Goal: Task Accomplishment & Management: Manage account settings

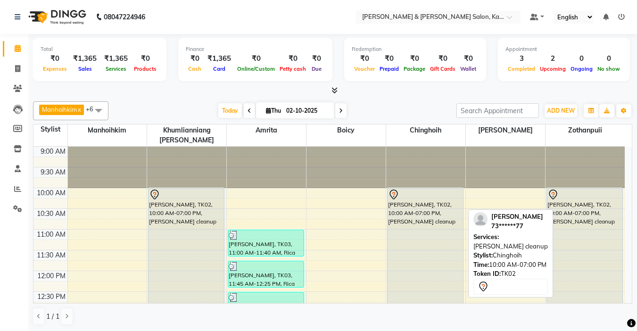
select select "83049"
select select "tentative"
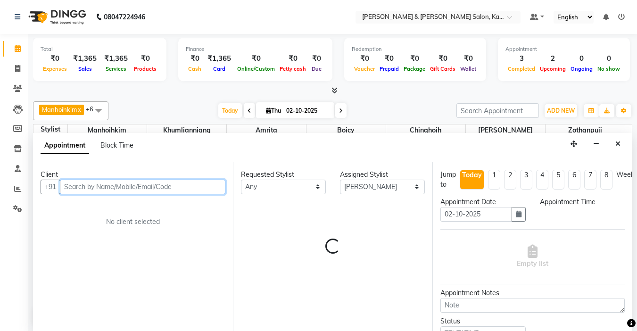
select select "960"
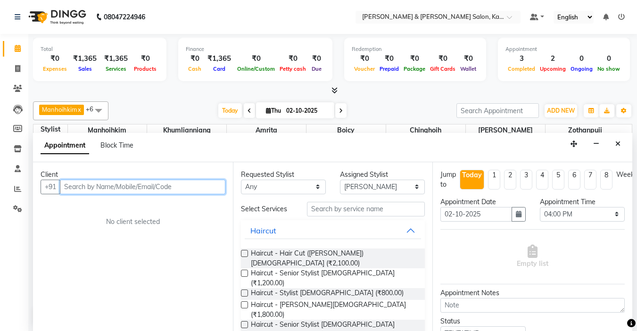
scroll to position [0, 0]
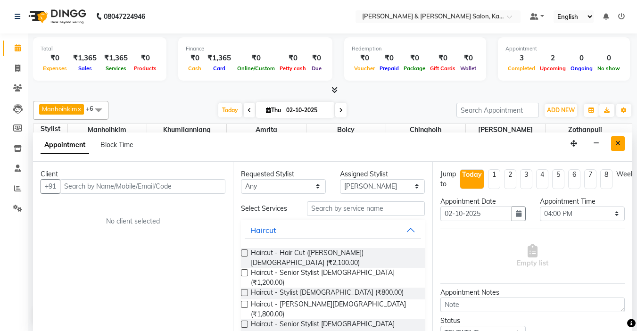
click at [621, 144] on button "Close" at bounding box center [618, 143] width 14 height 15
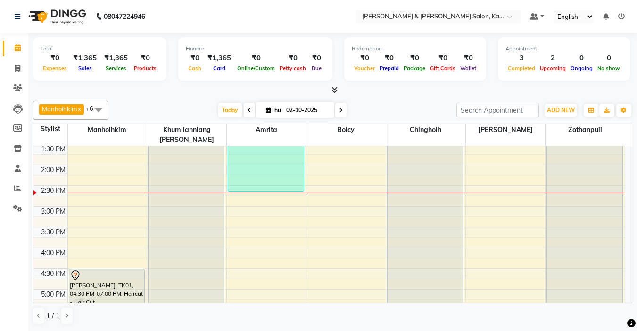
click at [340, 108] on icon at bounding box center [341, 110] width 4 height 6
type input "03-10-2025"
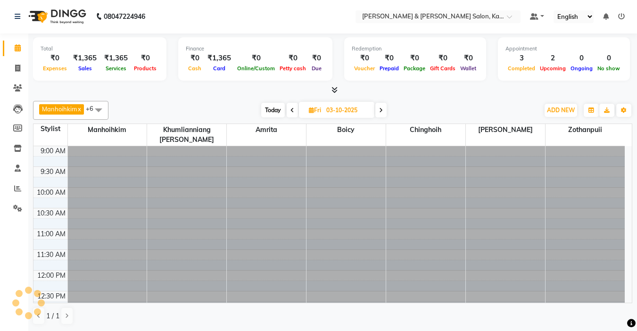
scroll to position [208, 0]
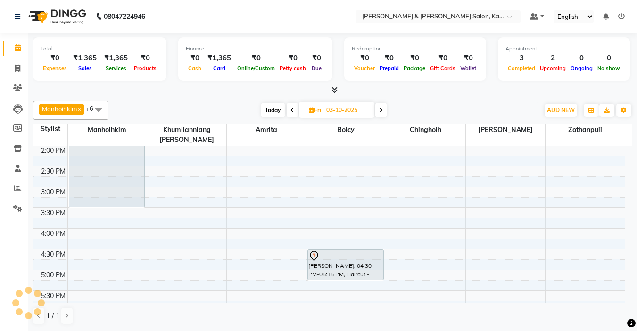
click at [340, 108] on input "03-10-2025" at bounding box center [346, 110] width 47 height 14
select select "10"
select select "2025"
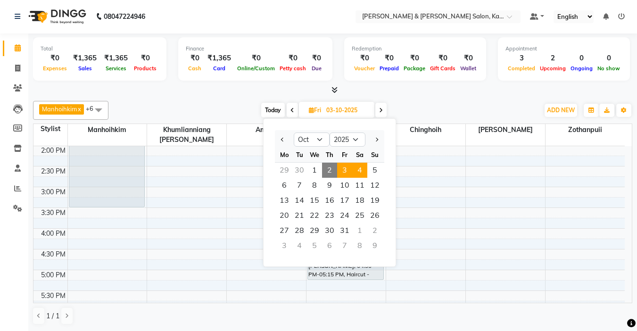
click at [358, 164] on span "4" at bounding box center [359, 170] width 15 height 15
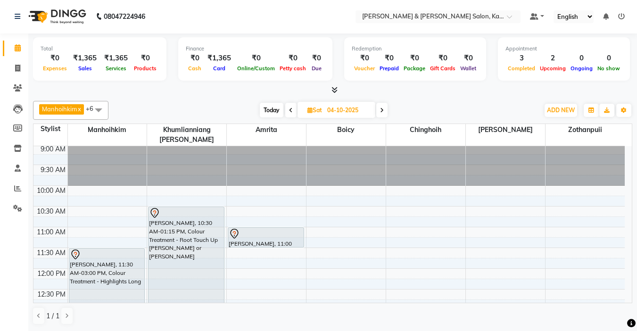
scroll to position [0, 0]
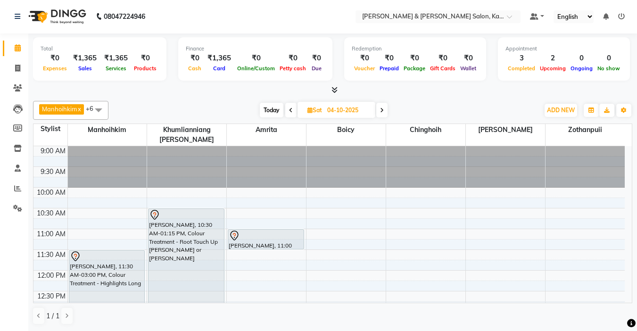
click at [382, 110] on icon at bounding box center [382, 110] width 4 height 6
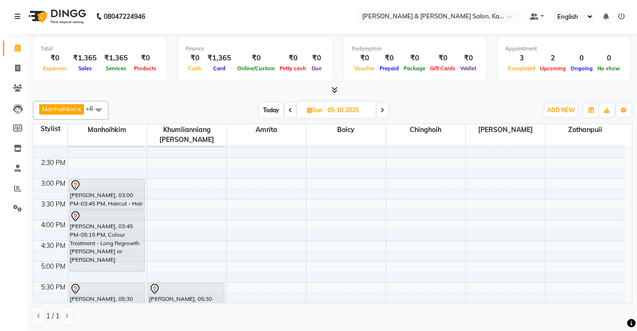
scroll to position [208, 0]
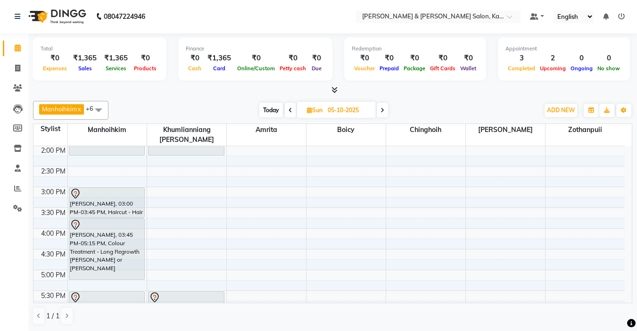
click at [292, 115] on span at bounding box center [290, 110] width 11 height 15
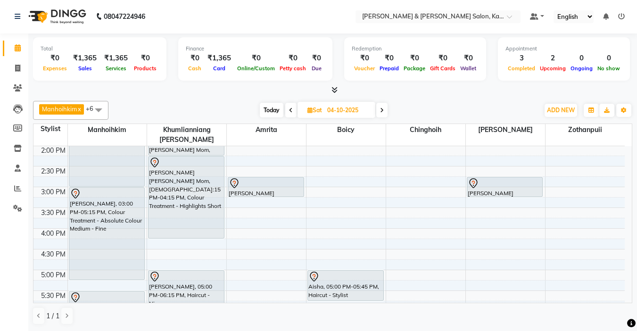
click at [292, 115] on span at bounding box center [290, 110] width 11 height 15
type input "03-10-2025"
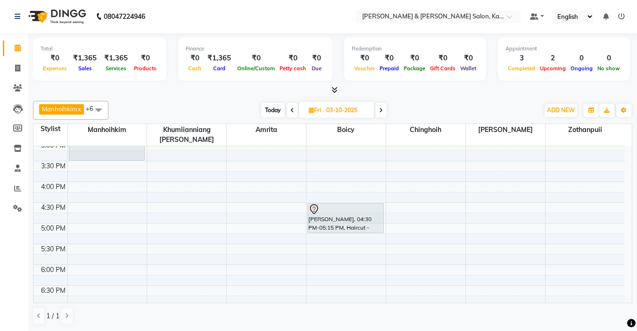
scroll to position [255, 0]
click at [322, 297] on div "9:00 AM 9:30 AM 10:00 AM 10:30 AM 11:00 AM 11:30 AM 12:00 PM 12:30 PM 1:00 PM 1…" at bounding box center [328, 160] width 591 height 539
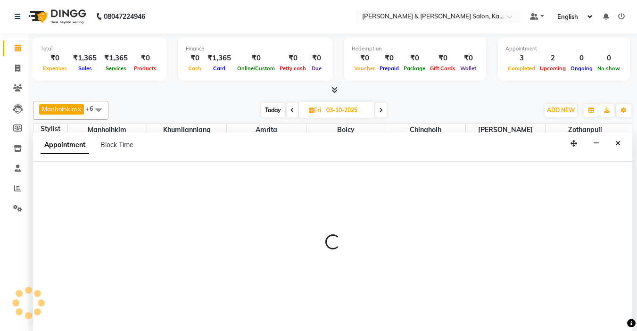
select select "71735"
select select "1140"
select select "tentative"
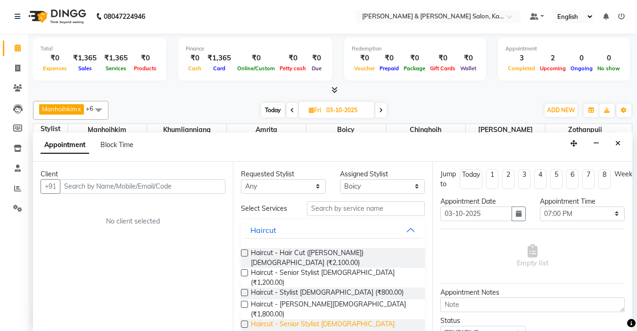
click at [322, 319] on span "Haircut - Senior Stylist [DEMOGRAPHIC_DATA] (₹1,000.00)" at bounding box center [334, 329] width 167 height 20
checkbox input "false"
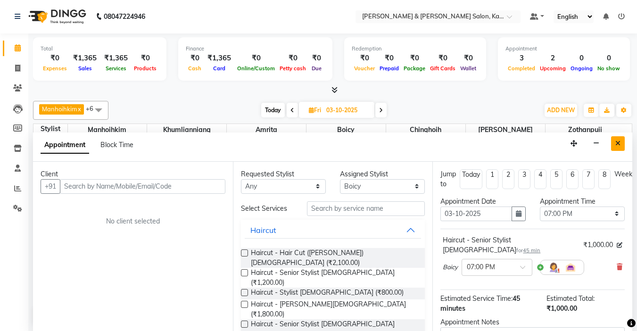
click at [619, 142] on icon "Close" at bounding box center [617, 143] width 5 height 7
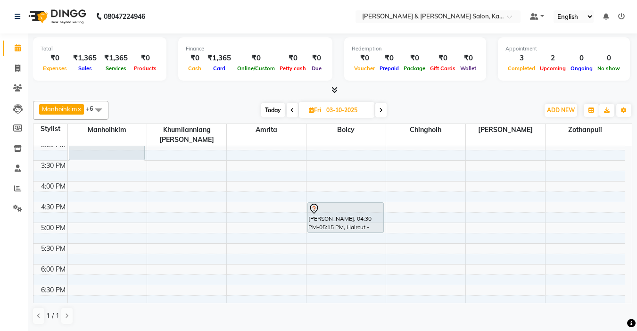
click at [387, 111] on span at bounding box center [380, 110] width 11 height 15
type input "04-10-2025"
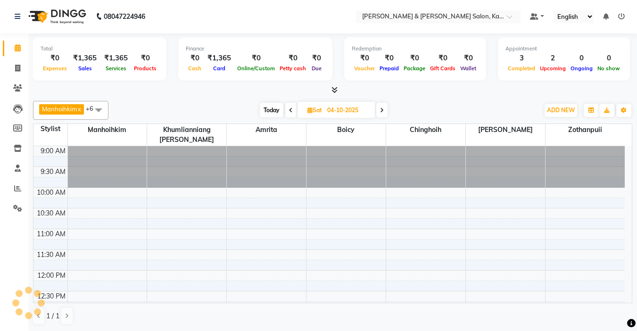
scroll to position [249, 0]
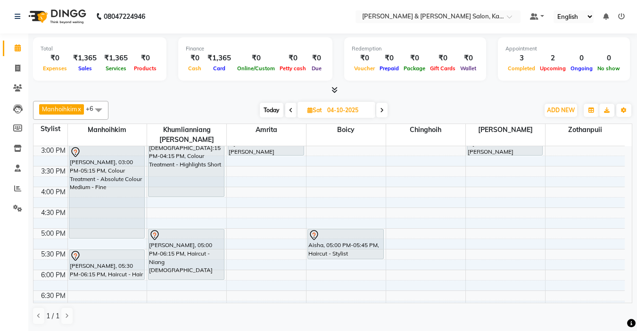
click at [351, 109] on input "04-10-2025" at bounding box center [347, 110] width 47 height 14
select select "10"
select select "2025"
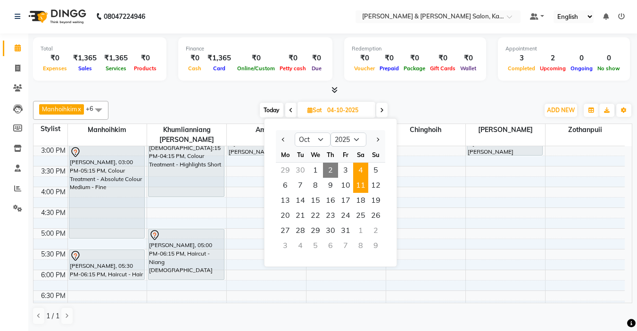
click at [363, 190] on span "11" at bounding box center [360, 185] width 15 height 15
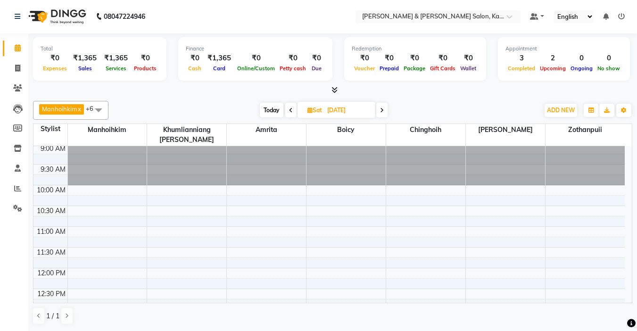
scroll to position [0, 0]
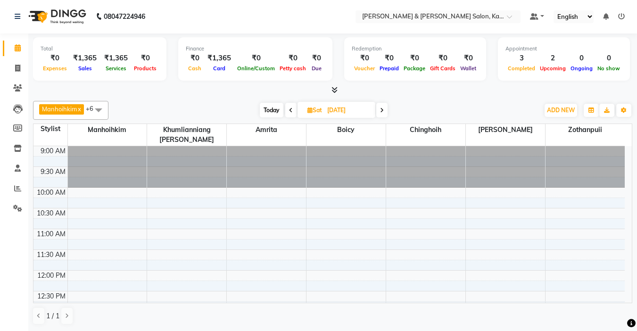
click at [292, 111] on icon at bounding box center [291, 110] width 4 height 6
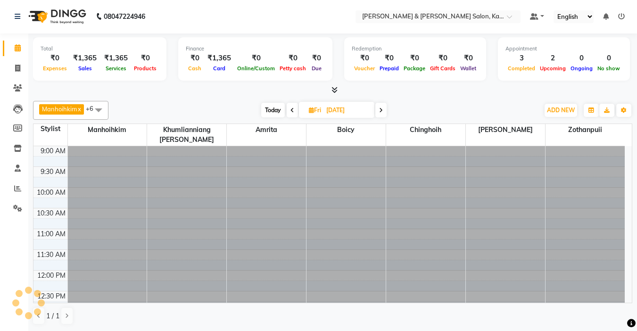
scroll to position [249, 0]
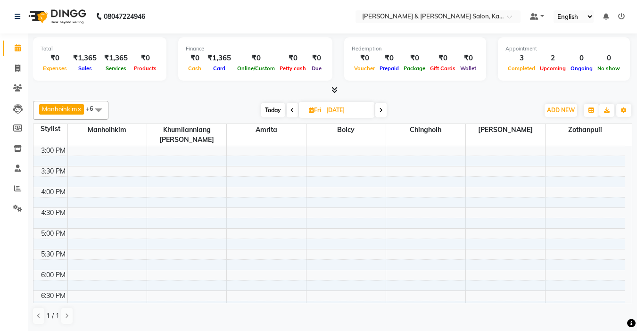
click at [290, 112] on icon at bounding box center [292, 110] width 4 height 6
click at [290, 112] on icon at bounding box center [291, 110] width 4 height 6
type input "[DATE]"
click at [327, 113] on input "[DATE]" at bounding box center [349, 110] width 47 height 14
select select "10"
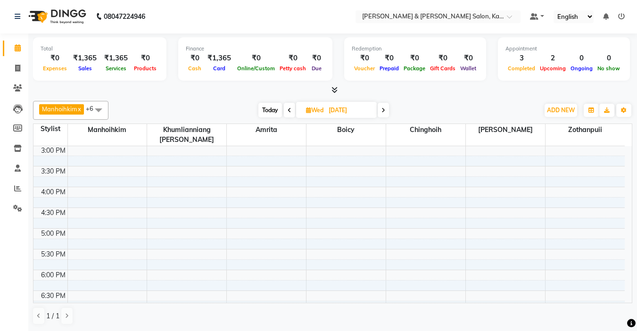
select select "2025"
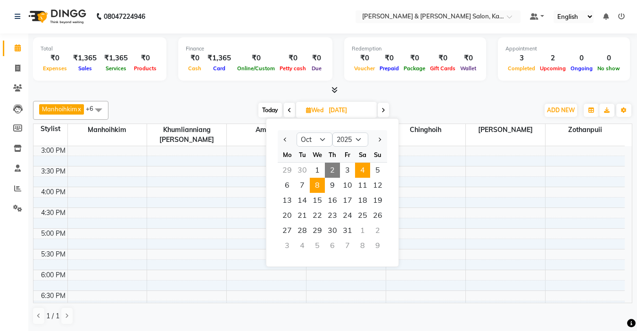
click at [365, 173] on span "4" at bounding box center [362, 170] width 15 height 15
type input "04-10-2025"
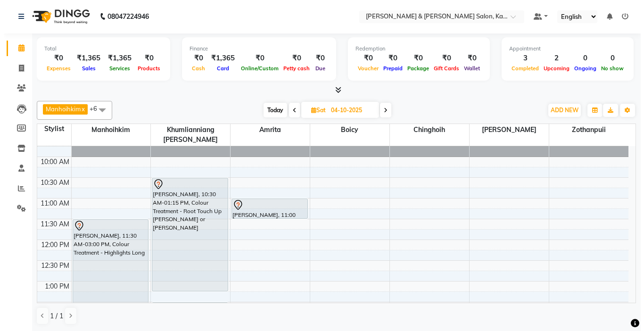
scroll to position [47, 0]
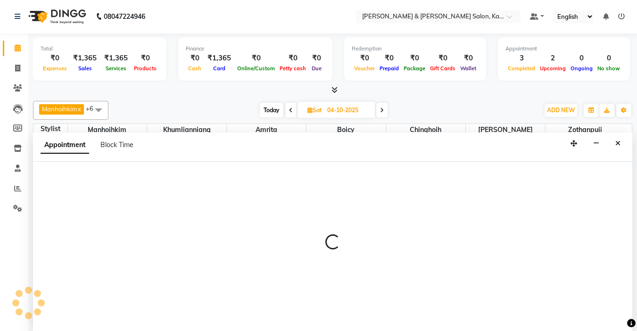
select select "72579"
select select "720"
select select "tentative"
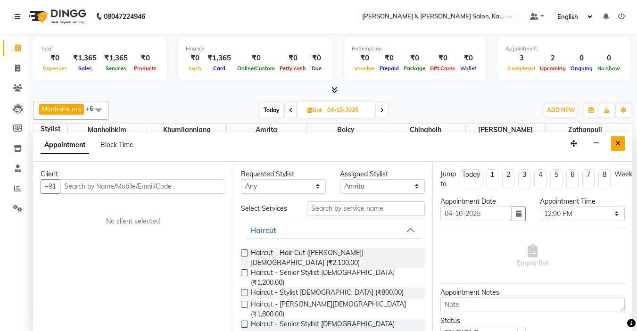
click at [617, 142] on icon "Close" at bounding box center [617, 143] width 5 height 7
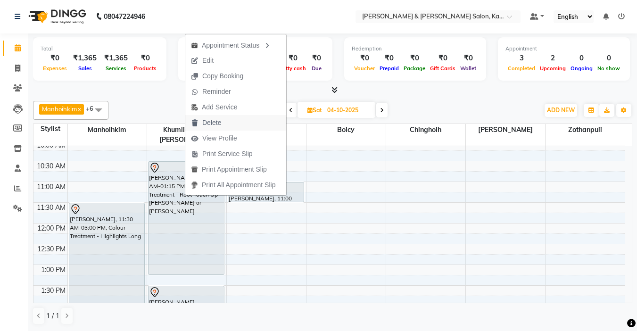
click at [210, 124] on span "Delete" at bounding box center [211, 123] width 19 height 10
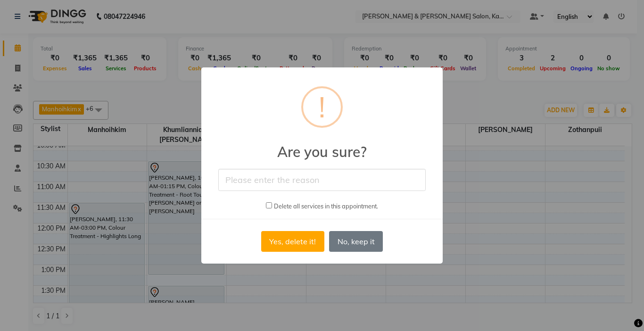
click at [283, 173] on input "text" at bounding box center [321, 180] width 207 height 22
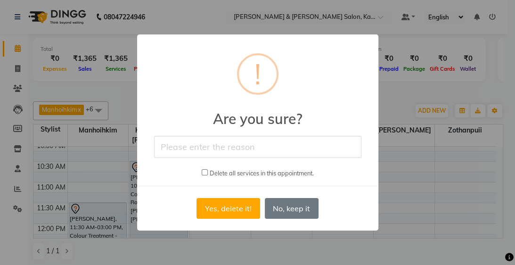
click at [231, 141] on input "text" at bounding box center [257, 147] width 207 height 22
type input "double booking"
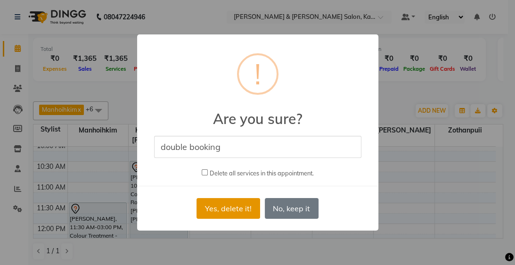
click at [224, 213] on button "Yes, delete it!" at bounding box center [228, 208] width 63 height 21
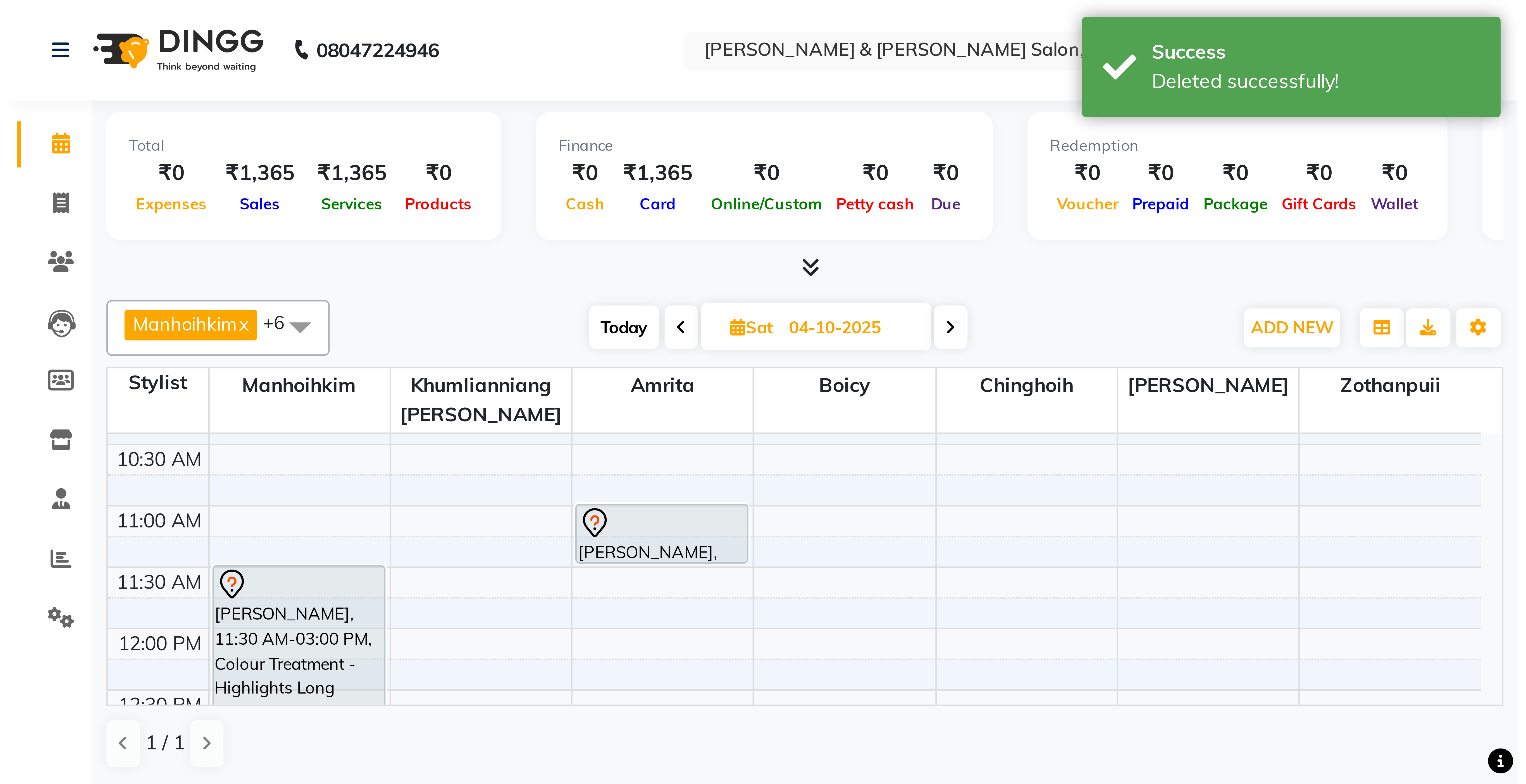
scroll to position [44, 0]
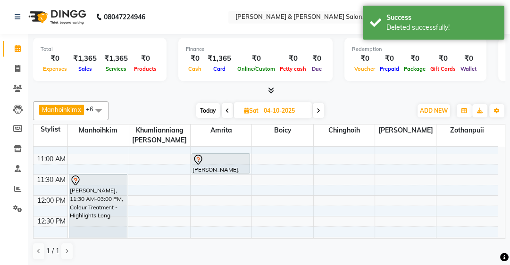
click at [201, 119] on div "Manhoihkim x Amrita x [PERSON_NAME] x Khumlianniang [PERSON_NAME] x Zothanpuii …" at bounding box center [269, 181] width 472 height 166
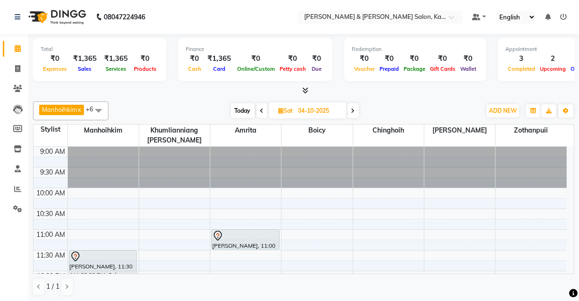
scroll to position [0, 0]
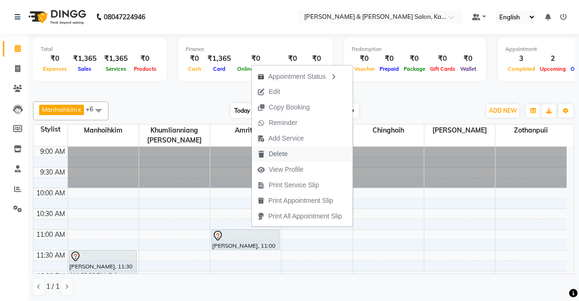
click at [283, 153] on span "Delete" at bounding box center [278, 154] width 19 height 10
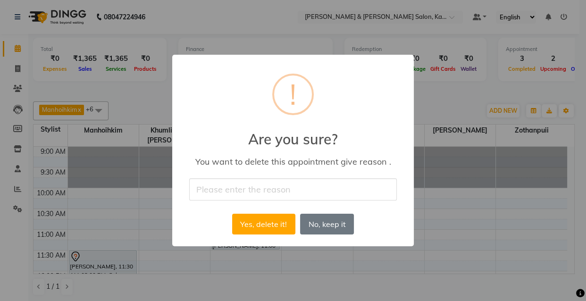
click at [257, 192] on input "text" at bounding box center [292, 189] width 207 height 22
type input "cancel"
click at [255, 224] on button "Yes, delete it!" at bounding box center [263, 224] width 63 height 21
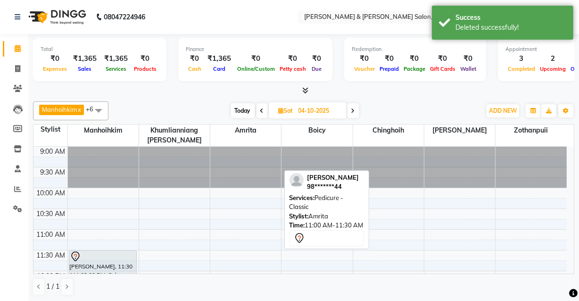
click at [354, 110] on icon at bounding box center [353, 111] width 4 height 6
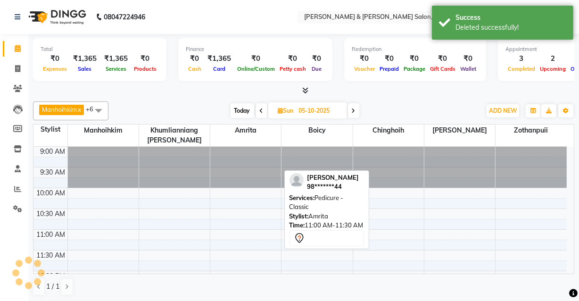
scroll to position [248, 0]
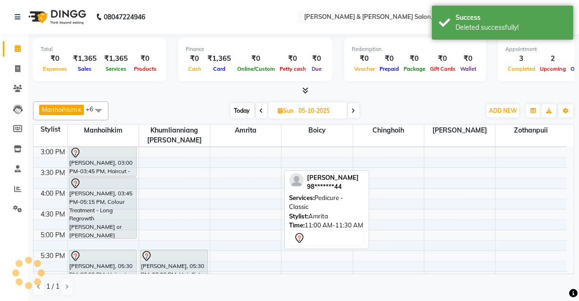
click at [354, 110] on icon at bounding box center [354, 111] width 4 height 6
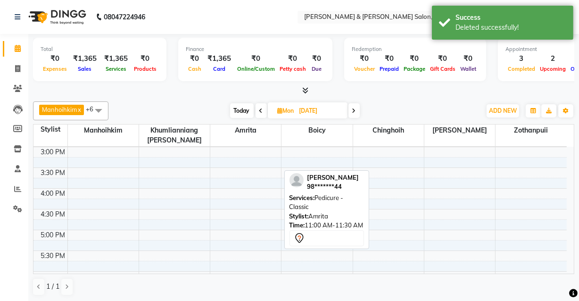
click at [354, 110] on icon at bounding box center [354, 111] width 4 height 6
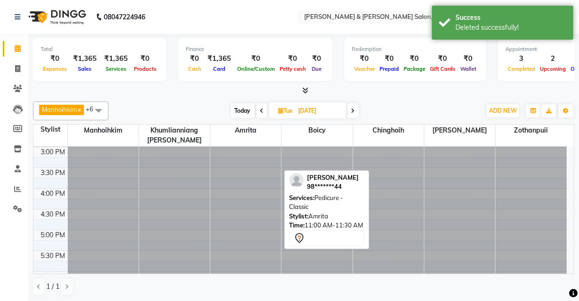
click at [354, 110] on icon at bounding box center [353, 111] width 4 height 6
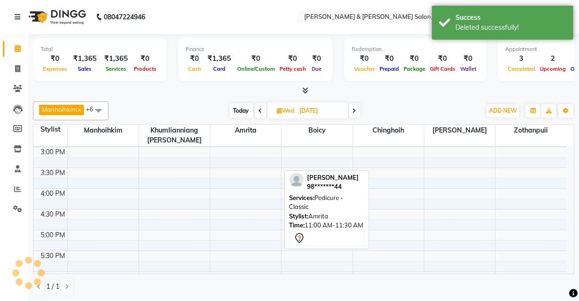
click at [354, 110] on icon at bounding box center [355, 111] width 4 height 6
click at [354, 110] on icon at bounding box center [353, 111] width 4 height 6
click at [354, 110] on icon at bounding box center [352, 111] width 4 height 6
type input "[DATE]"
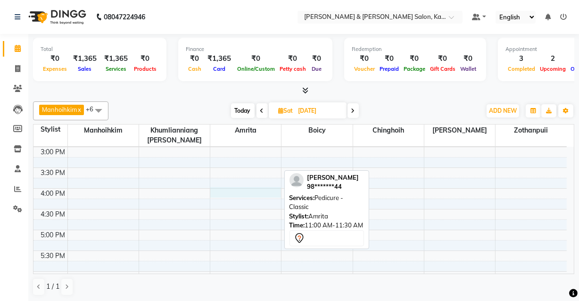
click at [234, 181] on div "9:00 AM 9:30 AM 10:00 AM 10:30 AM 11:00 AM 11:30 AM 12:00 PM 12:30 PM 1:00 PM 1…" at bounding box center [299, 167] width 533 height 539
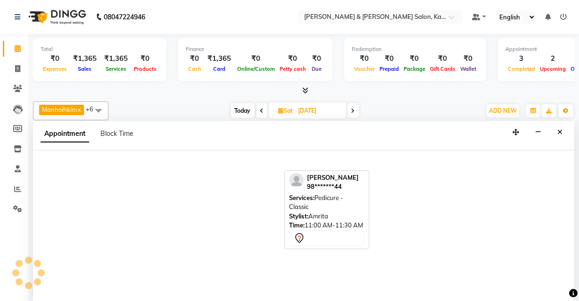
scroll to position [0, 0]
select select "72579"
select select "960"
select select "tentative"
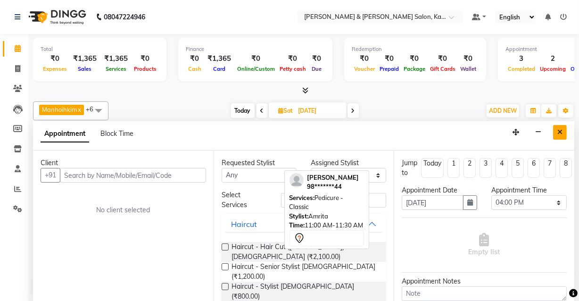
click at [561, 129] on icon "Close" at bounding box center [559, 132] width 5 height 7
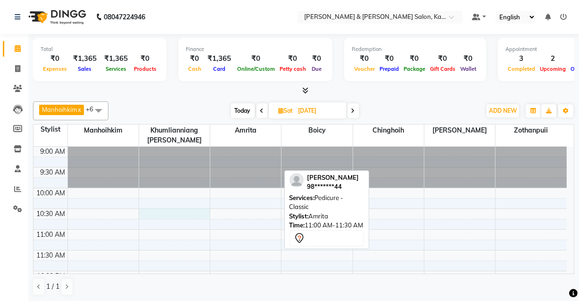
select select "70737"
select select "tentative"
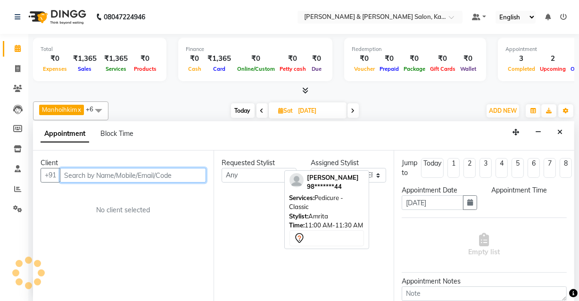
select select "630"
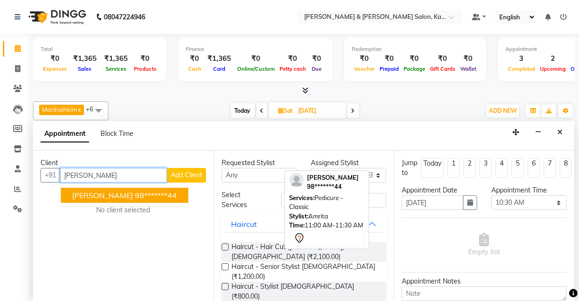
click at [162, 195] on ngb-highlight "98*******44" at bounding box center [156, 194] width 42 height 9
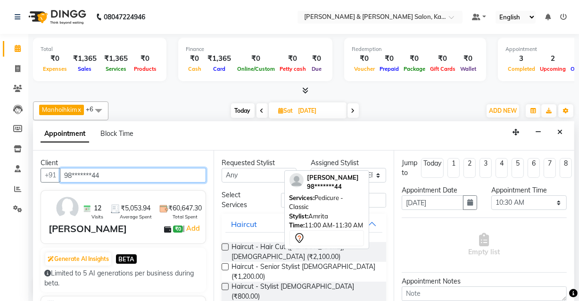
type input "98*******44"
click at [344, 175] on span "[PERSON_NAME]" at bounding box center [333, 177] width 52 height 8
click at [281, 195] on input "text" at bounding box center [333, 200] width 105 height 15
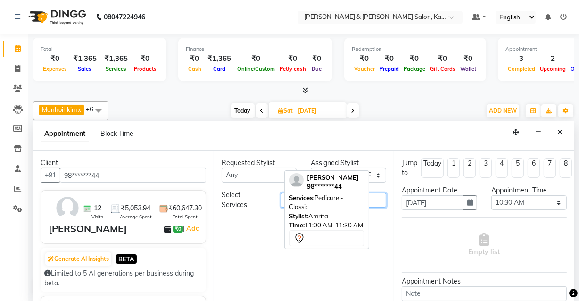
type input "r"
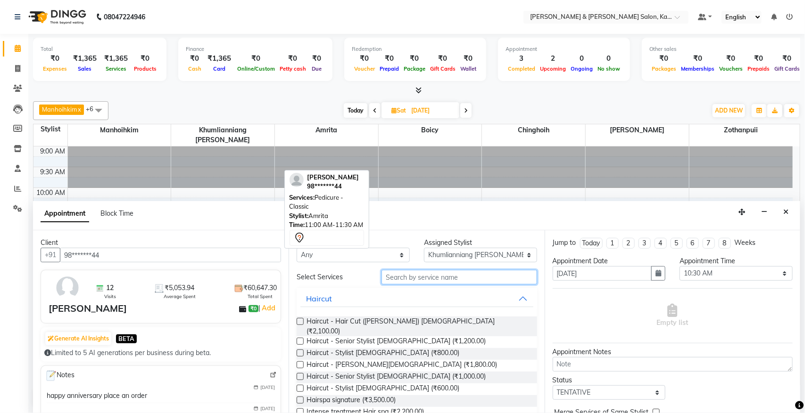
click at [391, 281] on input "text" at bounding box center [459, 277] width 156 height 15
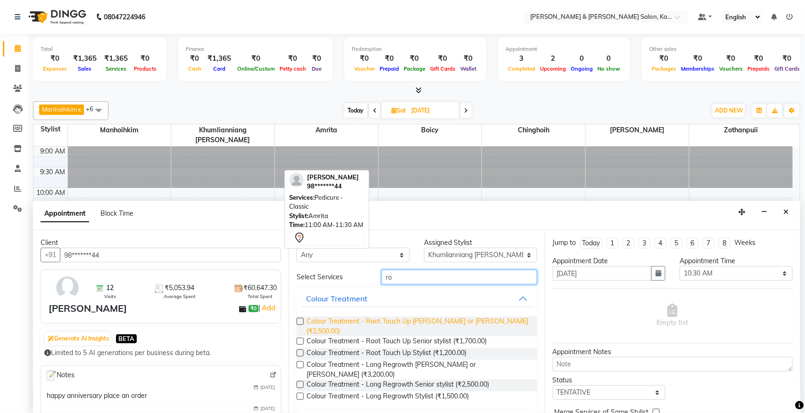
type input "ro"
click at [399, 322] on span "Colour Treatment - Root Touch Up [PERSON_NAME] or [PERSON_NAME] (₹2,500.00)" at bounding box center [417, 327] width 223 height 20
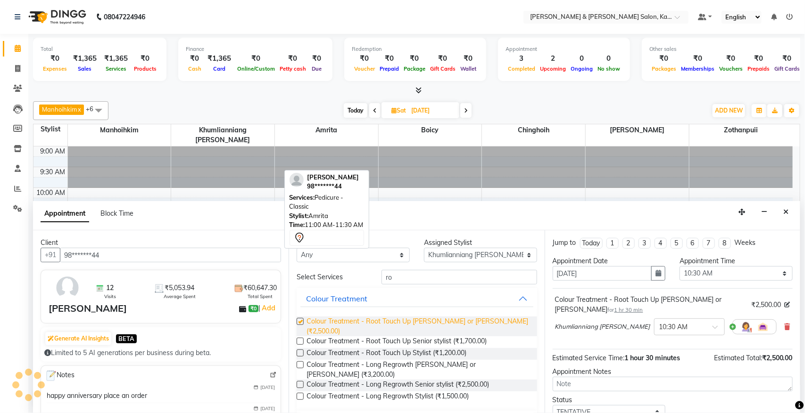
checkbox input "false"
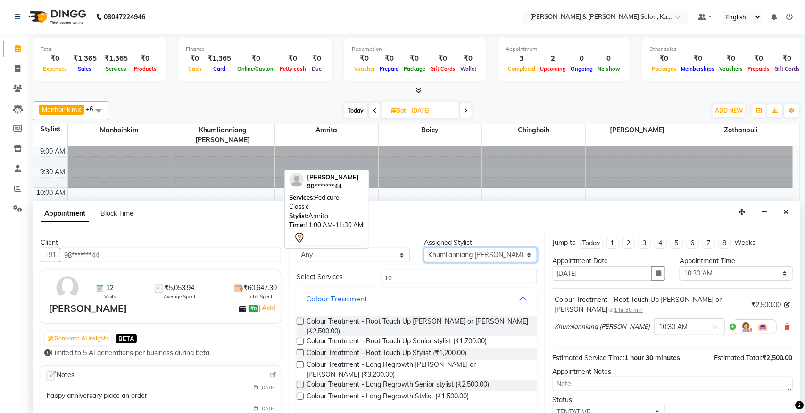
click at [442, 254] on select "Select Amrita [PERSON_NAME] Chinghoih Khumlianniang [PERSON_NAME] Manhoihkim Re…" at bounding box center [480, 255] width 113 height 15
select select "72579"
click at [424, 248] on select "Select Amrita [PERSON_NAME] Chinghoih Khumlianniang [PERSON_NAME] Manhoihkim Re…" at bounding box center [480, 255] width 113 height 15
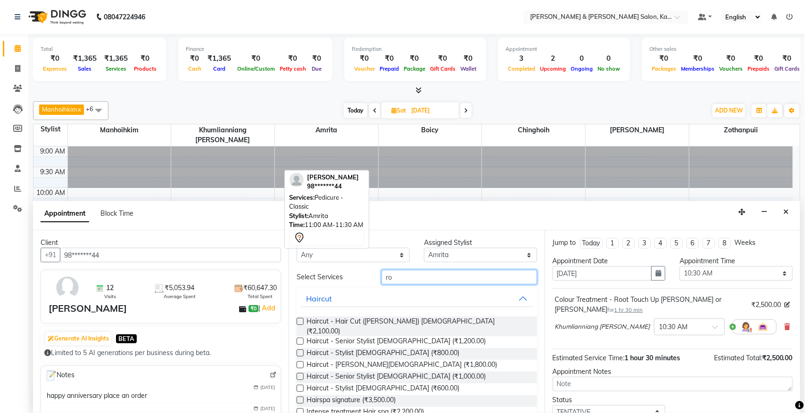
click at [416, 274] on input "ro" at bounding box center [459, 277] width 156 height 15
type input "r"
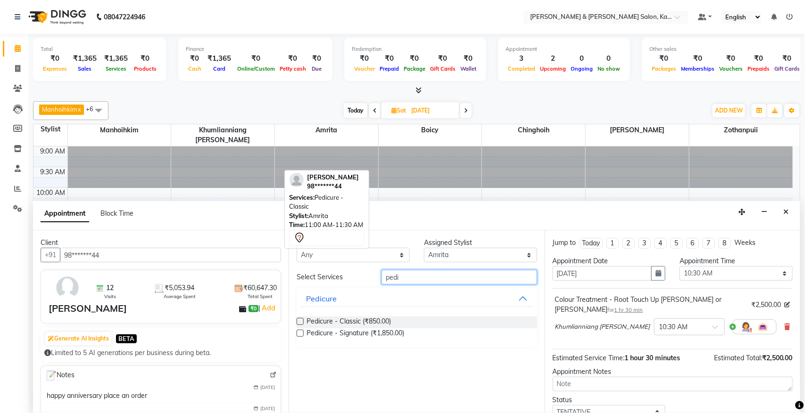
type input "pedi"
click at [405, 323] on div "Pedicure - Classic (₹850.00)" at bounding box center [417, 323] width 240 height 12
click at [298, 317] on div "Pedicure - Classic (₹850.00)" at bounding box center [417, 323] width 240 height 12
click at [297, 321] on label at bounding box center [300, 321] width 7 height 7
click at [297, 321] on input "checkbox" at bounding box center [300, 323] width 6 height 6
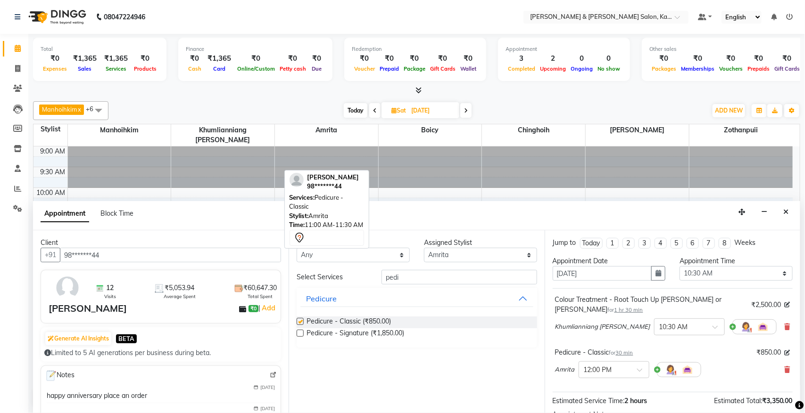
checkbox input "false"
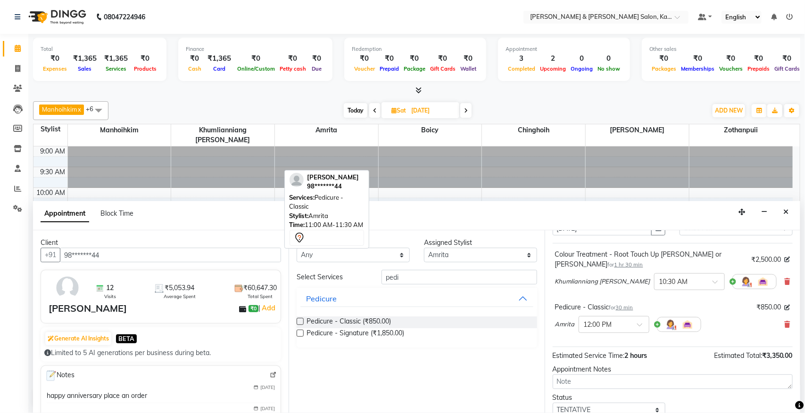
scroll to position [100, 0]
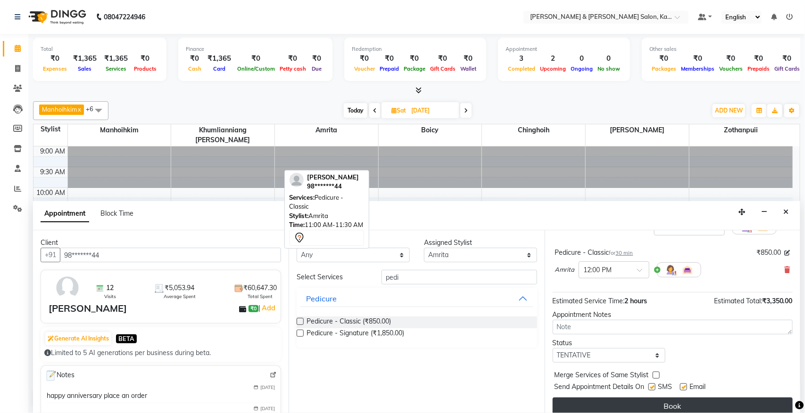
click at [630, 330] on button "Book" at bounding box center [673, 406] width 240 height 17
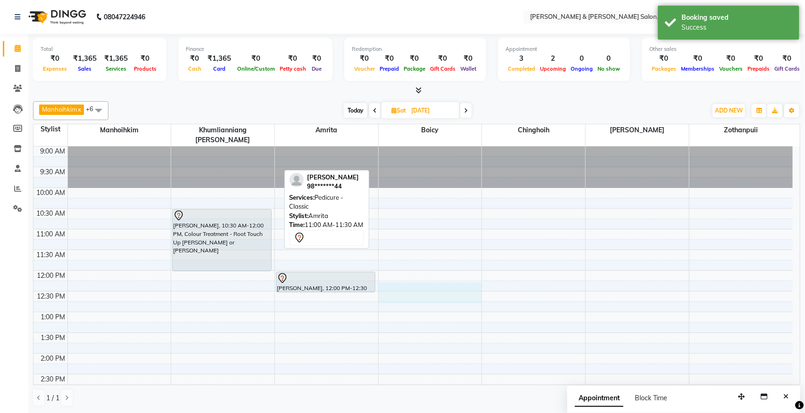
click at [416, 283] on div "9:00 AM 9:30 AM 10:00 AM 10:30 AM 11:00 AM 11:30 AM 12:00 PM 12:30 PM 1:00 PM 1…" at bounding box center [412, 416] width 759 height 539
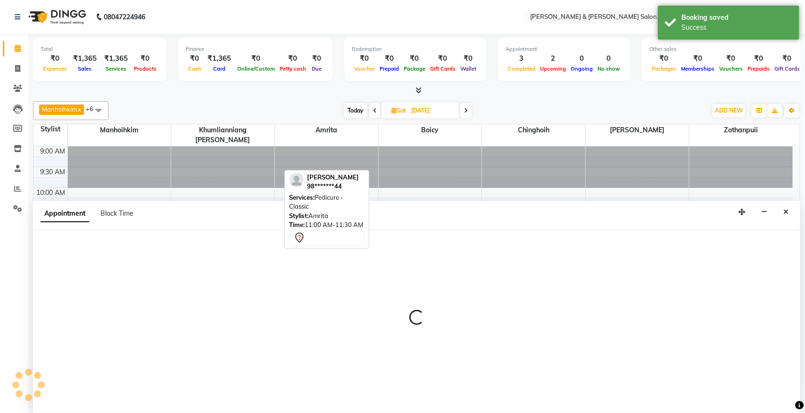
select select "71735"
select select "735"
select select "tentative"
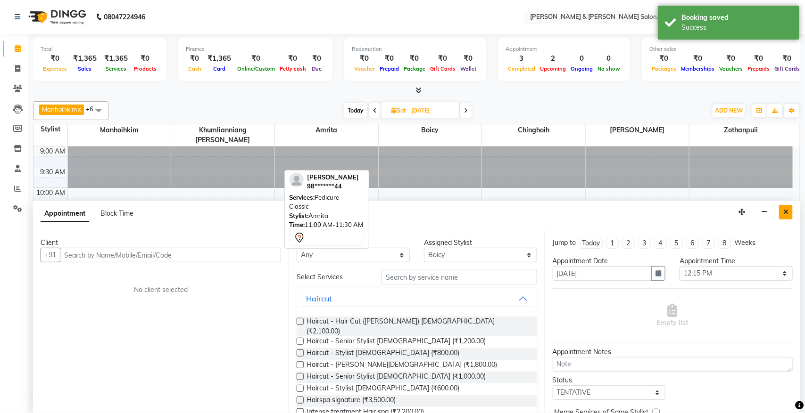
click at [636, 218] on button "Close" at bounding box center [786, 212] width 14 height 15
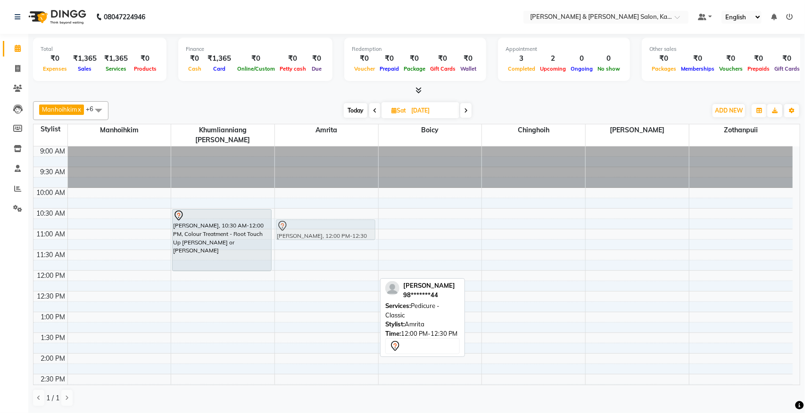
drag, startPoint x: 333, startPoint y: 274, endPoint x: 345, endPoint y: 223, distance: 52.6
click at [345, 223] on div "[PERSON_NAME], 12:00 PM-12:30 PM, Pedicure - Classic [PERSON_NAME], 12:00 PM-12…" at bounding box center [326, 416] width 103 height 539
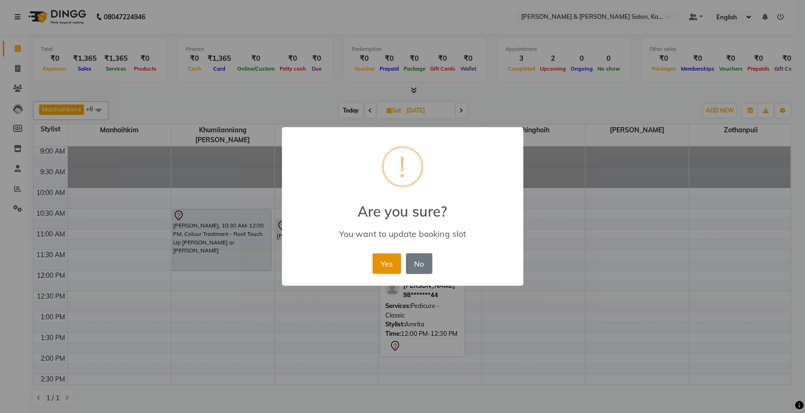
click at [387, 255] on button "Yes" at bounding box center [386, 264] width 29 height 21
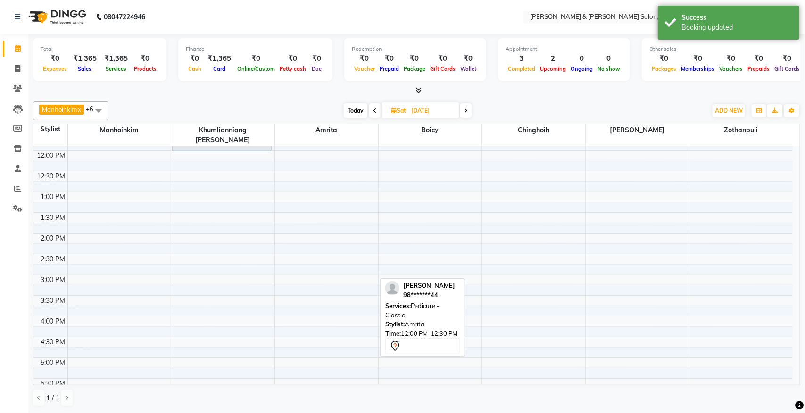
scroll to position [0, 0]
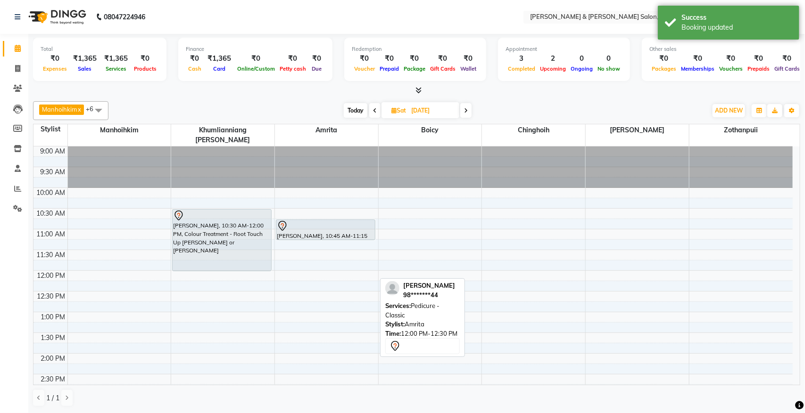
click at [372, 110] on span at bounding box center [374, 110] width 11 height 15
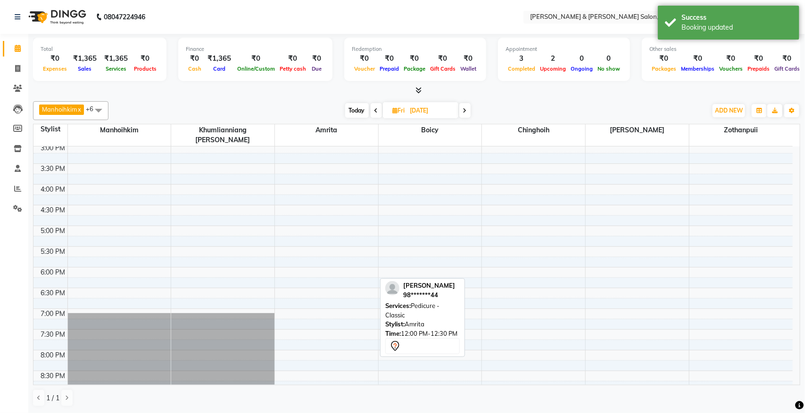
click at [372, 109] on span at bounding box center [376, 110] width 11 height 15
click at [372, 109] on span at bounding box center [374, 110] width 11 height 15
click at [372, 109] on icon at bounding box center [374, 111] width 4 height 6
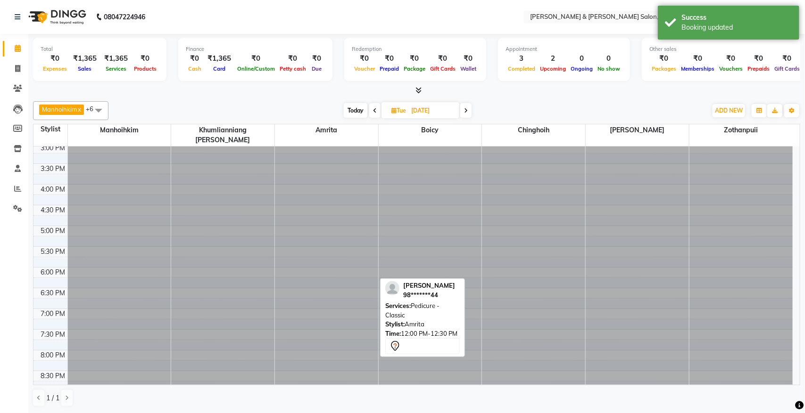
scroll to position [252, 0]
click at [352, 115] on span "Today" at bounding box center [356, 110] width 24 height 15
type input "02-10-2025"
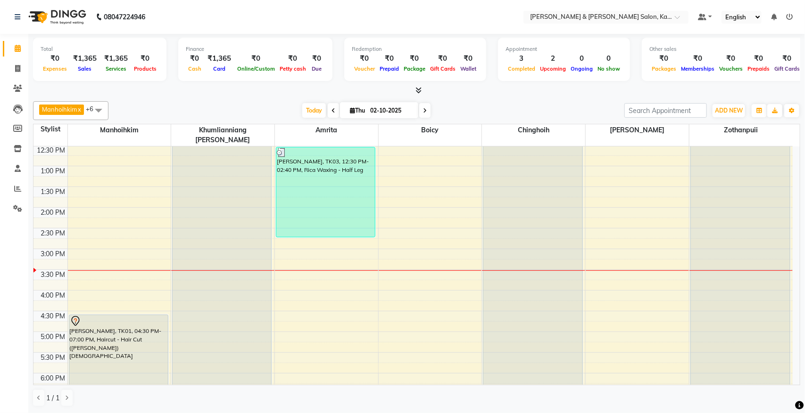
scroll to position [118, 0]
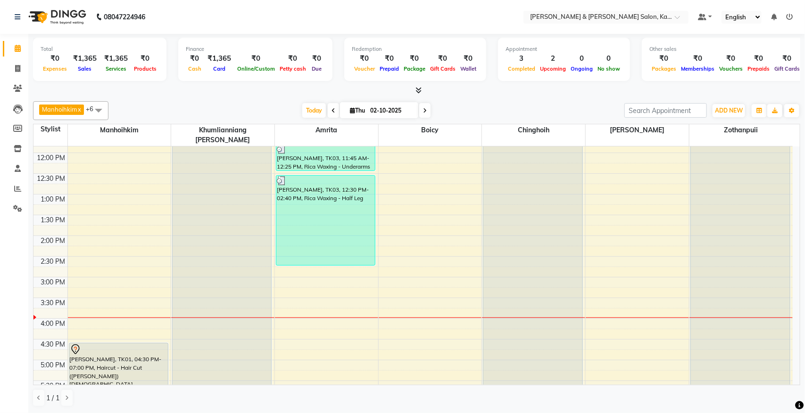
click at [405, 314] on div "9:00 AM 9:30 AM 10:00 AM 10:30 AM 11:00 AM 11:30 AM 12:00 PM 12:30 PM 1:00 PM 1…" at bounding box center [412, 298] width 759 height 539
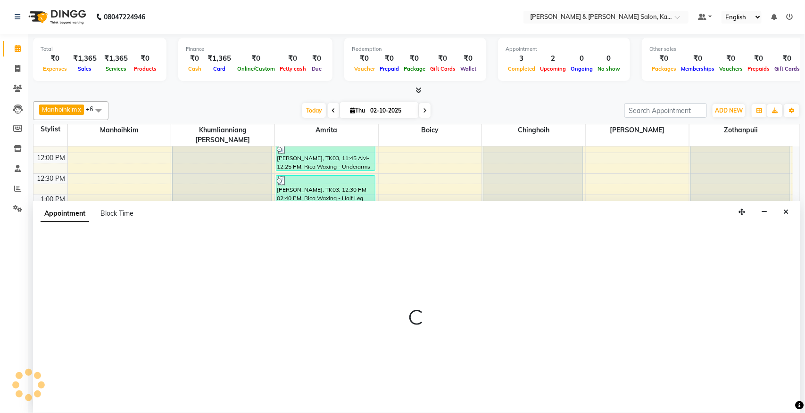
select select "71735"
select select "960"
select select "tentative"
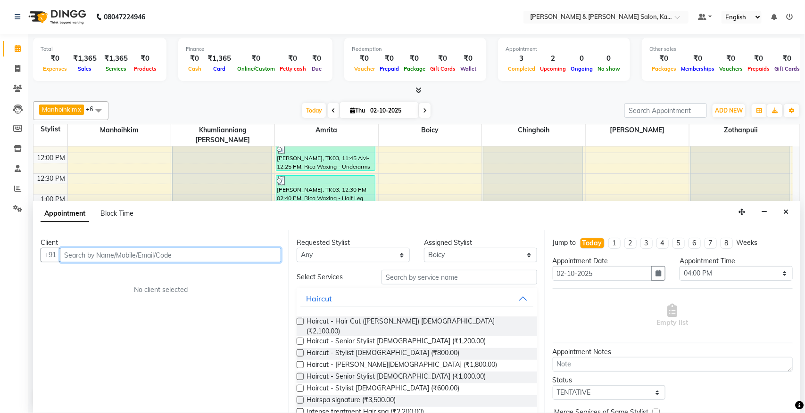
click at [204, 257] on input "text" at bounding box center [170, 255] width 221 height 15
type input "8197714374"
click at [265, 255] on span "Add Client" at bounding box center [262, 255] width 32 height 8
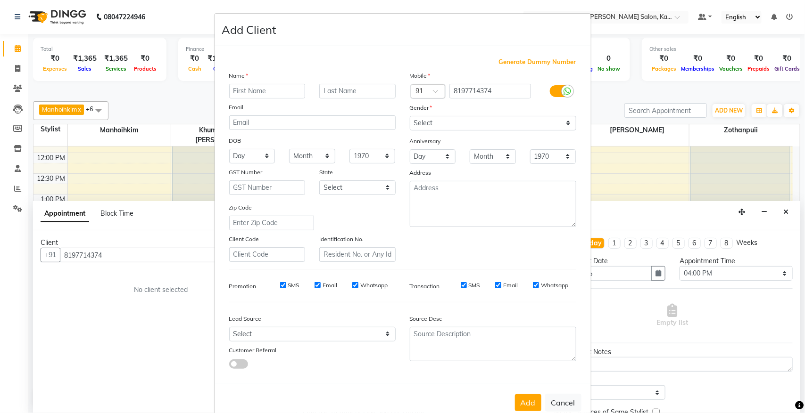
click at [281, 87] on input "text" at bounding box center [267, 91] width 76 height 15
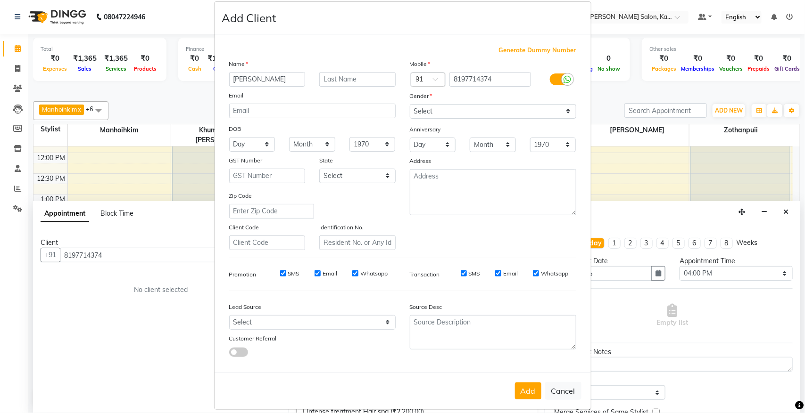
scroll to position [18, 0]
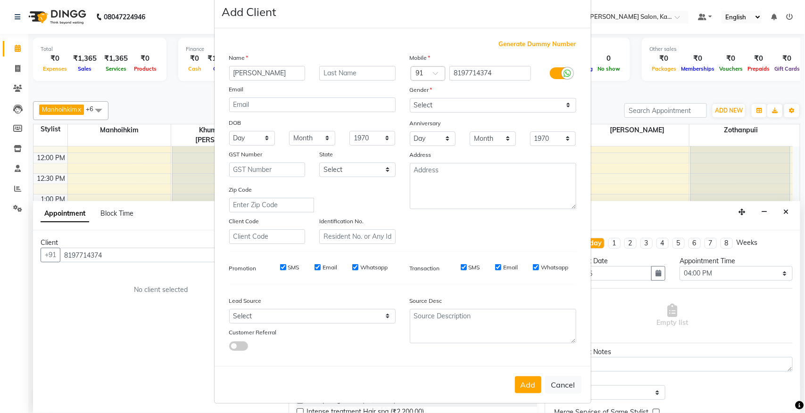
type input "[PERSON_NAME]"
click at [453, 107] on select "Select [DEMOGRAPHIC_DATA] [DEMOGRAPHIC_DATA] Other Prefer Not To Say" at bounding box center [493, 105] width 166 height 15
select select "[DEMOGRAPHIC_DATA]"
click at [410, 98] on select "Select [DEMOGRAPHIC_DATA] [DEMOGRAPHIC_DATA] Other Prefer Not To Say" at bounding box center [493, 105] width 166 height 15
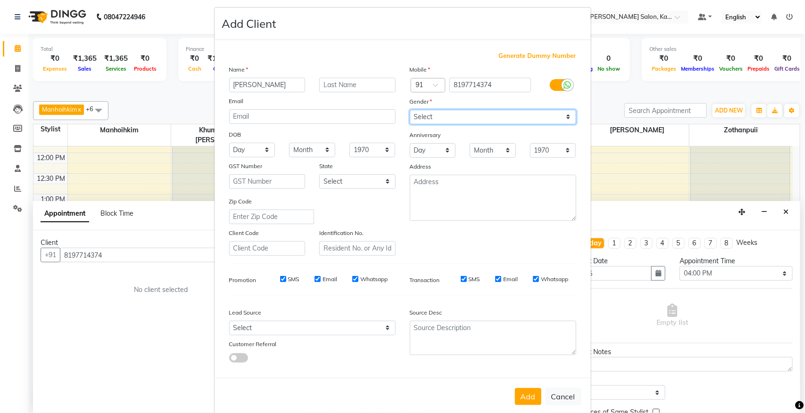
scroll to position [0, 0]
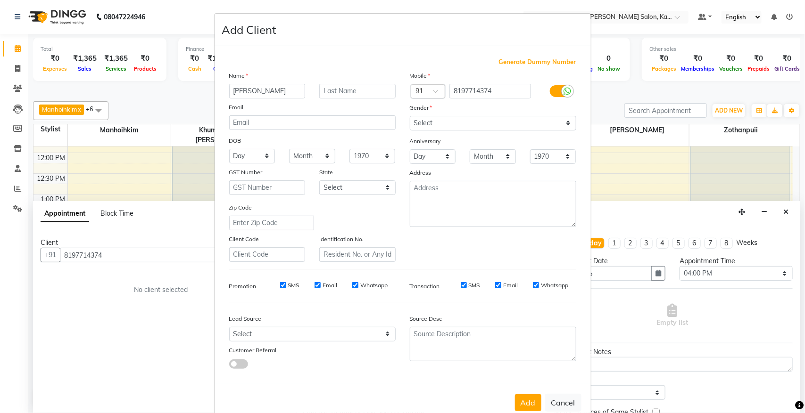
click at [520, 59] on span "Generate Dummy Number" at bounding box center [537, 62] width 77 height 9
type input "1343200000001"
checkbox input "false"
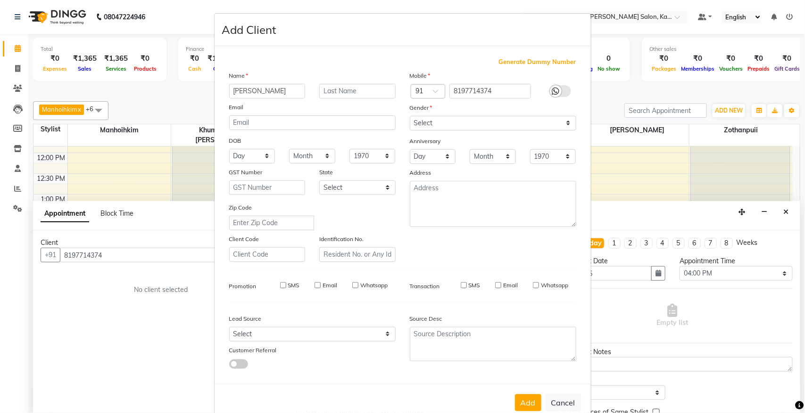
checkbox input "false"
click at [520, 59] on span "Generate Dummy Number" at bounding box center [537, 62] width 77 height 9
click at [499, 66] on span "Generate Dummy Number" at bounding box center [537, 62] width 77 height 9
click at [418, 74] on label "Mobile" at bounding box center [420, 76] width 21 height 8
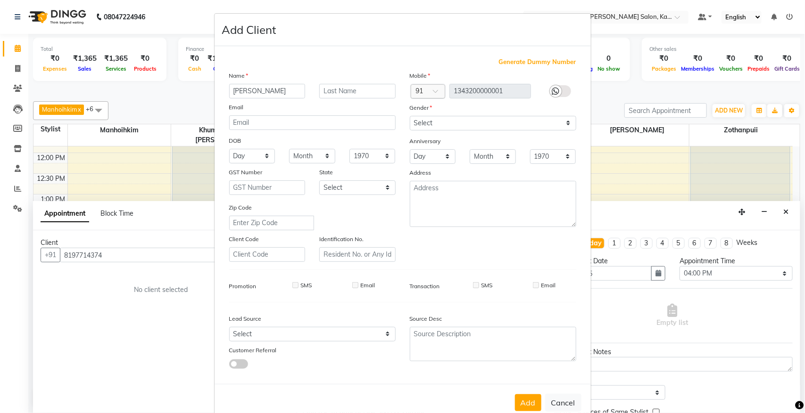
click at [423, 91] on div at bounding box center [428, 92] width 34 height 10
click at [375, 86] on input "text" at bounding box center [357, 91] width 76 height 15
click at [363, 87] on input "text" at bounding box center [357, 91] width 76 height 15
type input "[PERSON_NAME]"
click at [433, 89] on span at bounding box center [439, 94] width 12 height 10
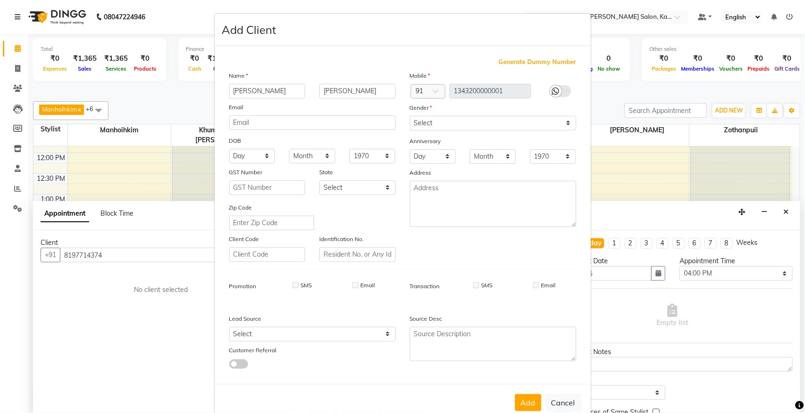
click at [548, 60] on span "Generate Dummy Number" at bounding box center [537, 62] width 77 height 9
click at [542, 64] on span "Generate Dummy Number" at bounding box center [537, 62] width 77 height 9
drag, startPoint x: 524, startPoint y: 60, endPoint x: 514, endPoint y: 65, distance: 11.2
click at [514, 65] on span "Generate Dummy Number" at bounding box center [537, 62] width 77 height 9
click at [550, 90] on div at bounding box center [556, 91] width 12 height 12
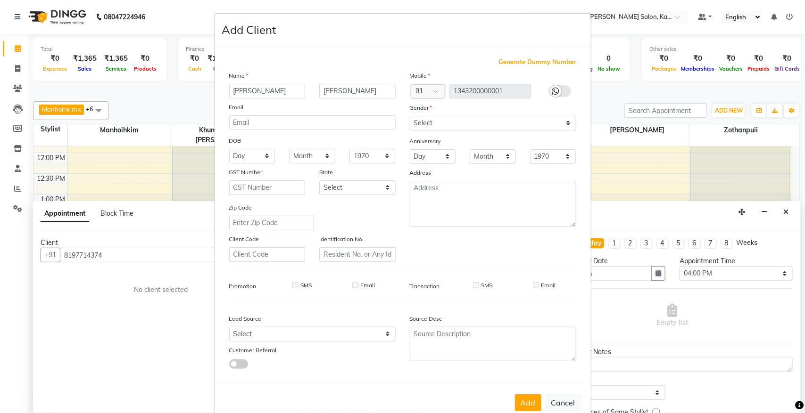
click at [552, 88] on icon at bounding box center [556, 91] width 8 height 8
click at [522, 330] on button "Add" at bounding box center [528, 403] width 26 height 17
type input "13*********01"
select select
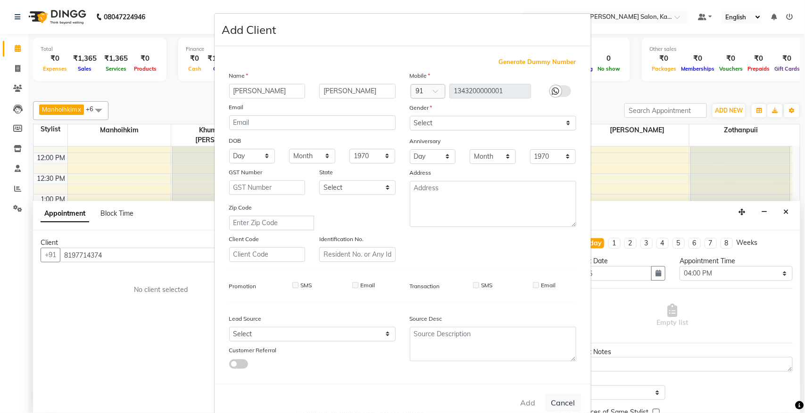
select select
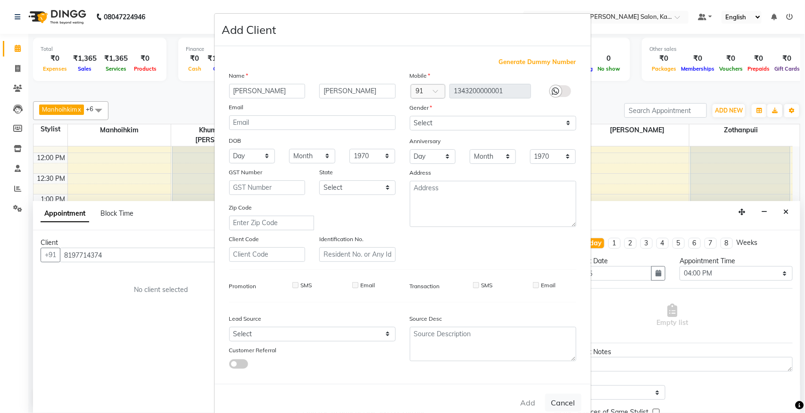
checkbox input "false"
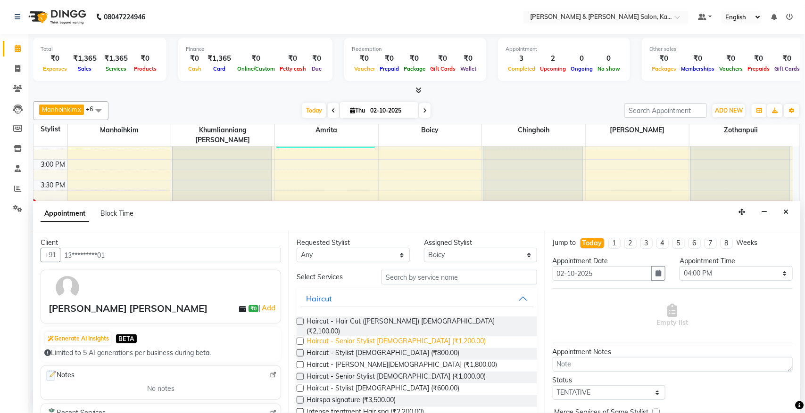
scroll to position [59, 0]
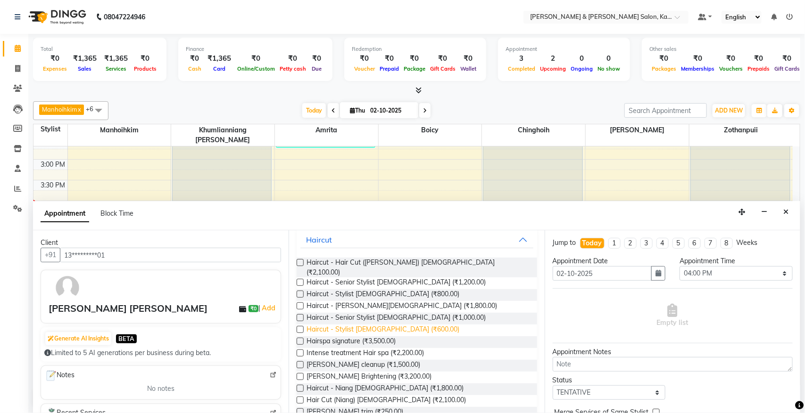
click at [392, 325] on span "Haircut - Stylist [DEMOGRAPHIC_DATA] (₹600.00)" at bounding box center [382, 331] width 153 height 12
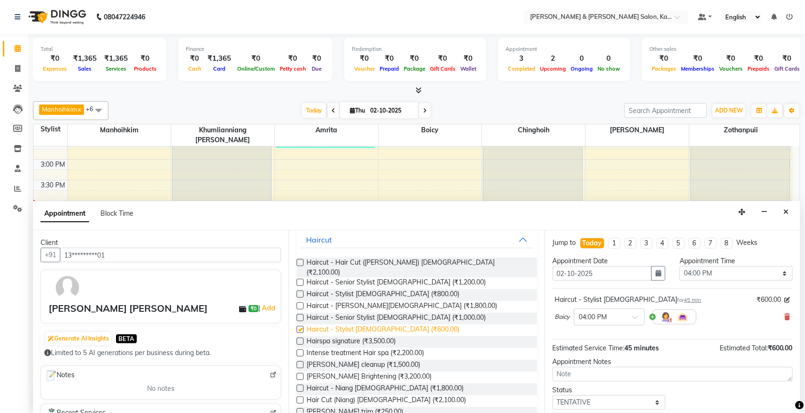
checkbox input "false"
click at [636, 277] on select "Select 10:00 AM 10:15 AM 10:30 AM 10:45 AM 11:00 AM 11:15 AM 11:30 AM 11:45 AM …" at bounding box center [735, 273] width 113 height 15
click at [636, 267] on select "Select 10:00 AM 10:15 AM 10:30 AM 10:45 AM 11:00 AM 11:15 AM 11:30 AM 11:45 AM …" at bounding box center [735, 273] width 113 height 15
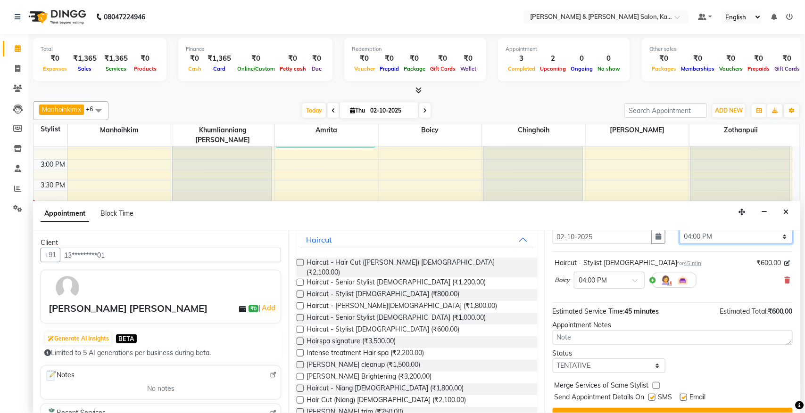
scroll to position [57, 0]
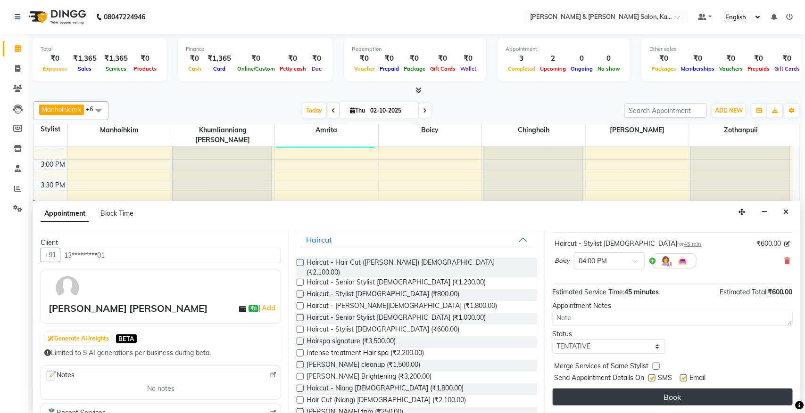
click at [613, 330] on button "Book" at bounding box center [673, 397] width 240 height 17
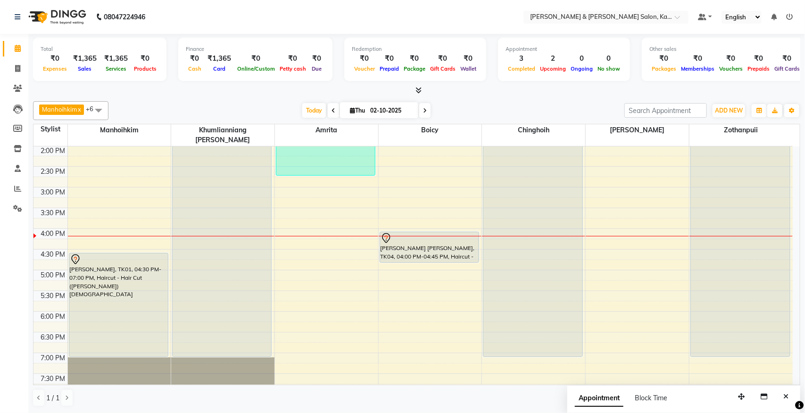
scroll to position [236, 0]
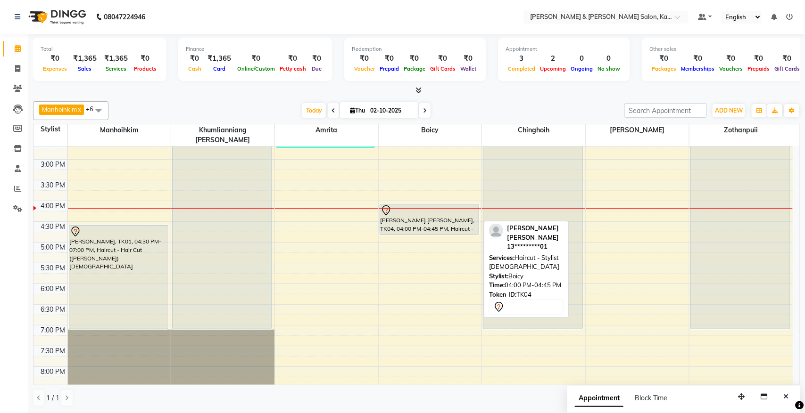
click at [425, 208] on div "[PERSON_NAME] [PERSON_NAME], TK04, 04:00 PM-04:45 PM, Haircut - Stylist [DEMOGR…" at bounding box center [429, 220] width 99 height 30
select select "7"
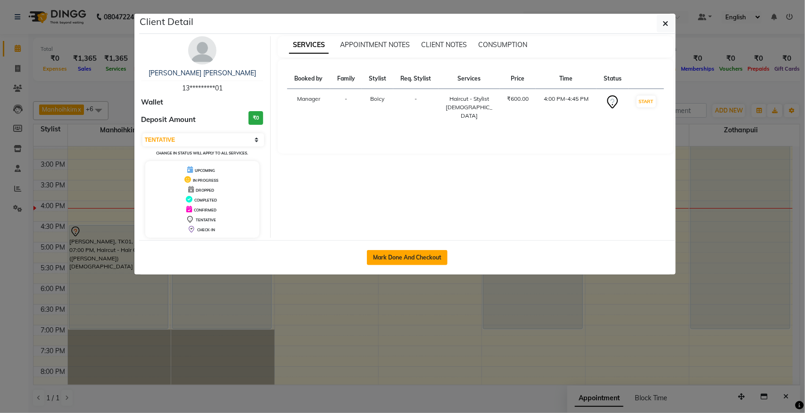
click at [387, 256] on button "Mark Done And Checkout" at bounding box center [407, 257] width 81 height 15
select select "service"
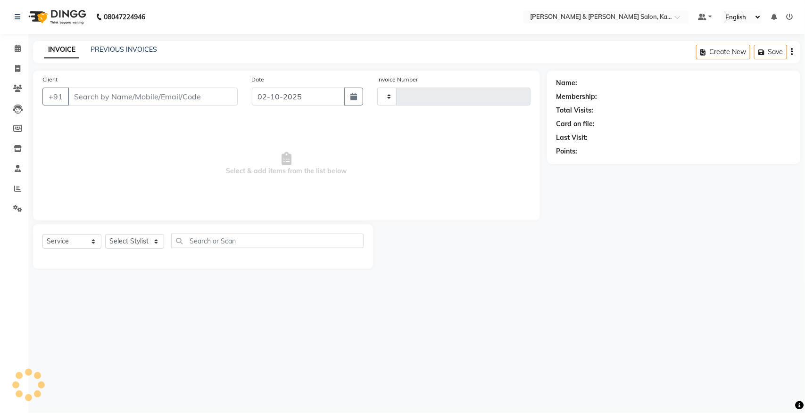
type input "1522"
select select "7750"
type input "13*********01"
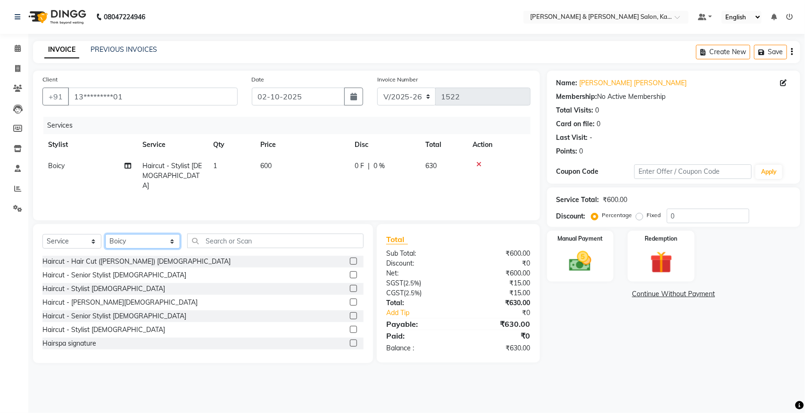
click at [143, 237] on select "Select Stylist Amrita [PERSON_NAME] Khumlianniang [PERSON_NAME] Manager Manhoih…" at bounding box center [142, 241] width 75 height 15
select select "72579"
click at [105, 234] on select "Select Stylist Amrita [PERSON_NAME] Khumlianniang [PERSON_NAME] Manager Manhoih…" at bounding box center [142, 241] width 75 height 15
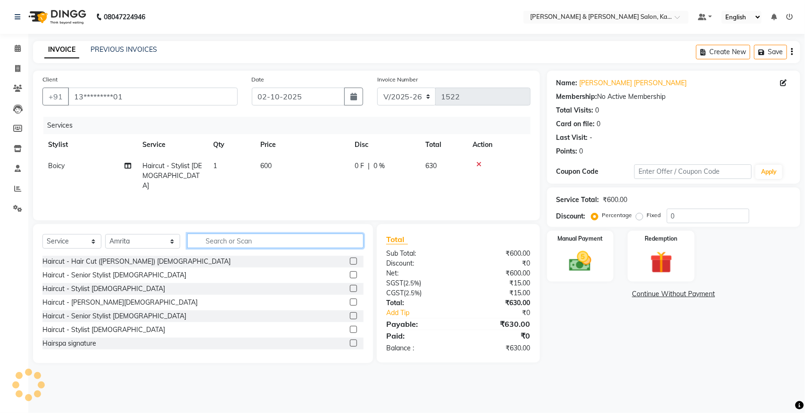
click at [204, 239] on input "text" at bounding box center [275, 241] width 176 height 15
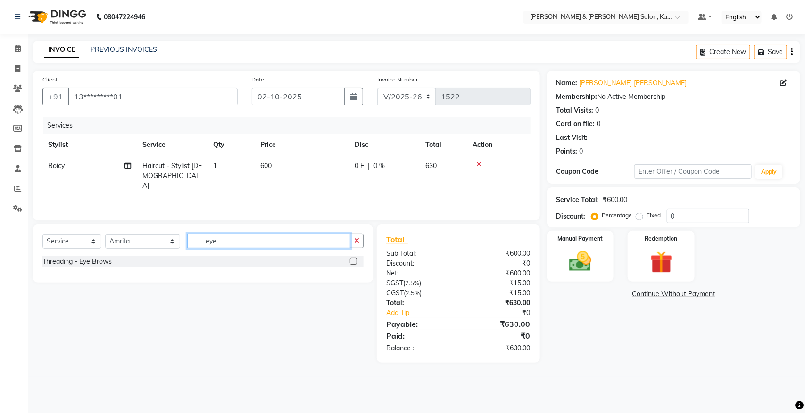
type input "eye"
click at [351, 261] on label at bounding box center [353, 261] width 7 height 7
click at [351, 261] on input "checkbox" at bounding box center [353, 262] width 6 height 6
checkbox input "true"
click at [351, 248] on button "button" at bounding box center [357, 241] width 14 height 15
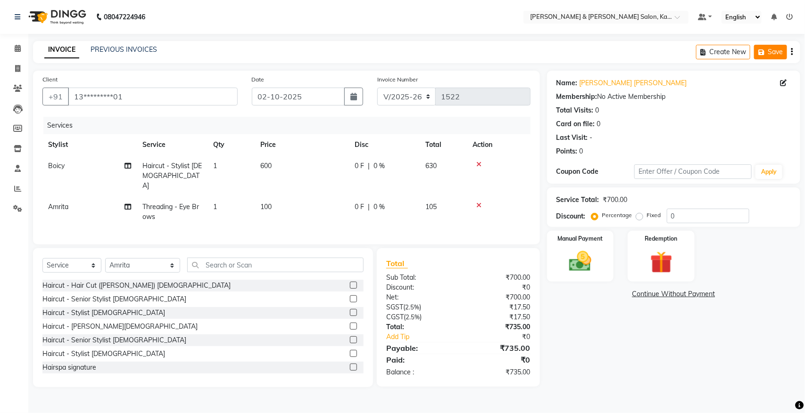
click at [636, 48] on button "Save" at bounding box center [770, 52] width 33 height 15
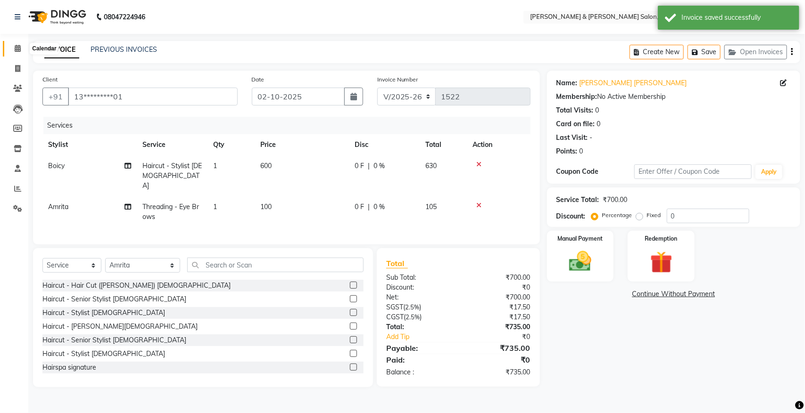
click at [19, 51] on icon at bounding box center [18, 48] width 6 height 7
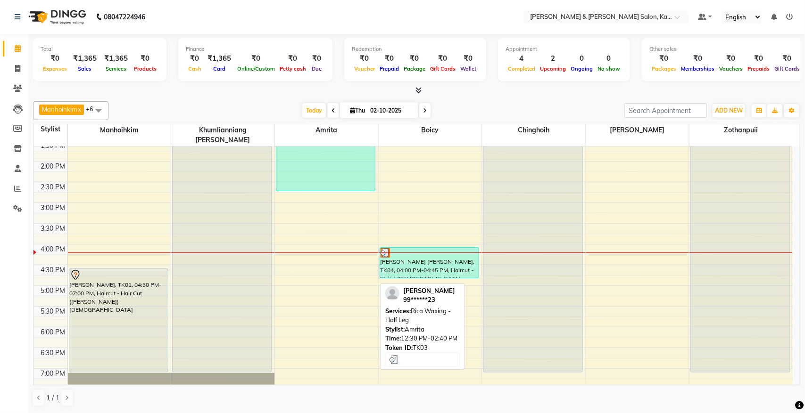
scroll to position [238, 0]
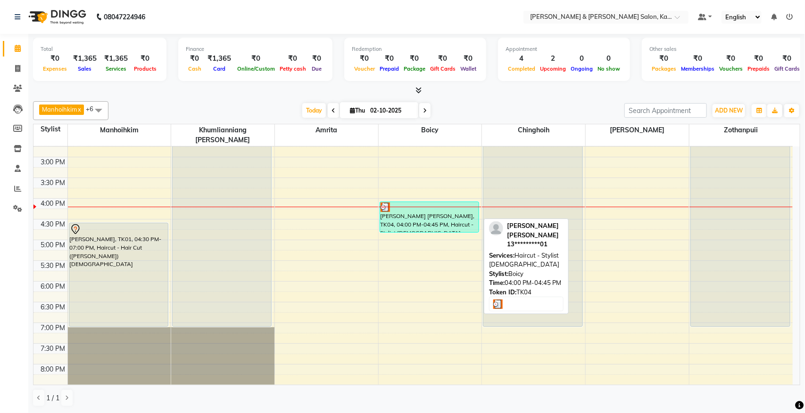
click at [392, 208] on div "[PERSON_NAME] [PERSON_NAME], TK04, 04:00 PM-04:45 PM, Haircut - Stylist [DEMOGR…" at bounding box center [429, 217] width 99 height 30
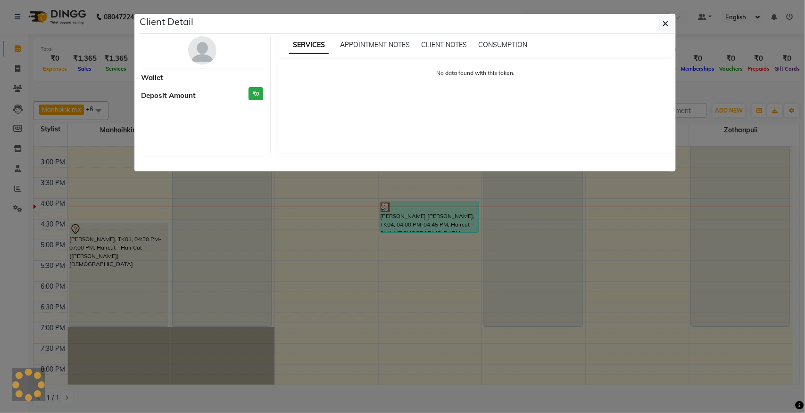
select select "3"
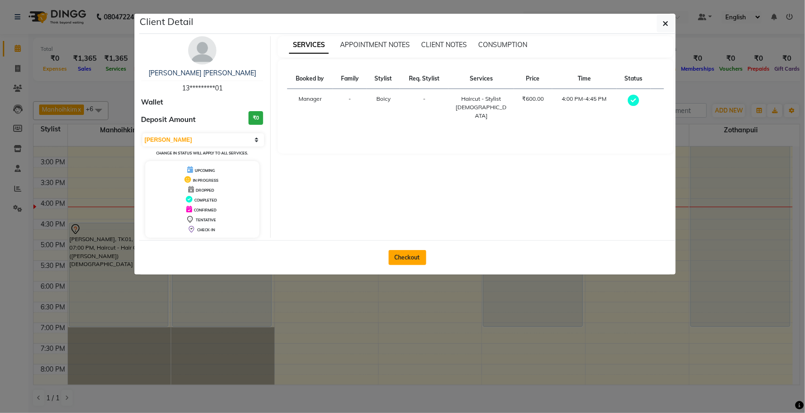
click at [399, 257] on button "Checkout" at bounding box center [407, 257] width 38 height 15
select select "7750"
select select "service"
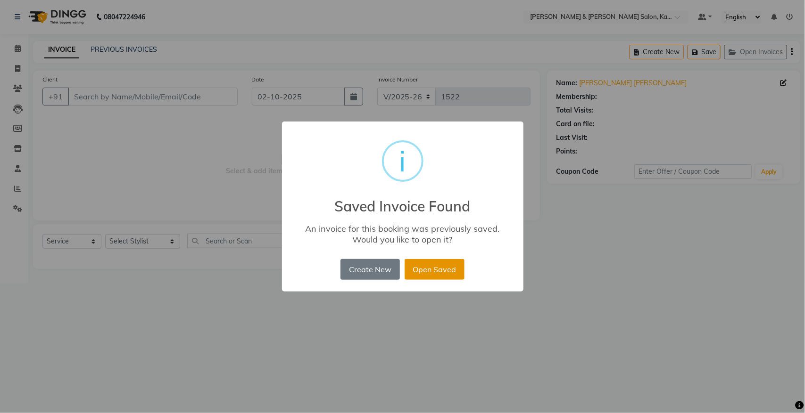
click at [427, 269] on button "Open Saved" at bounding box center [435, 269] width 60 height 21
type input "13*********01"
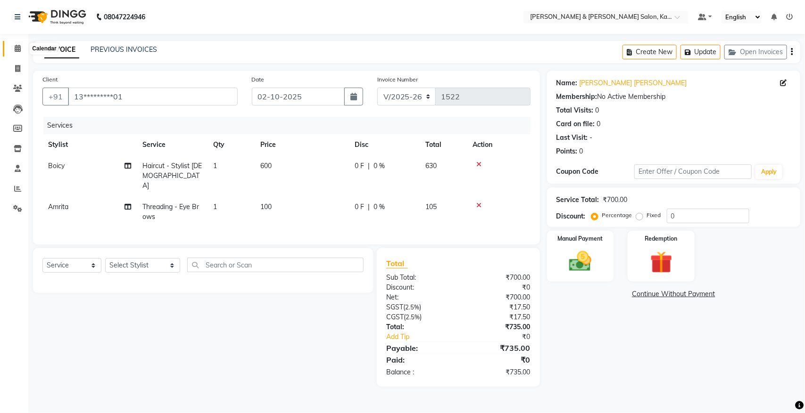
click at [15, 50] on icon at bounding box center [18, 48] width 6 height 7
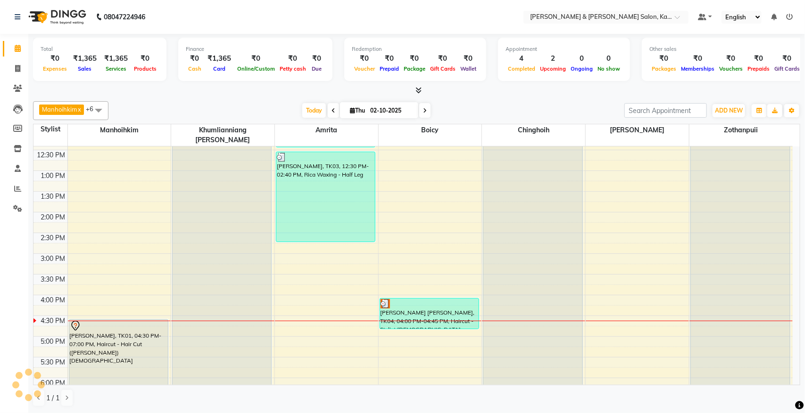
scroll to position [167, 0]
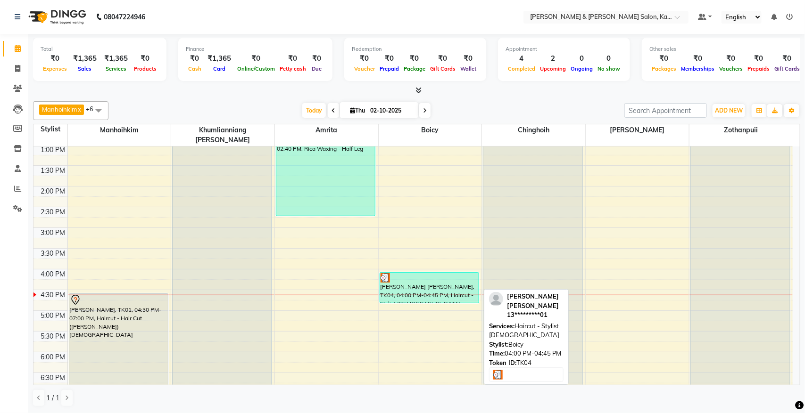
click at [420, 281] on div "[PERSON_NAME] [PERSON_NAME], TK04, 04:00 PM-04:45 PM, Haircut - Stylist [DEMOGR…" at bounding box center [429, 288] width 99 height 30
select select "3"
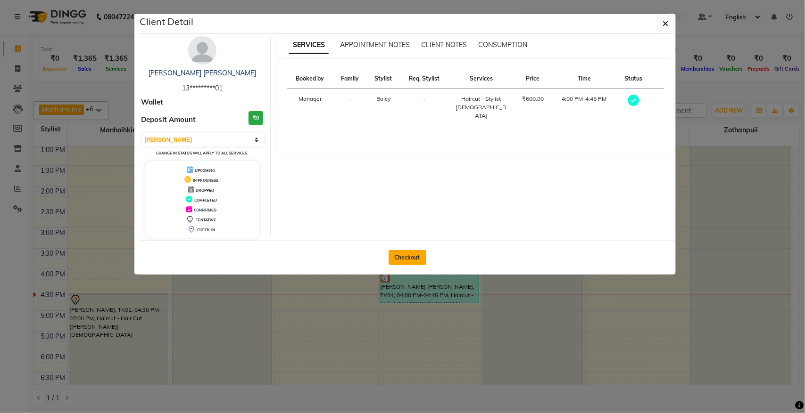
click at [407, 260] on button "Checkout" at bounding box center [407, 257] width 38 height 15
select select "service"
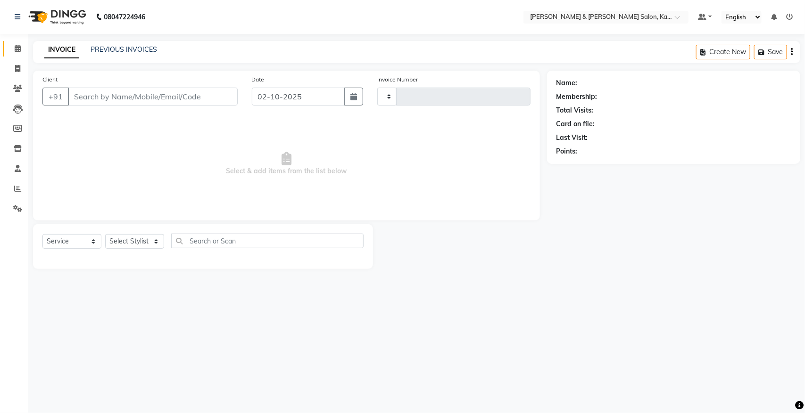
type input "1522"
select select "7750"
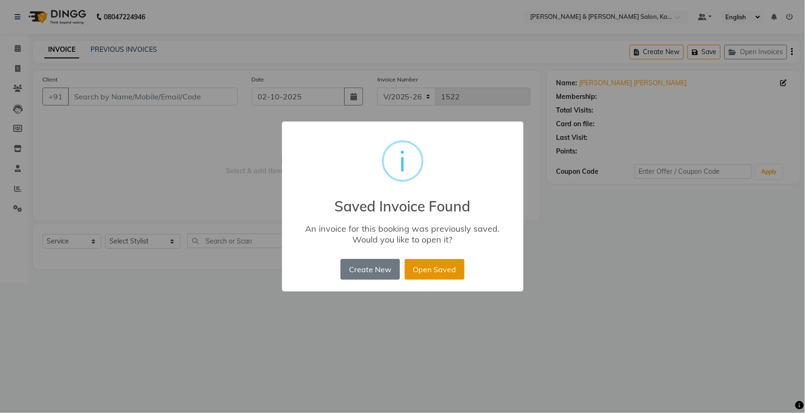
click at [420, 267] on button "Open Saved" at bounding box center [435, 269] width 60 height 21
type input "13*********01"
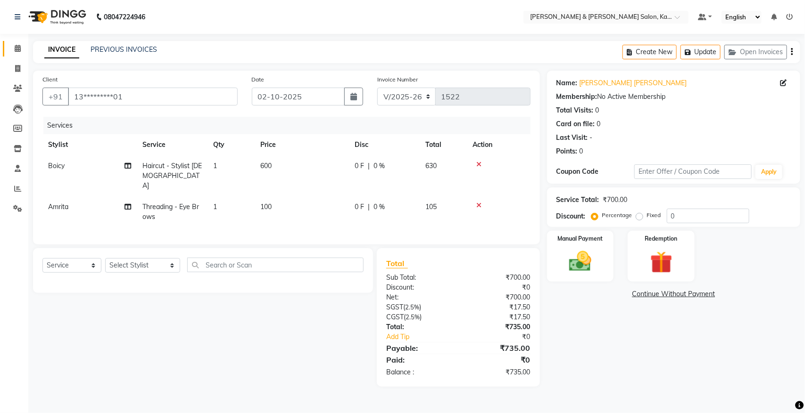
click at [15, 54] on link "Calendar" at bounding box center [14, 49] width 23 height 16
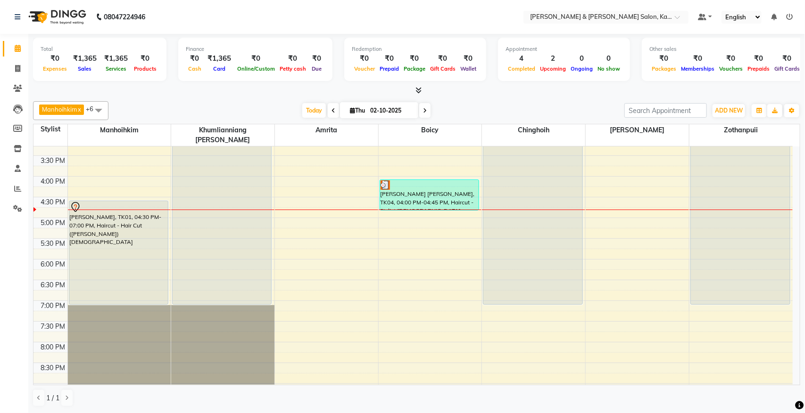
scroll to position [179, 0]
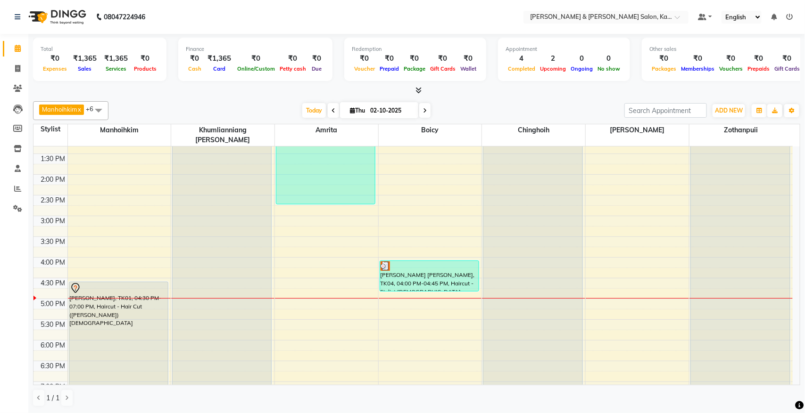
drag, startPoint x: 324, startPoint y: 244, endPoint x: 267, endPoint y: 244, distance: 57.0
click at [267, 244] on div "9:00 AM 9:30 AM 10:00 AM 10:30 AM 11:00 AM 11:30 AM 12:00 PM 12:30 PM 1:00 PM 1…" at bounding box center [412, 236] width 759 height 539
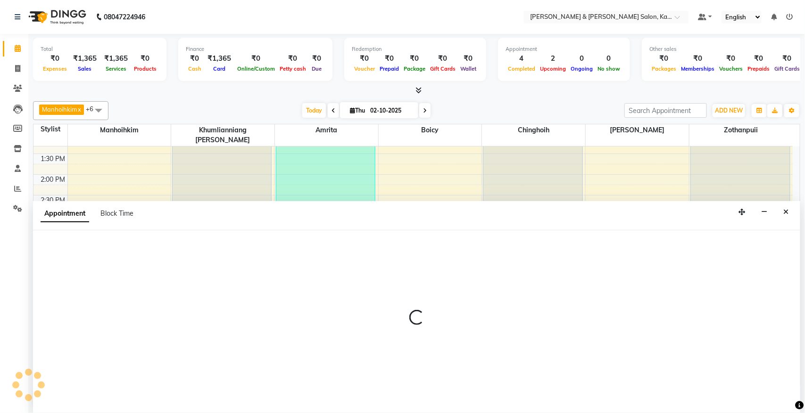
select select "72579"
select select "945"
select select "tentative"
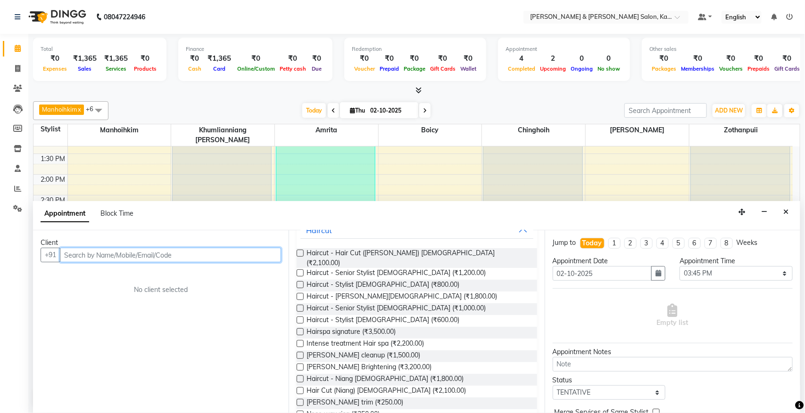
scroll to position [0, 0]
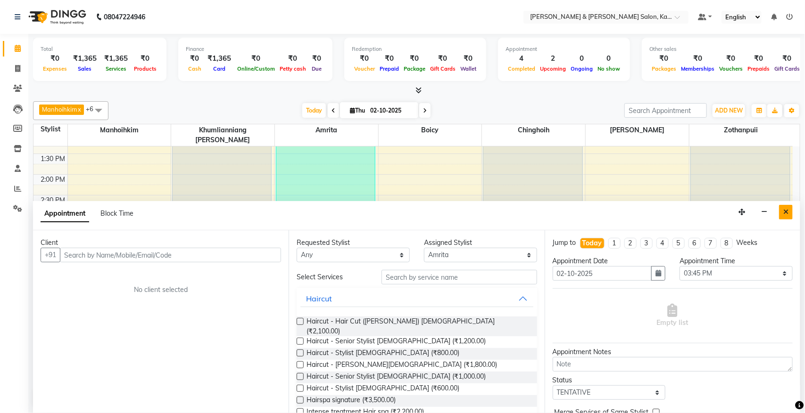
click at [636, 206] on button "Close" at bounding box center [786, 212] width 14 height 15
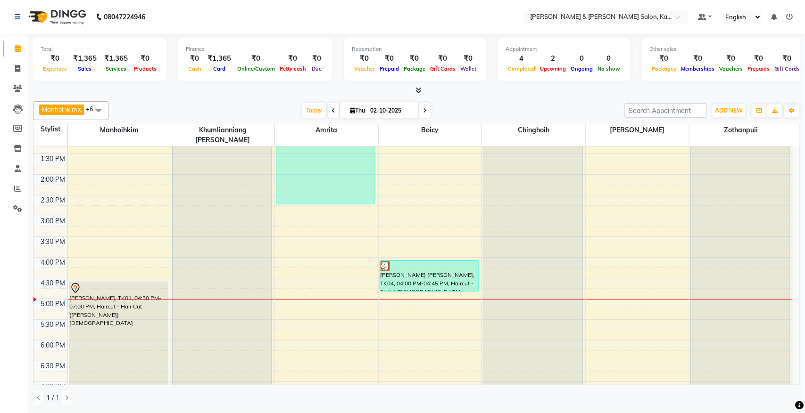
click at [444, 323] on div "9:00 AM 9:30 AM 10:00 AM 10:30 AM 11:00 AM 11:30 AM 12:00 PM 12:30 PM 1:00 PM 1…" at bounding box center [412, 236] width 759 height 539
select select "71735"
select select "tentative"
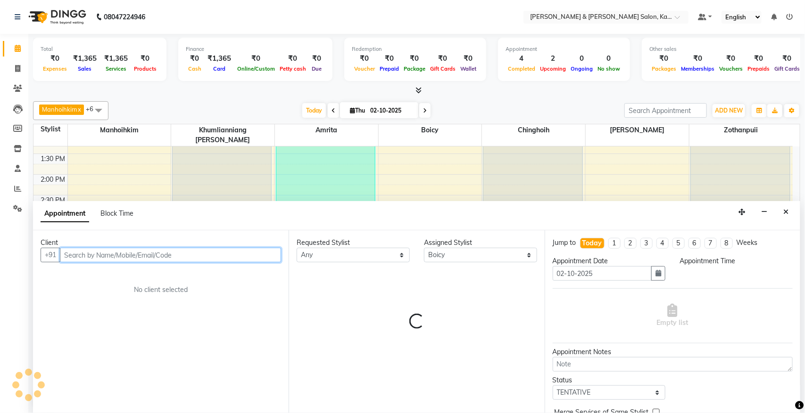
select select "1050"
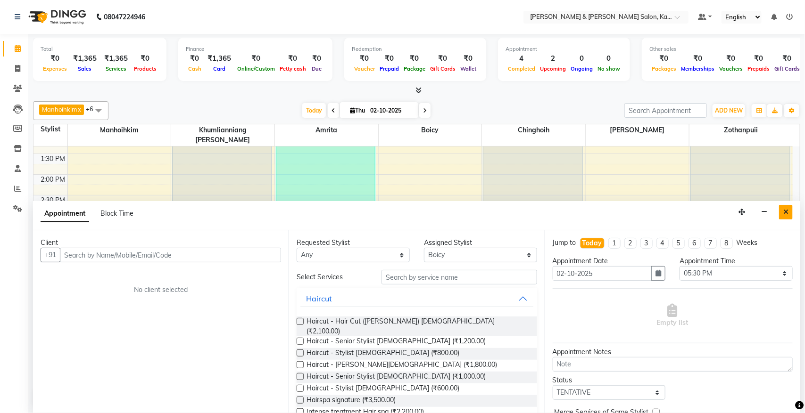
click at [636, 211] on button "Close" at bounding box center [786, 212] width 14 height 15
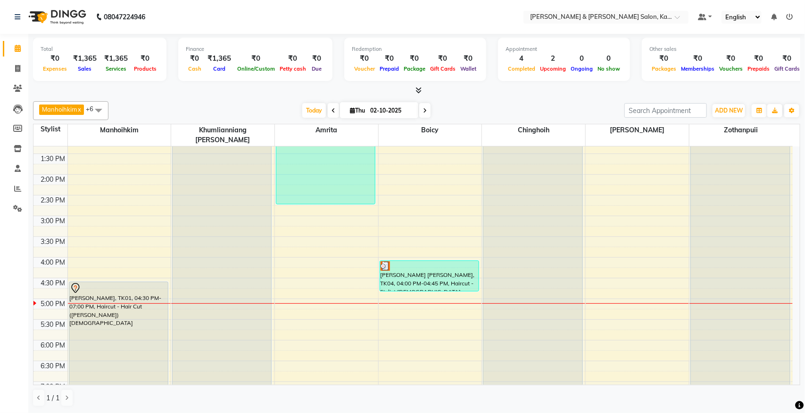
click at [428, 110] on span at bounding box center [424, 110] width 11 height 15
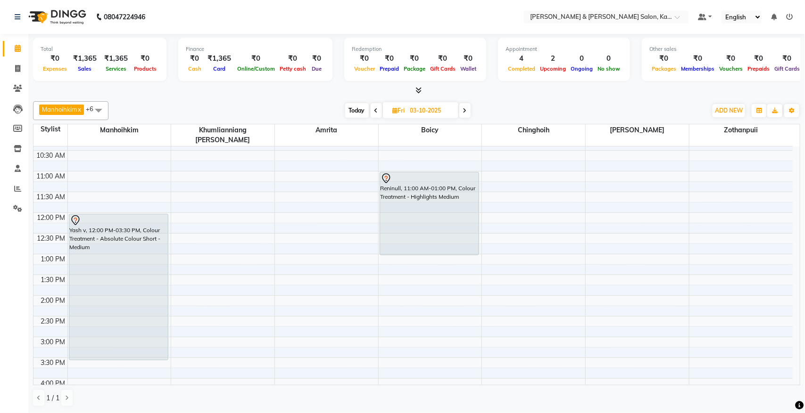
scroll to position [59, 0]
click at [471, 113] on span at bounding box center [464, 110] width 11 height 15
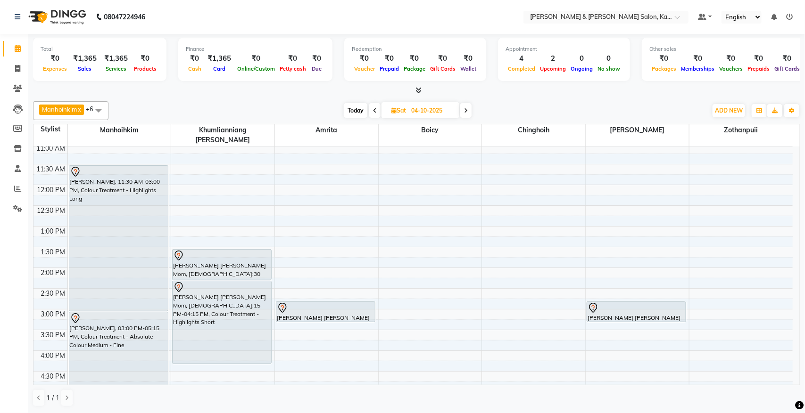
scroll to position [61, 0]
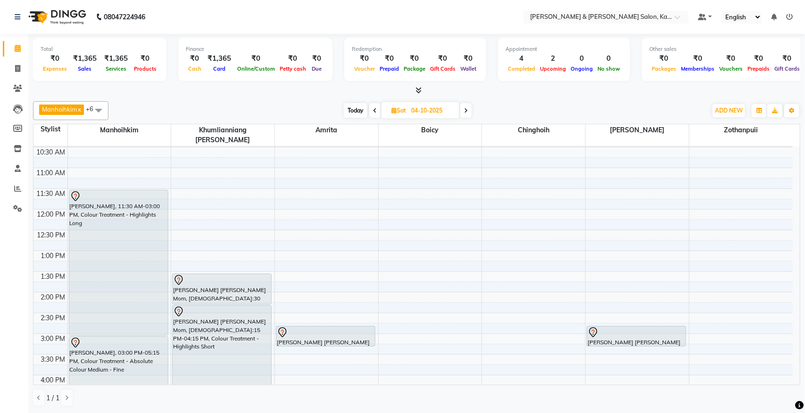
click at [464, 111] on span at bounding box center [465, 110] width 11 height 15
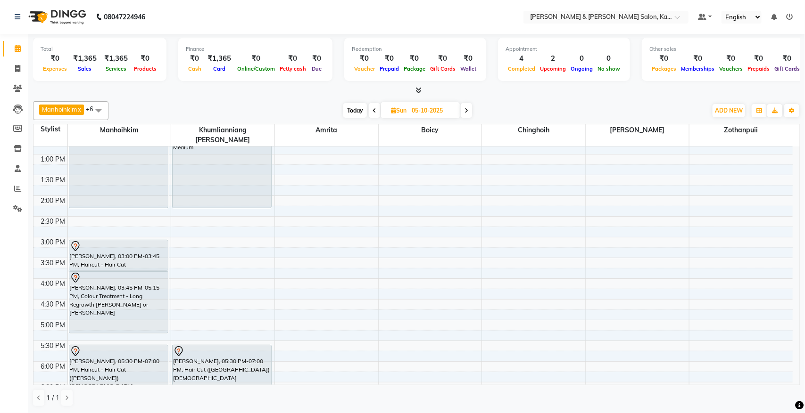
scroll to position [179, 0]
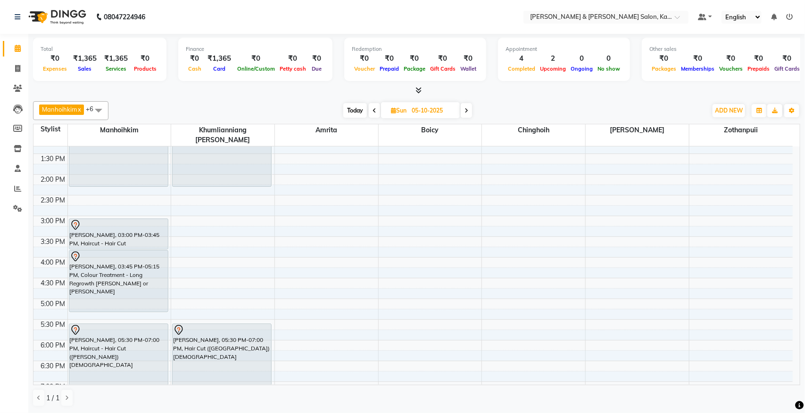
click at [352, 108] on span "Today" at bounding box center [355, 110] width 24 height 15
type input "02-10-2025"
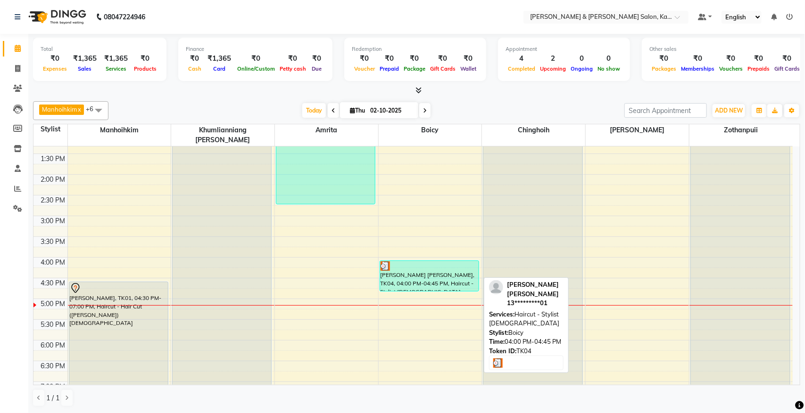
click at [414, 272] on div "[PERSON_NAME] [PERSON_NAME], TK04, 04:00 PM-04:45 PM, Haircut - Stylist [DEMOGR…" at bounding box center [429, 276] width 99 height 30
select select "3"
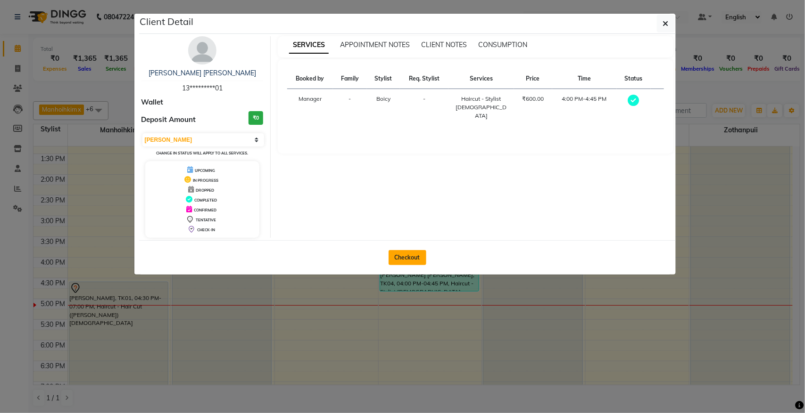
click at [401, 261] on button "Checkout" at bounding box center [407, 257] width 38 height 15
select select "service"
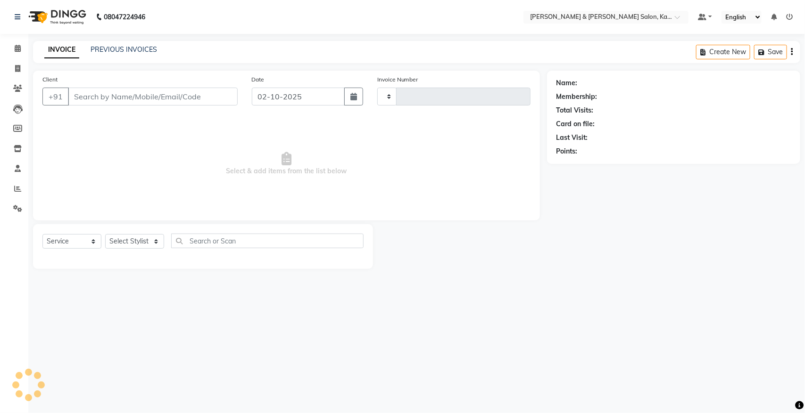
type input "1522"
select select "7750"
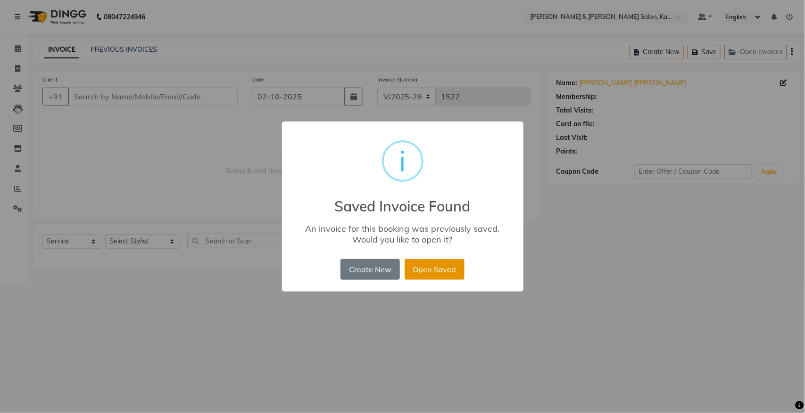
click at [430, 267] on button "Open Saved" at bounding box center [435, 269] width 60 height 21
type input "13*********01"
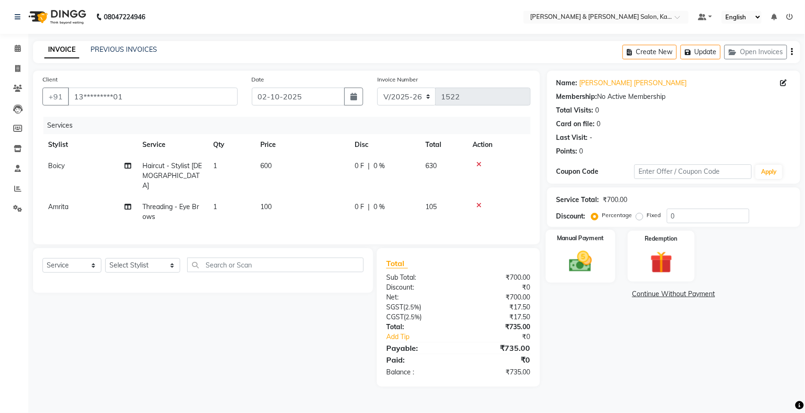
click at [594, 239] on label "Manual Payment" at bounding box center [580, 238] width 47 height 9
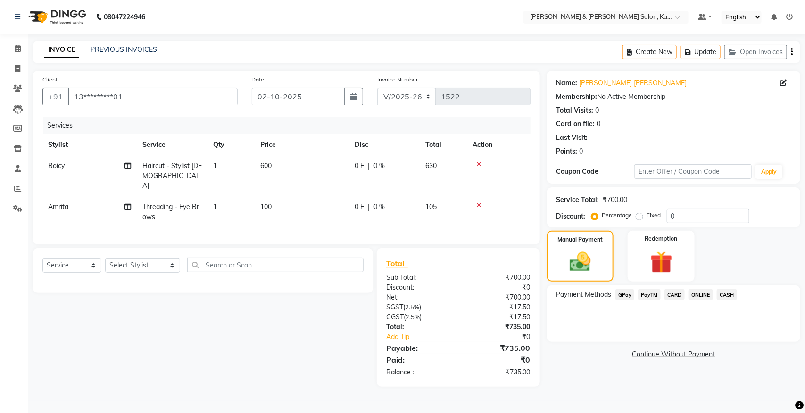
click at [628, 288] on div "Payment Methods GPay PayTM CARD ONLINE CASH" at bounding box center [673, 314] width 253 height 57
click at [627, 291] on span "GPay" at bounding box center [624, 294] width 19 height 11
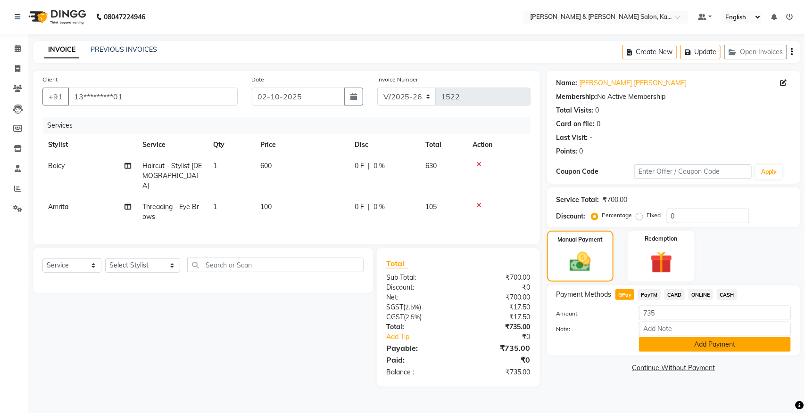
click at [636, 330] on button "Add Payment" at bounding box center [715, 345] width 152 height 15
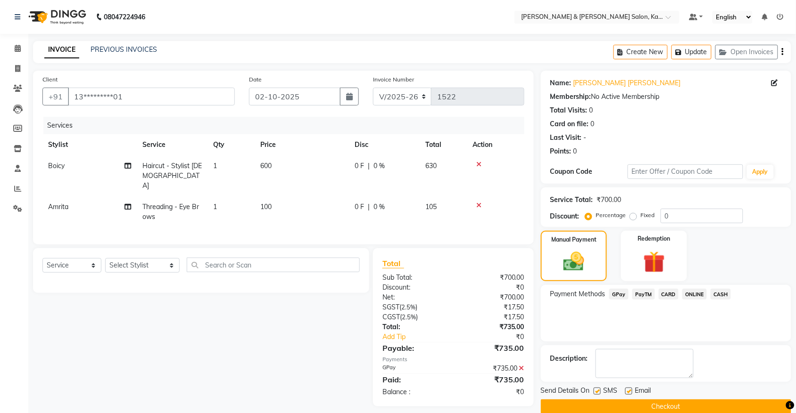
click at [636, 330] on button "Checkout" at bounding box center [666, 407] width 250 height 15
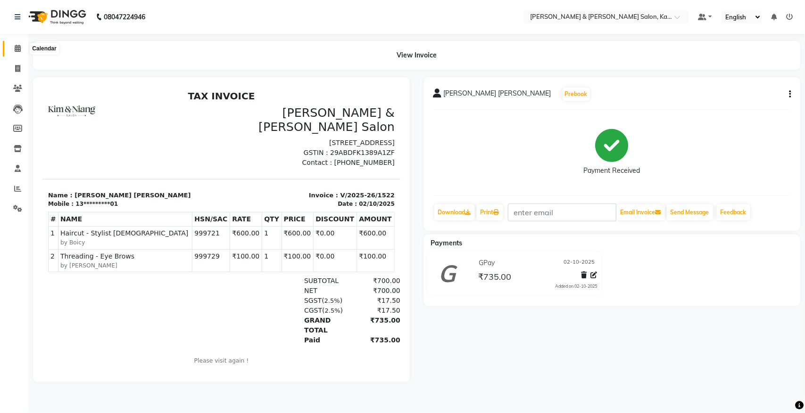
click at [17, 48] on icon at bounding box center [18, 48] width 6 height 7
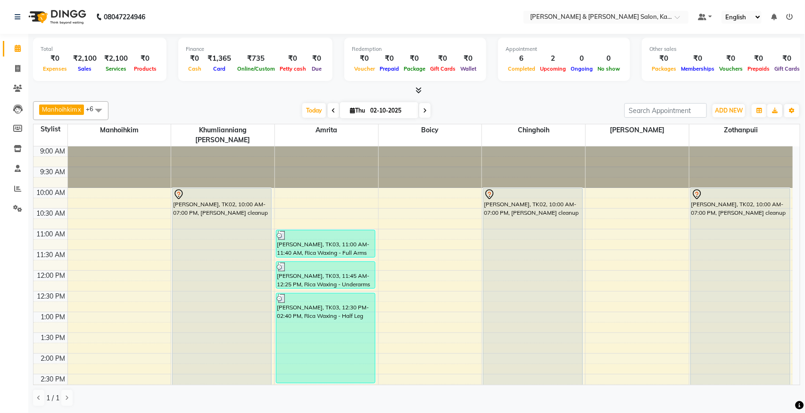
click at [421, 110] on span at bounding box center [424, 110] width 11 height 15
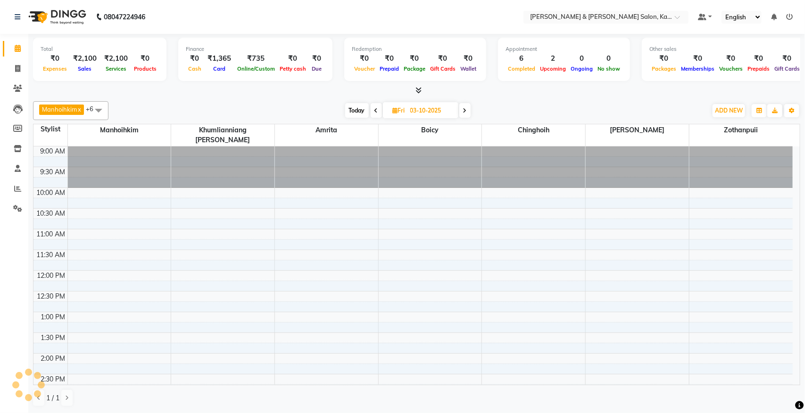
scroll to position [297, 0]
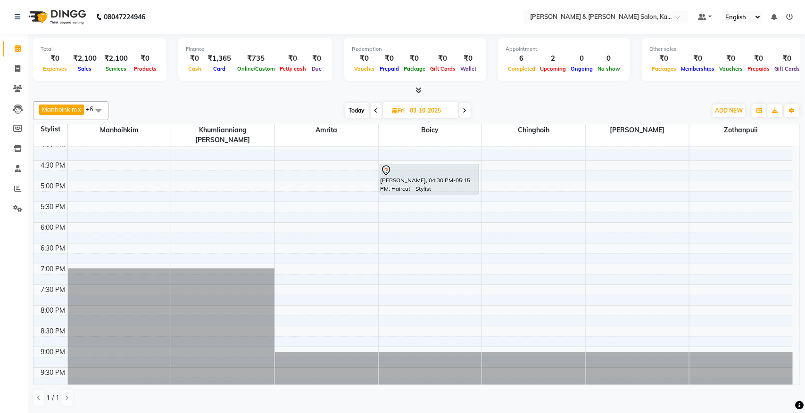
click at [468, 109] on span at bounding box center [464, 110] width 11 height 15
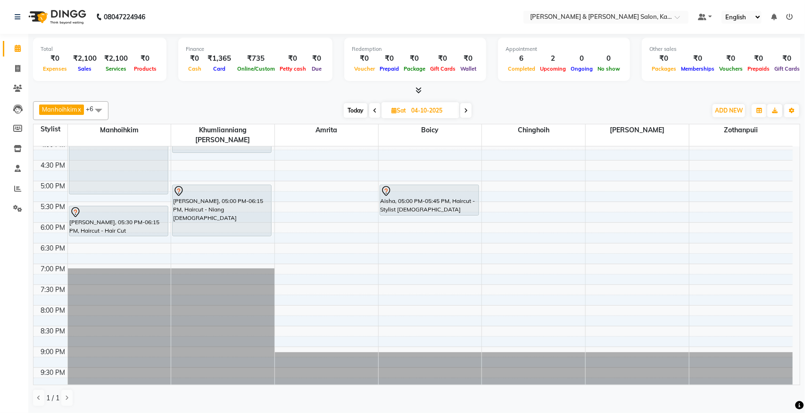
click at [468, 109] on icon at bounding box center [466, 111] width 4 height 6
type input "05-10-2025"
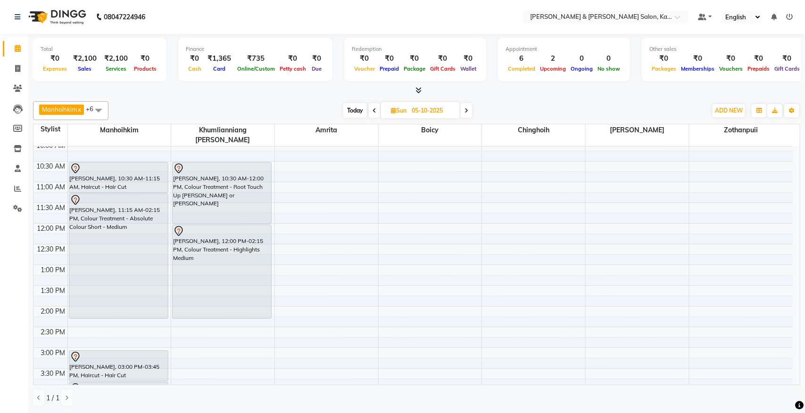
scroll to position [71, 0]
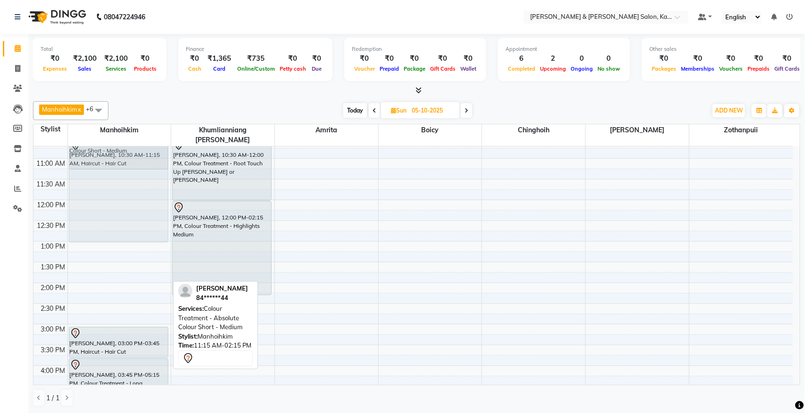
drag, startPoint x: 98, startPoint y: 281, endPoint x: 99, endPoint y: 227, distance: 54.2
click at [99, 227] on div "[PERSON_NAME], 10:30 AM-11:15 AM, Haircut - Hair Cut ([PERSON_NAME]) [DEMOGRAPH…" at bounding box center [119, 345] width 103 height 539
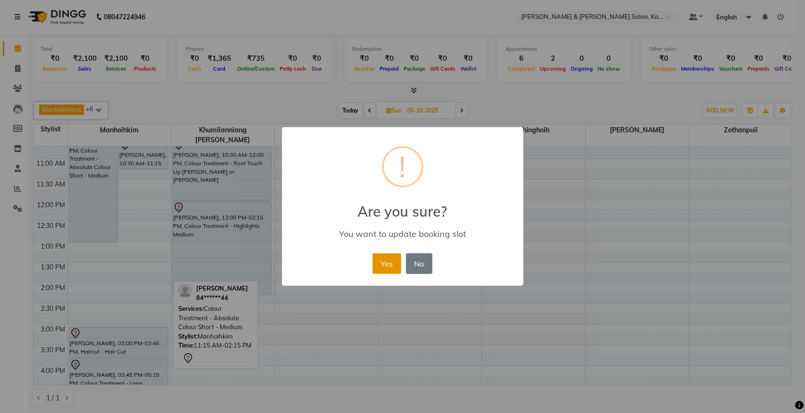
click at [385, 256] on button "Yes" at bounding box center [386, 264] width 29 height 21
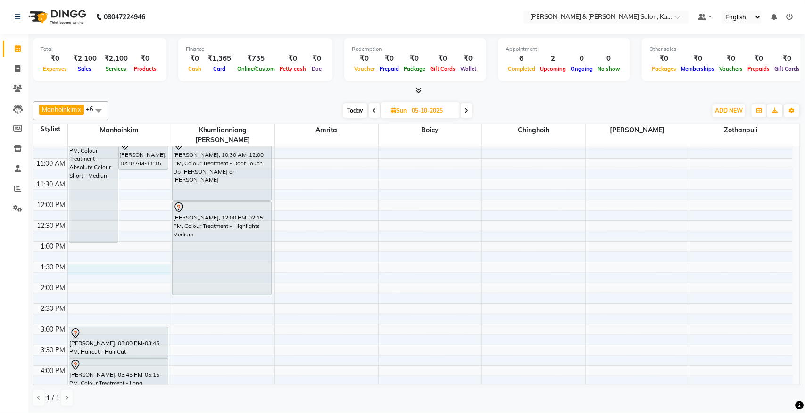
click at [78, 261] on div "9:00 AM 9:30 AM 10:00 AM 10:30 AM 11:00 AM 11:30 AM 12:00 PM 12:30 PM 1:00 PM 1…" at bounding box center [412, 345] width 759 height 539
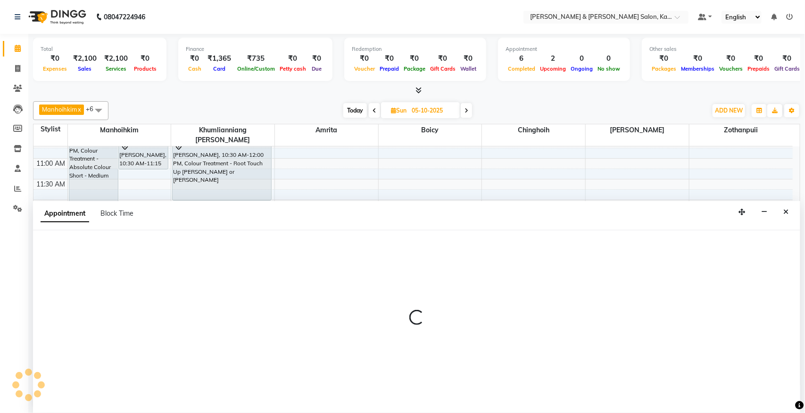
select select "70736"
select select "tentative"
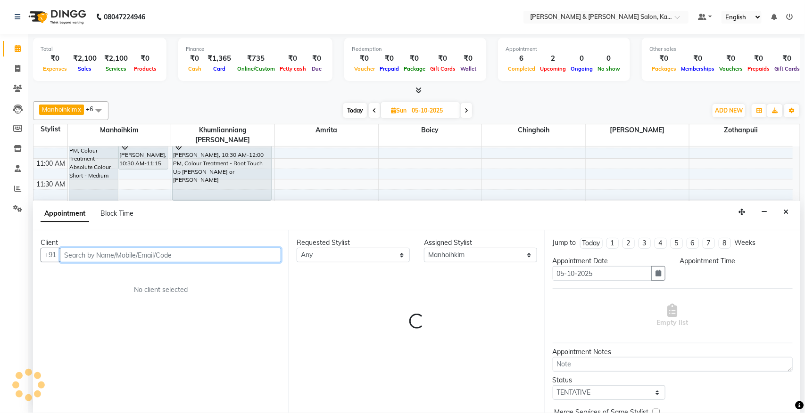
select select "810"
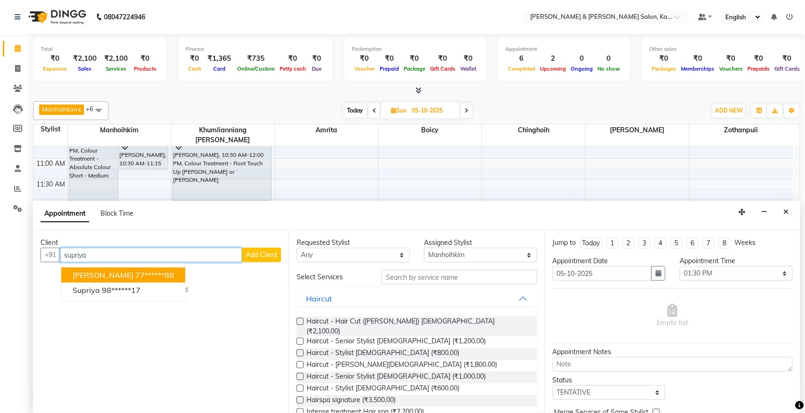
type input "supriya"
click at [262, 253] on span "Add Client" at bounding box center [262, 255] width 32 height 8
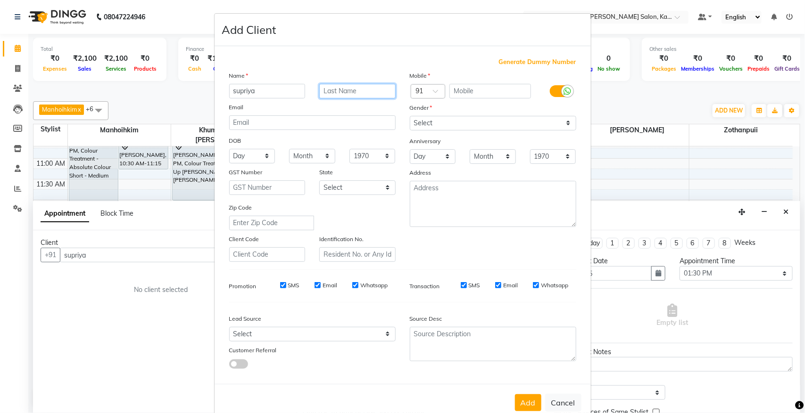
click at [347, 93] on input "text" at bounding box center [357, 91] width 76 height 15
click at [435, 124] on select "Select [DEMOGRAPHIC_DATA] [DEMOGRAPHIC_DATA] Other Prefer Not To Say" at bounding box center [493, 123] width 166 height 15
select select "[DEMOGRAPHIC_DATA]"
click at [410, 116] on select "Select [DEMOGRAPHIC_DATA] [DEMOGRAPHIC_DATA] Other Prefer Not To Say" at bounding box center [493, 123] width 166 height 15
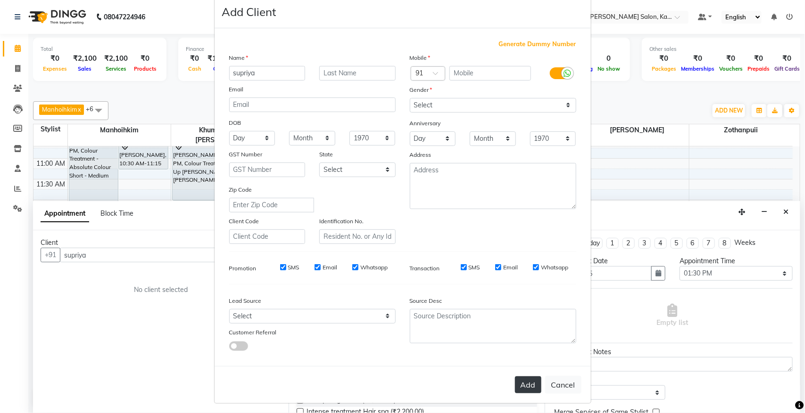
click at [530, 330] on button "Add" at bounding box center [528, 385] width 26 height 17
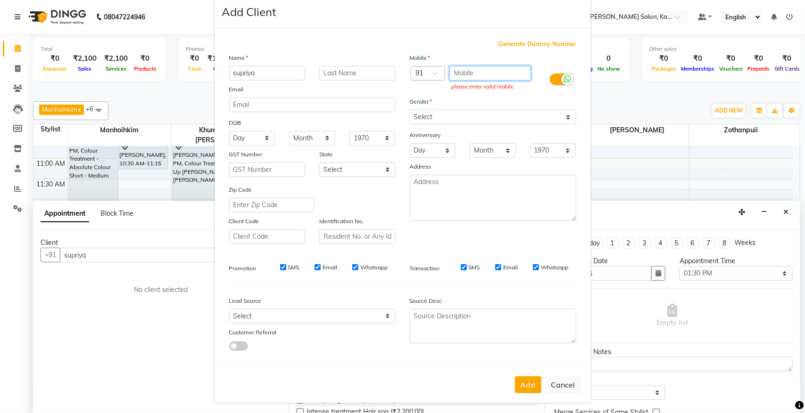
click at [470, 70] on input "text" at bounding box center [490, 73] width 82 height 15
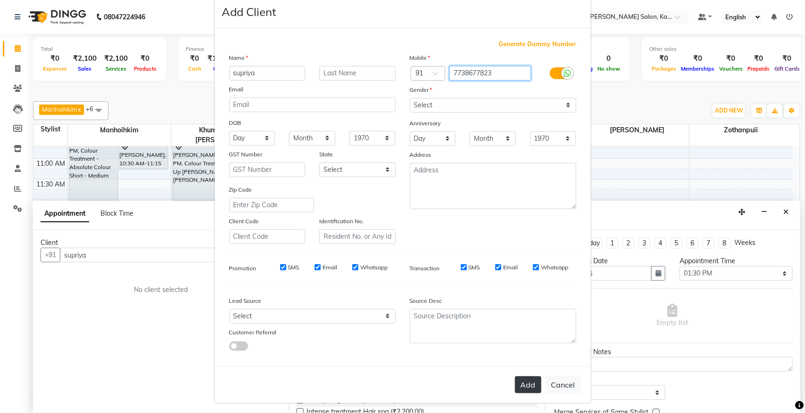
type input "7738677823"
click at [520, 330] on button "Add" at bounding box center [528, 385] width 26 height 17
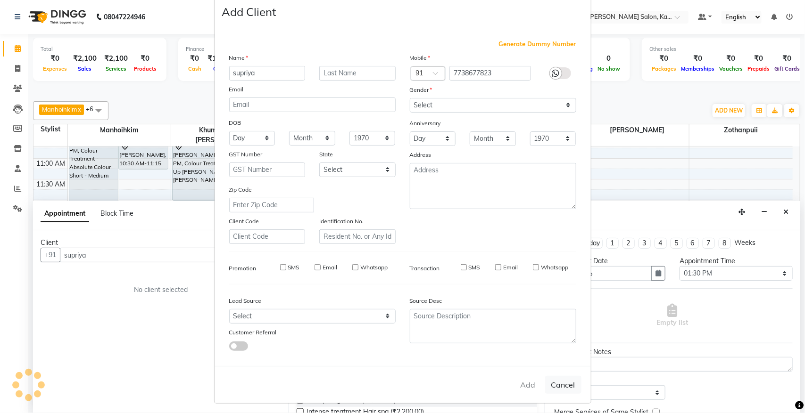
type input "77******23"
select select
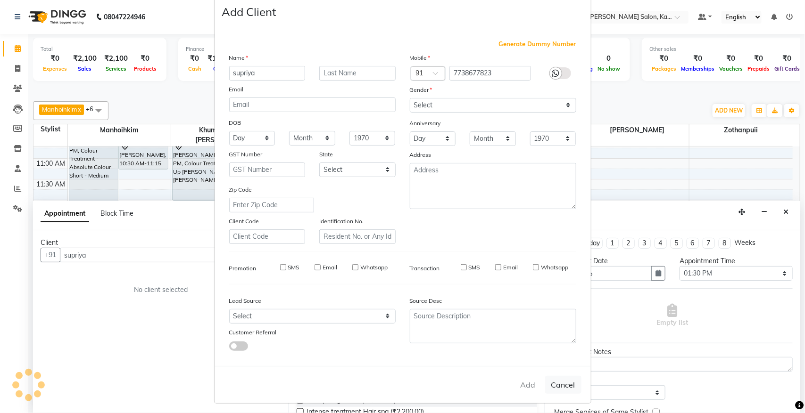
select select
checkbox input "false"
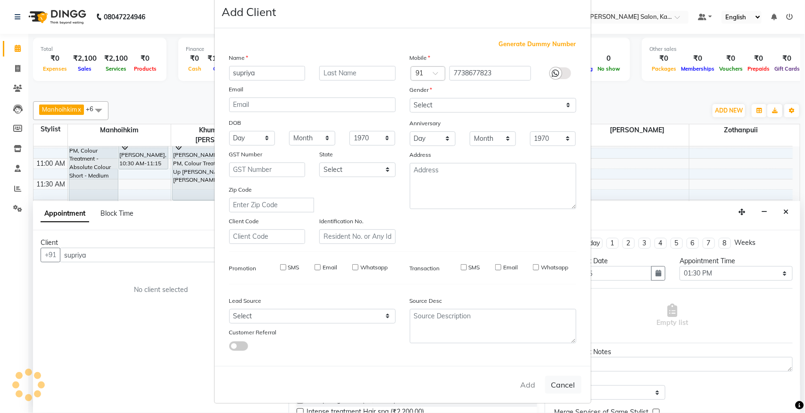
checkbox input "false"
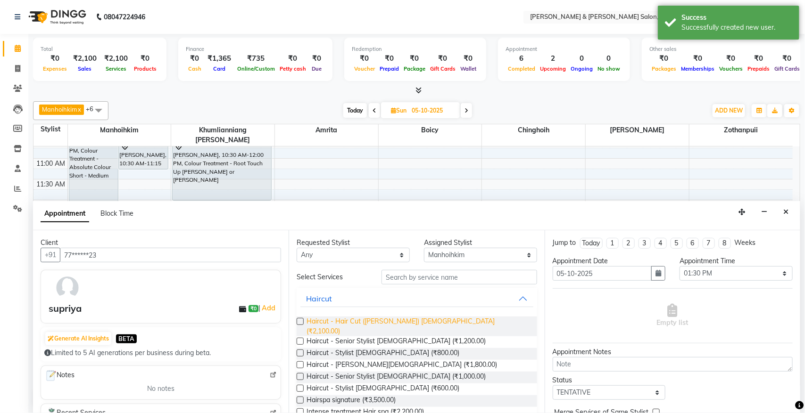
click at [380, 322] on span "Haircut - Hair Cut ([PERSON_NAME]) [DEMOGRAPHIC_DATA] (₹2,100.00)" at bounding box center [417, 327] width 223 height 20
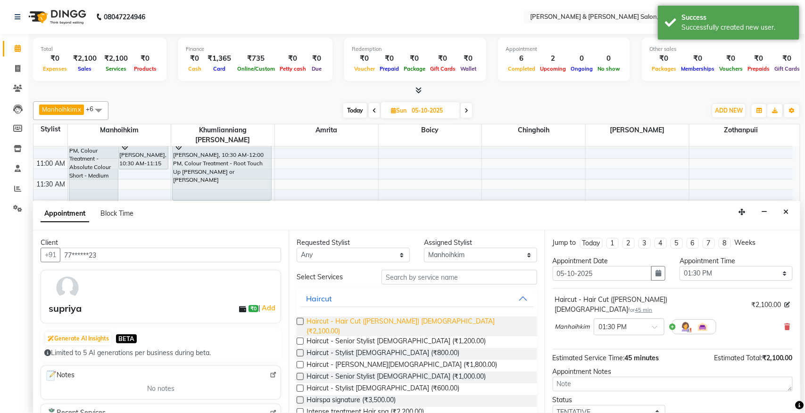
click at [380, 322] on span "Haircut - Hair Cut ([PERSON_NAME]) [DEMOGRAPHIC_DATA] (₹2,100.00)" at bounding box center [417, 327] width 223 height 20
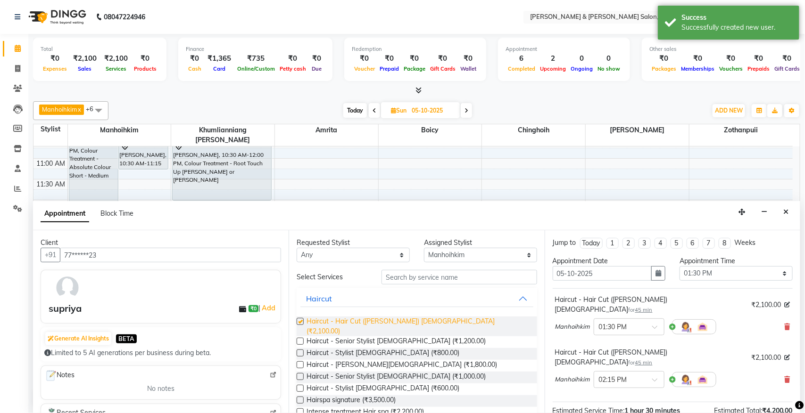
checkbox input "false"
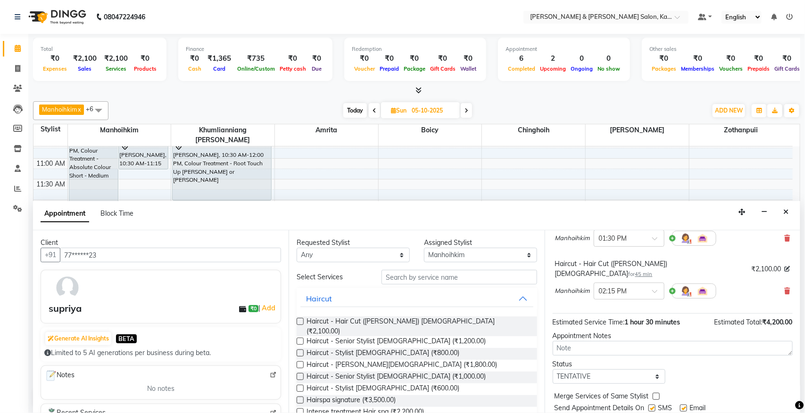
scroll to position [100, 0]
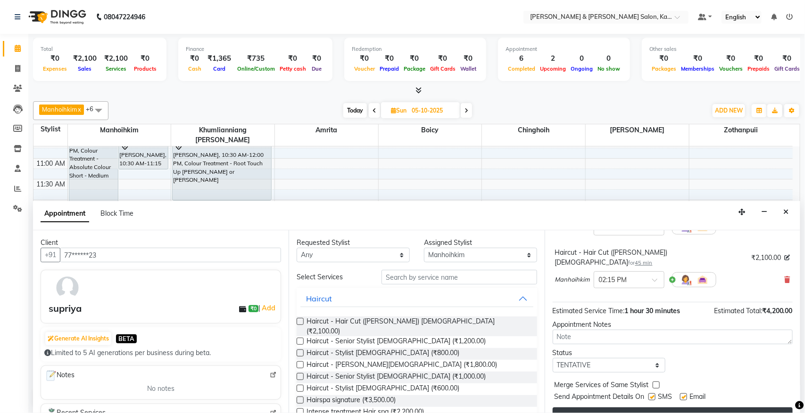
click at [636, 330] on button "Book" at bounding box center [673, 416] width 240 height 17
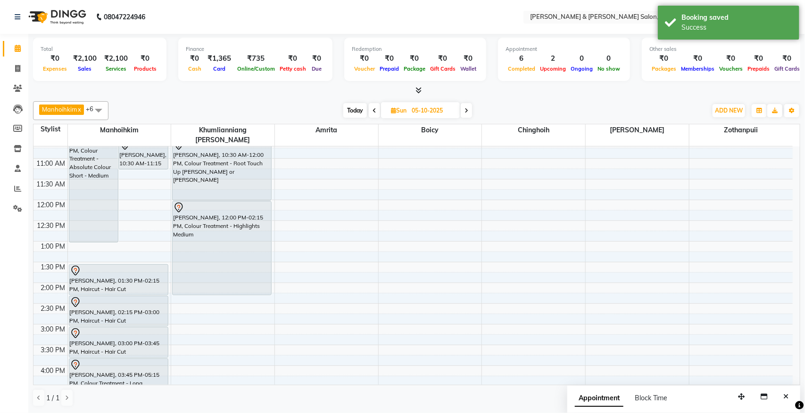
click at [636, 147] on div "9:00 AM 9:30 AM 10:00 AM 10:30 AM 11:00 AM 11:30 AM 12:00 PM 12:30 PM 1:00 PM 1…" at bounding box center [416, 266] width 766 height 239
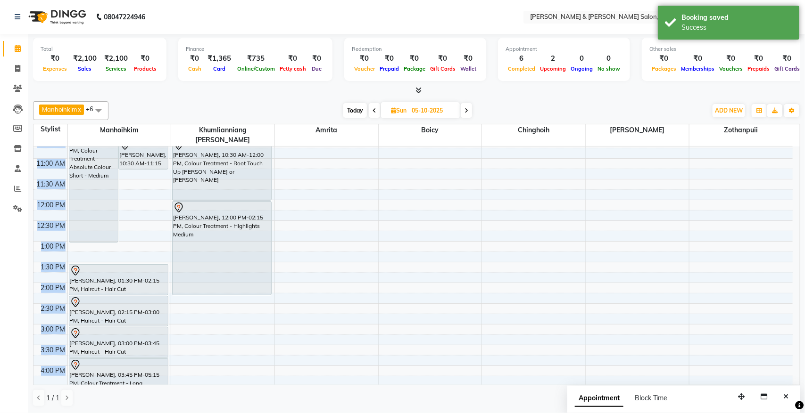
click at [636, 147] on div "9:00 AM 9:30 AM 10:00 AM 10:30 AM 11:00 AM 11:30 AM 12:00 PM 12:30 PM 1:00 PM 1…" at bounding box center [416, 266] width 766 height 239
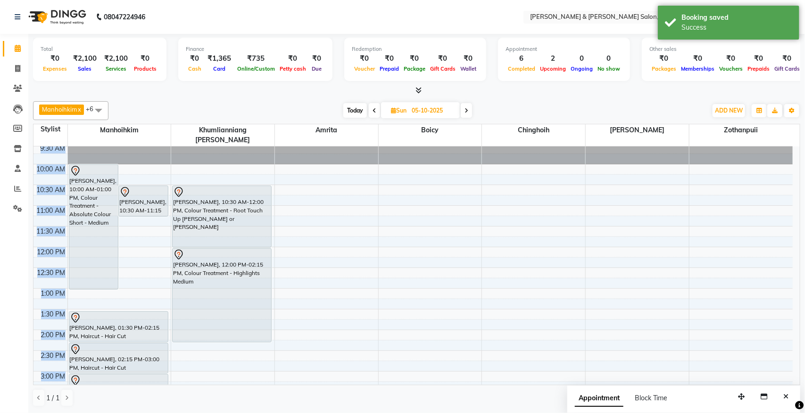
scroll to position [0, 0]
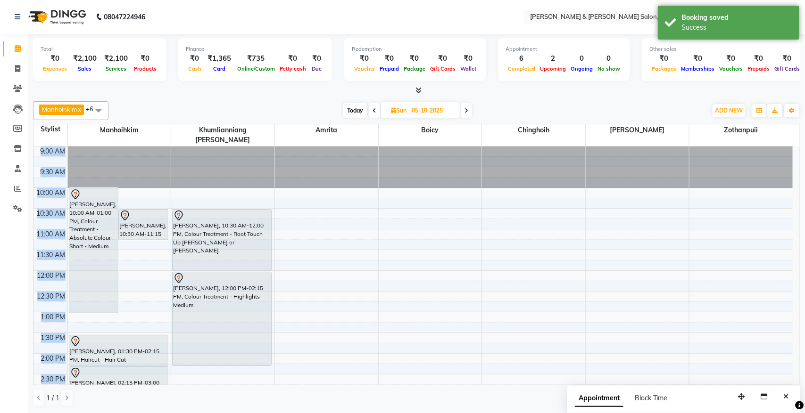
click at [554, 330] on td at bounding box center [429, 348] width 725 height 10
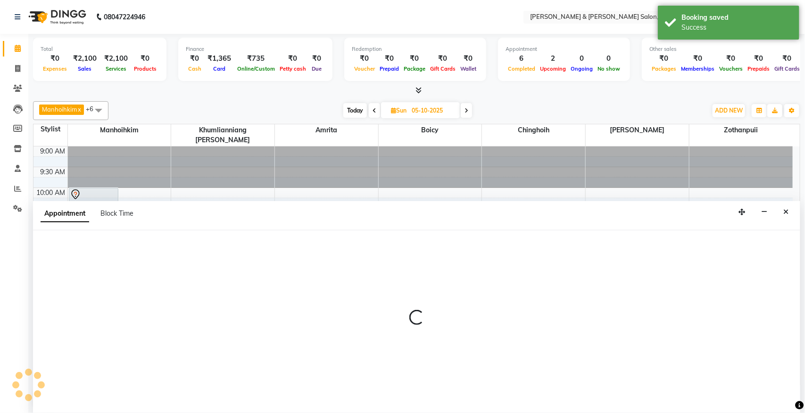
select select "77123"
select select "810"
select select "tentative"
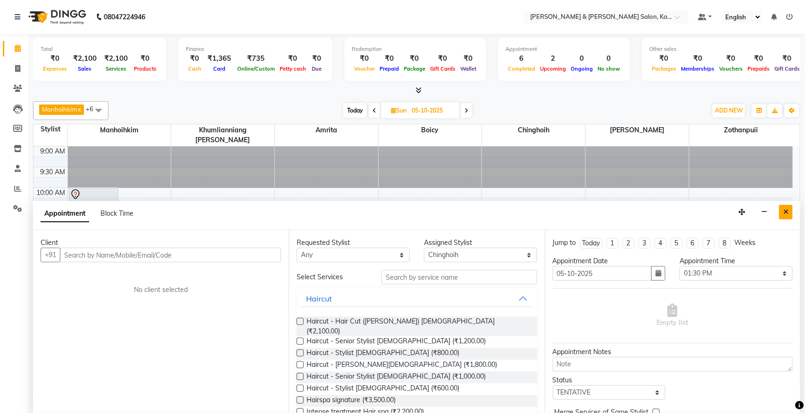
click at [636, 209] on icon "Close" at bounding box center [785, 212] width 5 height 7
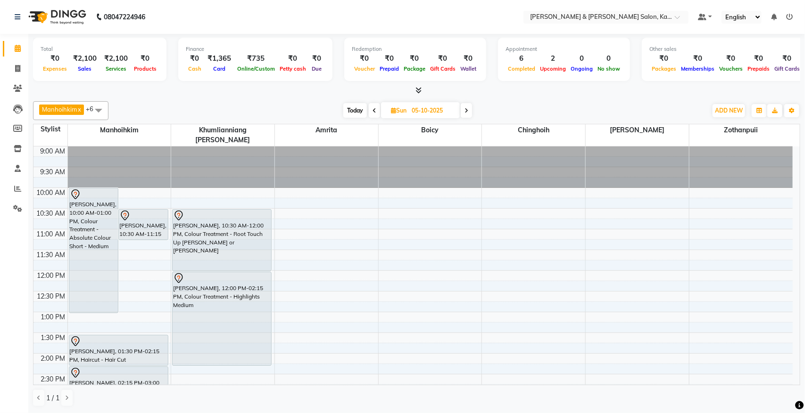
click at [354, 111] on span "Today" at bounding box center [355, 110] width 24 height 15
type input "02-10-2025"
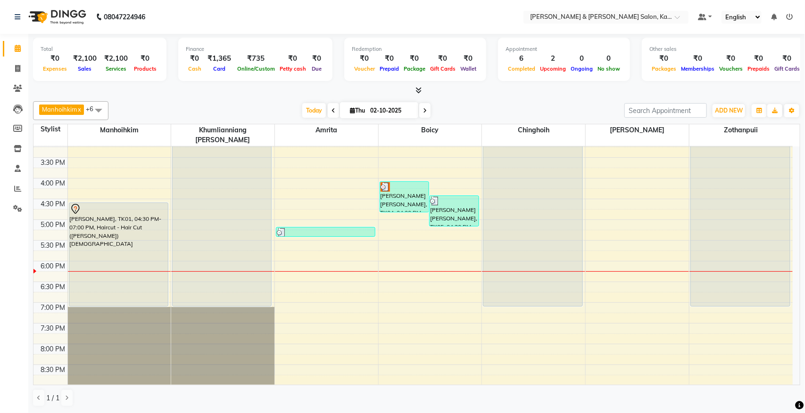
scroll to position [238, 0]
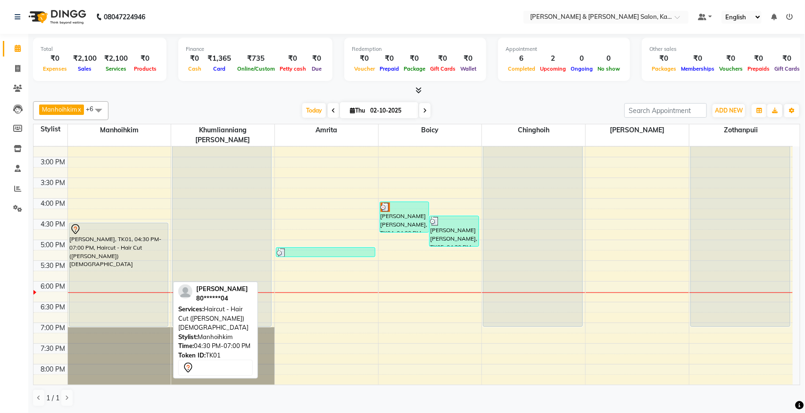
click at [107, 244] on div "[PERSON_NAME], TK01, 04:30 PM-07:00 PM, Haircut - Hair Cut ([PERSON_NAME]) [DEM…" at bounding box center [118, 274] width 99 height 103
click at [119, 257] on div "[PERSON_NAME], TK01, 04:30 PM-07:00 PM, Haircut - Hair Cut ([PERSON_NAME]) [DEM…" at bounding box center [118, 274] width 99 height 103
select select "7"
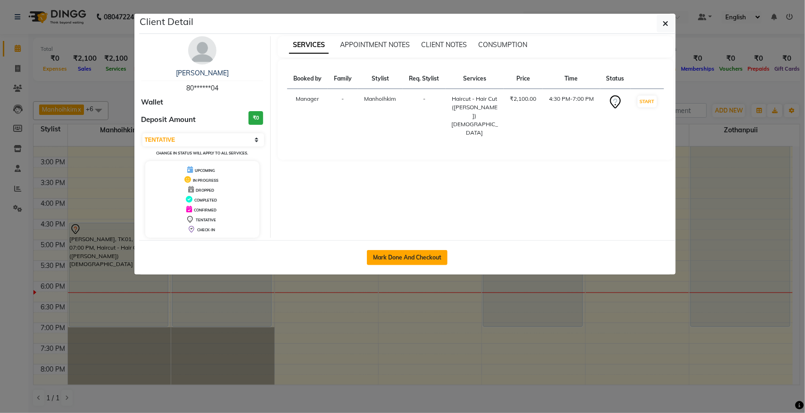
click at [413, 256] on button "Mark Done And Checkout" at bounding box center [407, 257] width 81 height 15
select select "service"
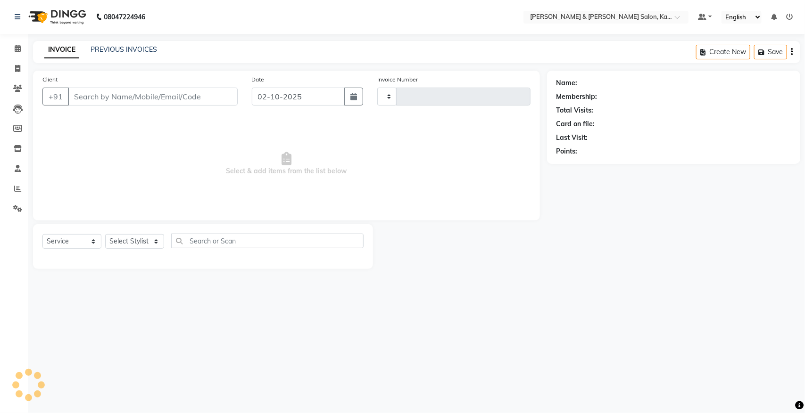
type input "1523"
select select "7750"
type input "80******04"
select select "70736"
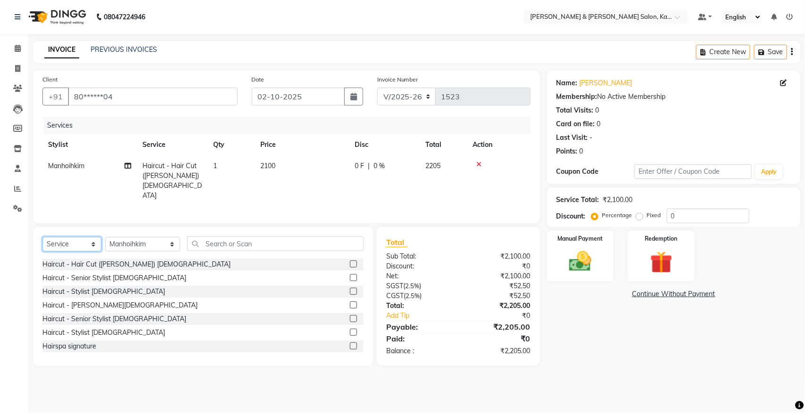
click at [86, 237] on select "Select Service Product Membership Package Voucher Prepaid Gift Card" at bounding box center [71, 244] width 59 height 15
click at [192, 241] on input "text" at bounding box center [275, 244] width 176 height 15
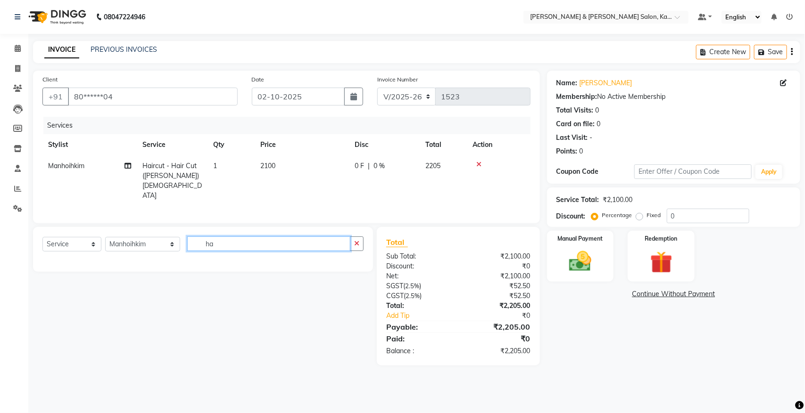
type input "h"
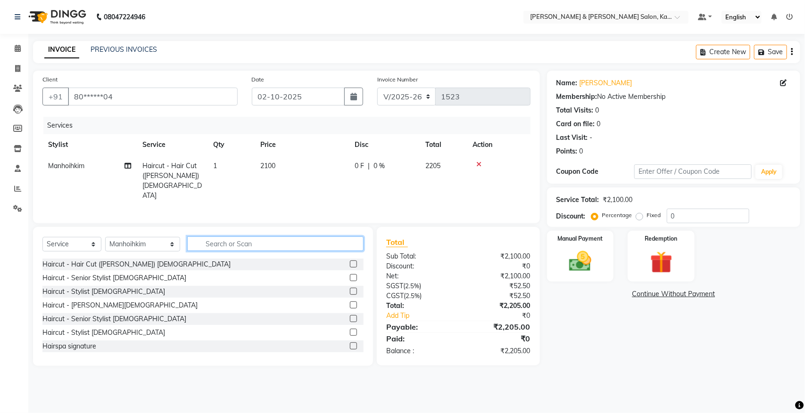
type input "p"
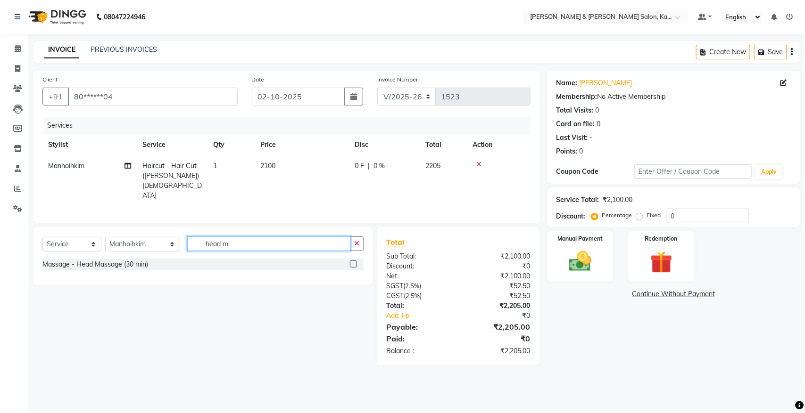
type input "head m"
click at [353, 261] on label at bounding box center [353, 264] width 7 height 7
click at [353, 262] on input "checkbox" at bounding box center [353, 265] width 6 height 6
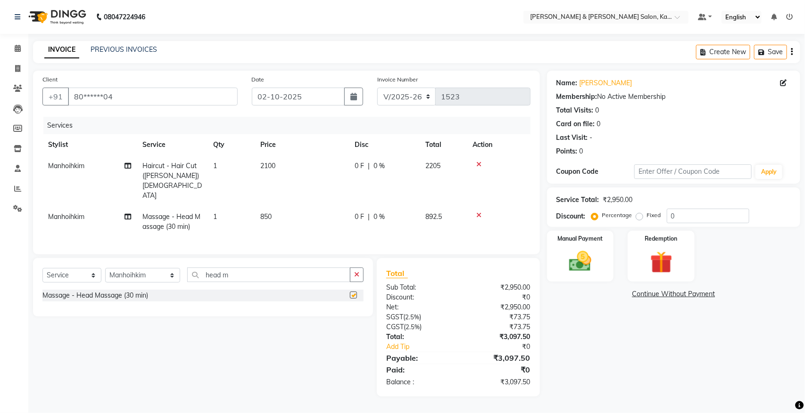
checkbox input "false"
click at [74, 213] on span "Manhoihkim" at bounding box center [66, 217] width 36 height 8
select select "70736"
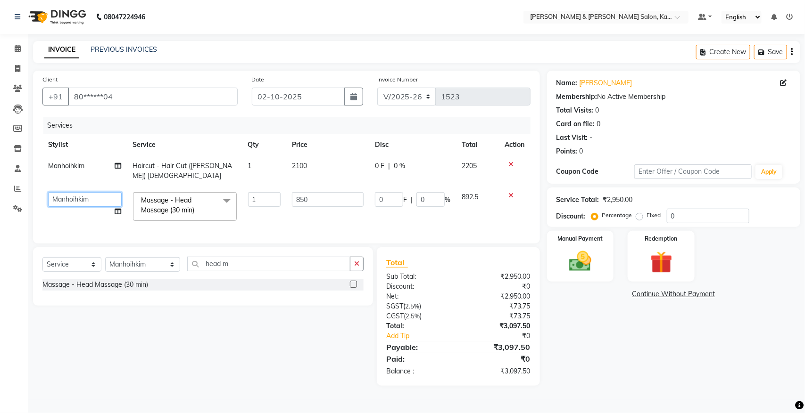
click at [64, 192] on select "Amrita [PERSON_NAME] [PERSON_NAME] Manager [PERSON_NAME] [PERSON_NAME] Remkim […" at bounding box center [85, 199] width 74 height 15
select select "83049"
click at [418, 313] on span "2.5%" at bounding box center [412, 317] width 14 height 8
click at [151, 262] on select "Select Stylist Amrita [PERSON_NAME] Khumlianniang [PERSON_NAME] Manager Manhoih…" at bounding box center [142, 264] width 75 height 15
select select "83049"
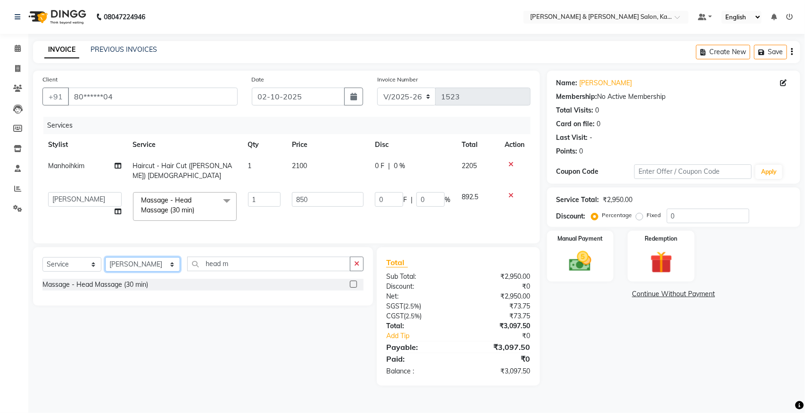
click at [105, 257] on select "Select Stylist Amrita [PERSON_NAME] Khumlianniang [PERSON_NAME] Manager Manhoih…" at bounding box center [142, 264] width 75 height 15
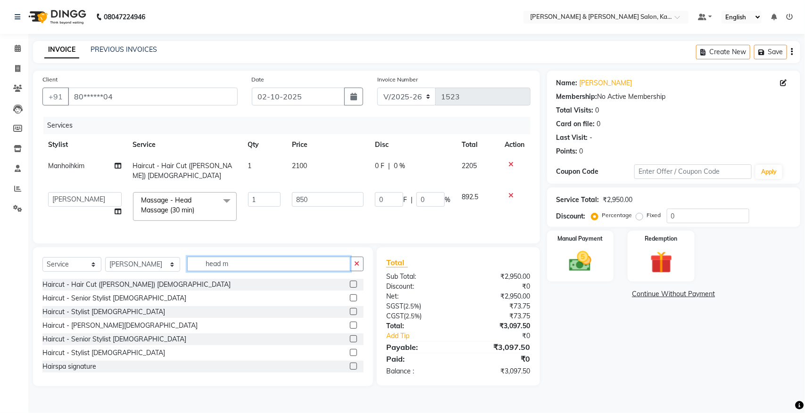
click at [224, 260] on input "head m" at bounding box center [268, 264] width 163 height 15
type input "h"
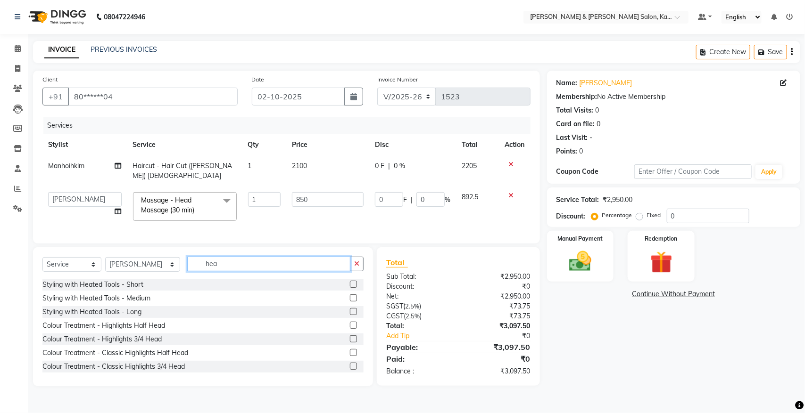
type input "hea"
click at [207, 196] on span "Massage - Head Massage (30 min) x" at bounding box center [180, 206] width 83 height 20
click at [636, 53] on icon "button" at bounding box center [762, 52] width 9 height 7
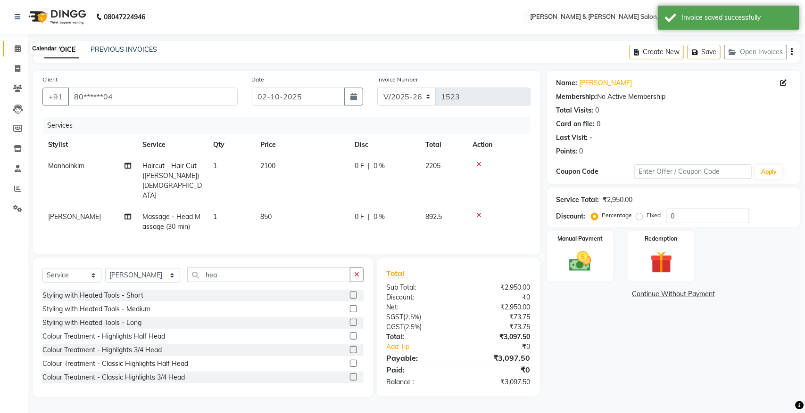
click at [19, 49] on icon at bounding box center [18, 48] width 6 height 7
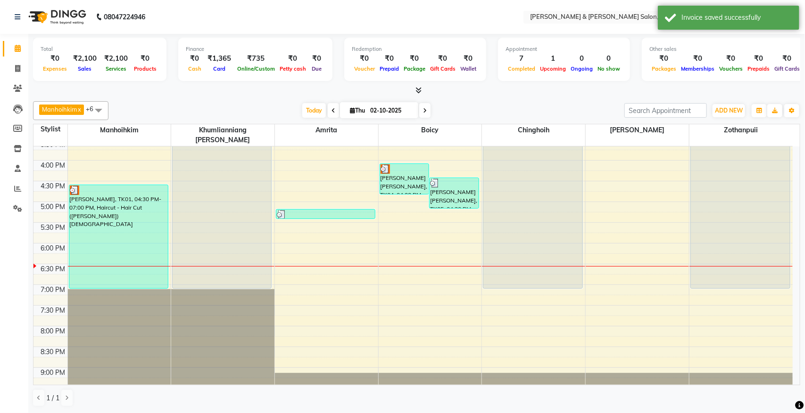
scroll to position [297, 0]
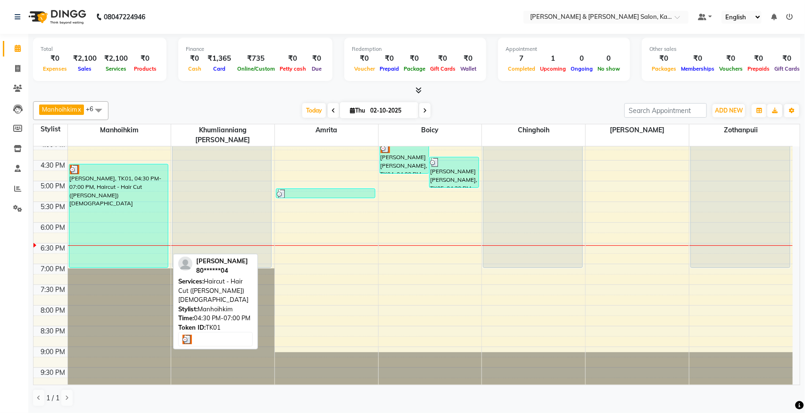
click at [123, 181] on div "[PERSON_NAME], TK01, 04:30 PM-07:00 PM, Haircut - Hair Cut ([PERSON_NAME]) [DEM…" at bounding box center [118, 216] width 99 height 103
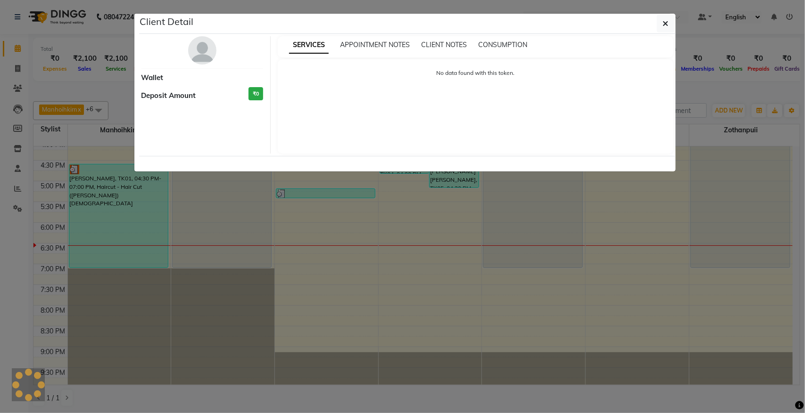
select select "3"
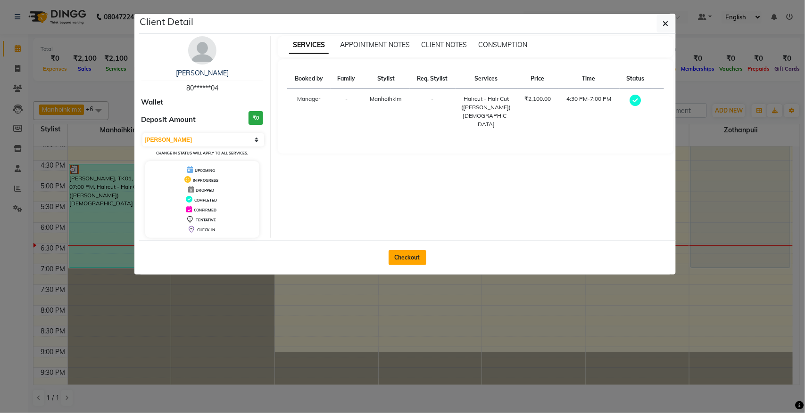
click at [395, 257] on button "Checkout" at bounding box center [407, 257] width 38 height 15
select select "service"
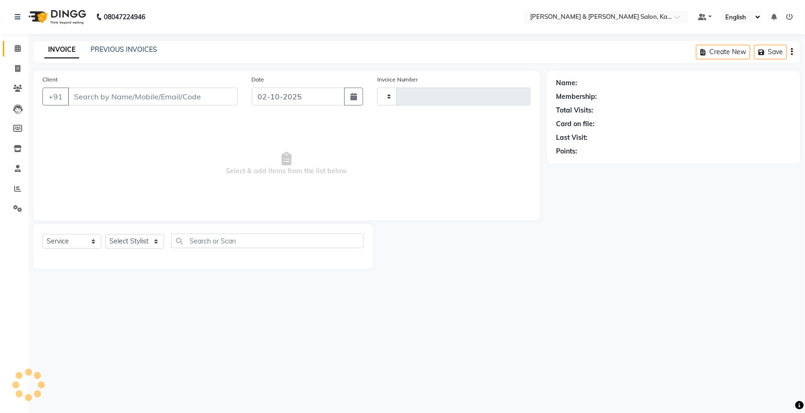
type input "1523"
select select "7750"
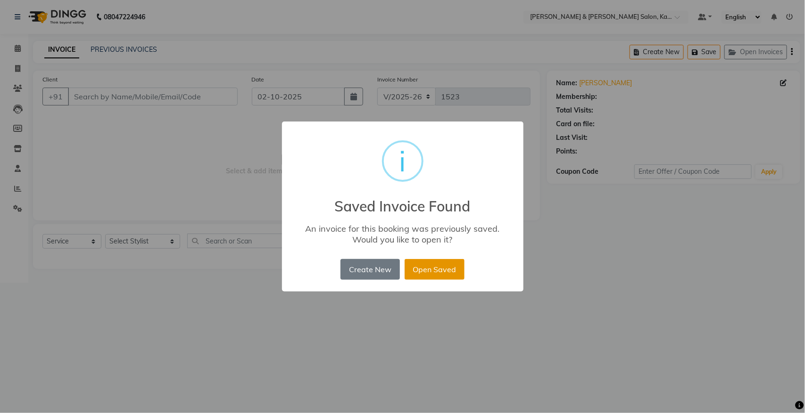
click at [422, 265] on button "Open Saved" at bounding box center [435, 269] width 60 height 21
type input "80******04"
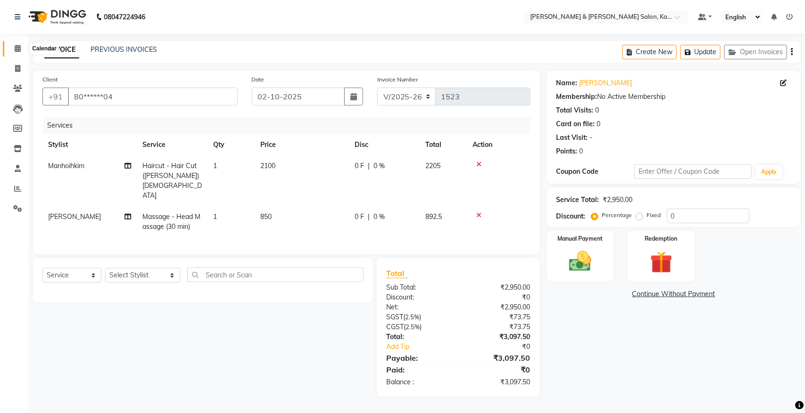
click at [17, 52] on span at bounding box center [17, 48] width 17 height 11
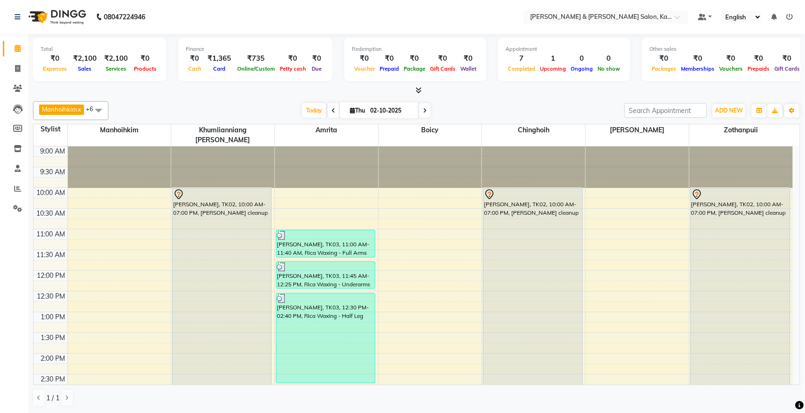
click at [423, 112] on icon at bounding box center [425, 111] width 4 height 6
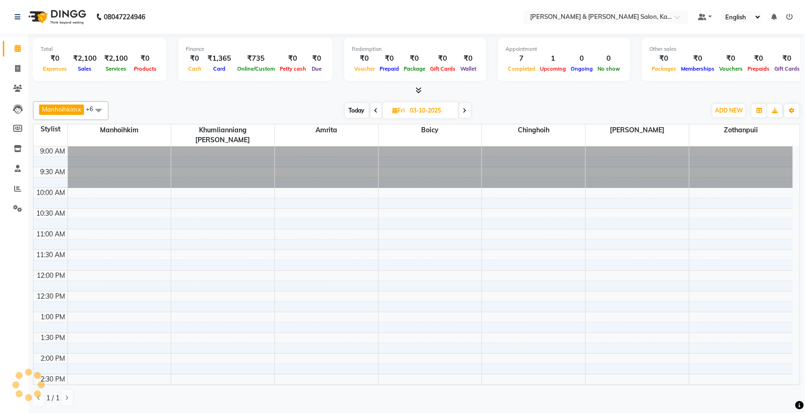
scroll to position [297, 0]
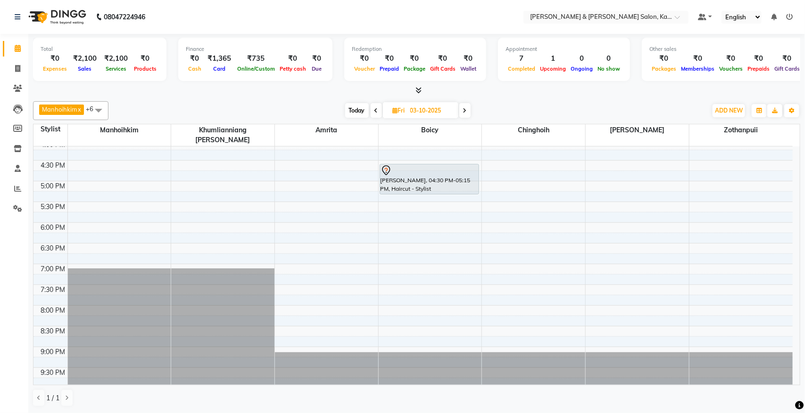
click at [463, 111] on span at bounding box center [464, 110] width 11 height 15
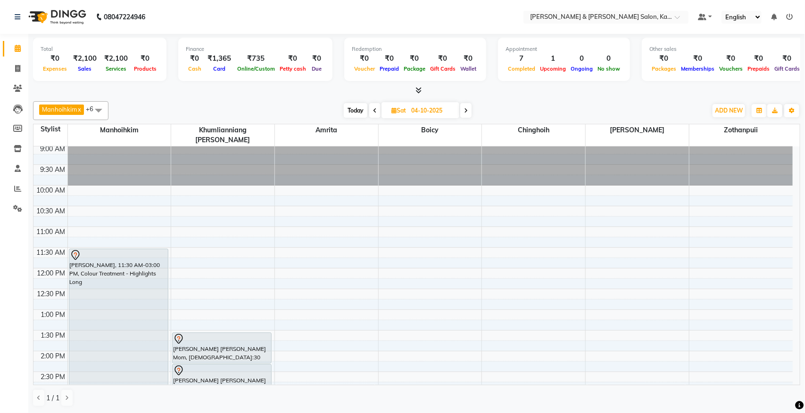
scroll to position [0, 0]
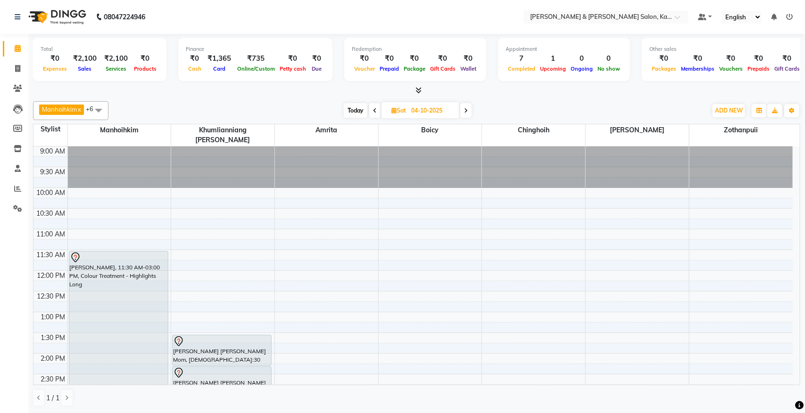
click at [355, 112] on span "Today" at bounding box center [356, 110] width 24 height 15
type input "02-10-2025"
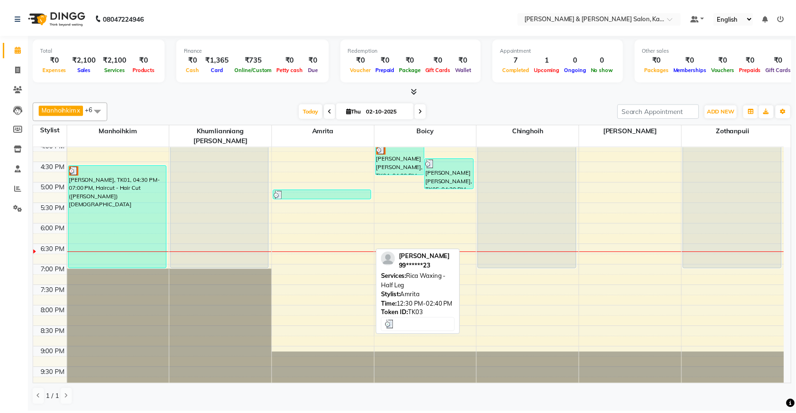
scroll to position [297, 0]
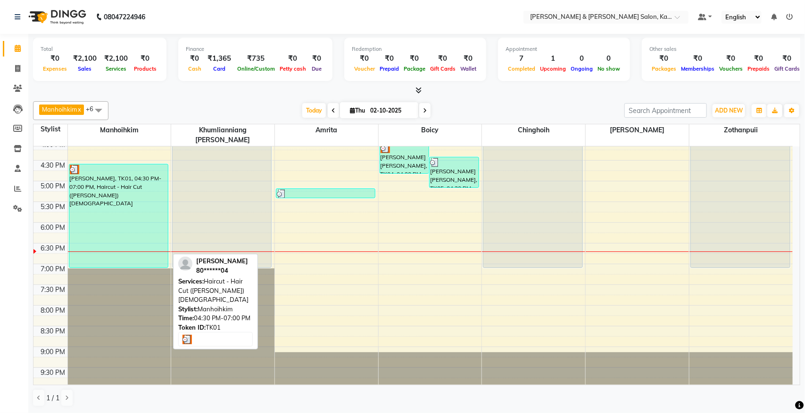
drag, startPoint x: 118, startPoint y: 203, endPoint x: 116, endPoint y: 220, distance: 17.5
click at [116, 220] on div "[PERSON_NAME], TK01, 04:30 PM-07:00 PM, Haircut - Hair Cut ([PERSON_NAME]) [DEM…" at bounding box center [118, 216] width 99 height 103
select select "3"
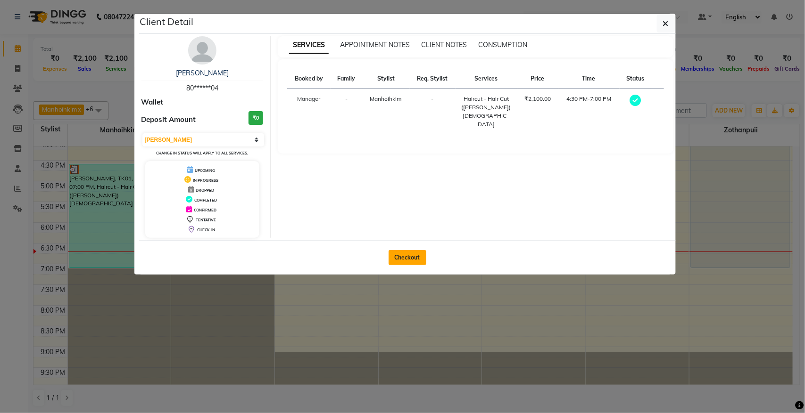
click at [409, 253] on button "Checkout" at bounding box center [407, 257] width 38 height 15
select select "service"
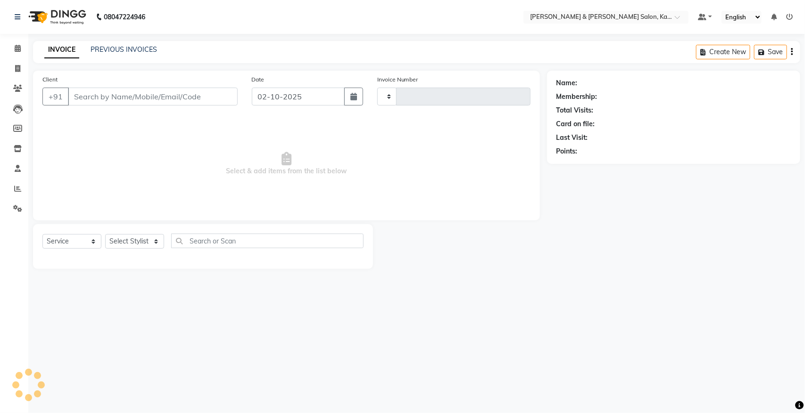
type input "1523"
select select "7750"
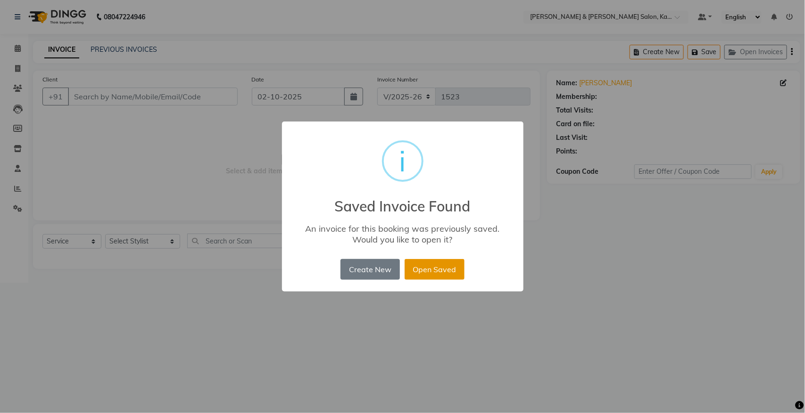
click at [435, 266] on button "Open Saved" at bounding box center [435, 269] width 60 height 21
type input "80******04"
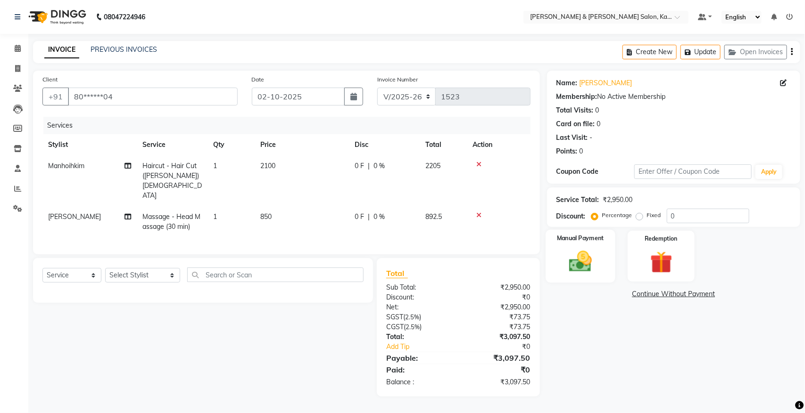
click at [570, 257] on img at bounding box center [579, 261] width 37 height 26
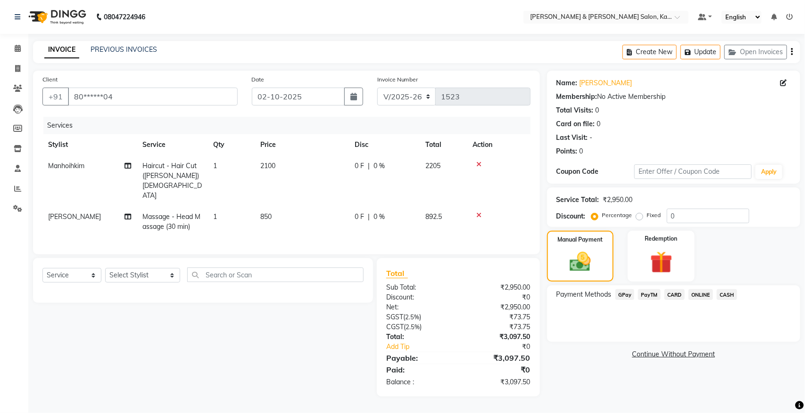
click at [636, 295] on span "CARD" at bounding box center [674, 294] width 20 height 11
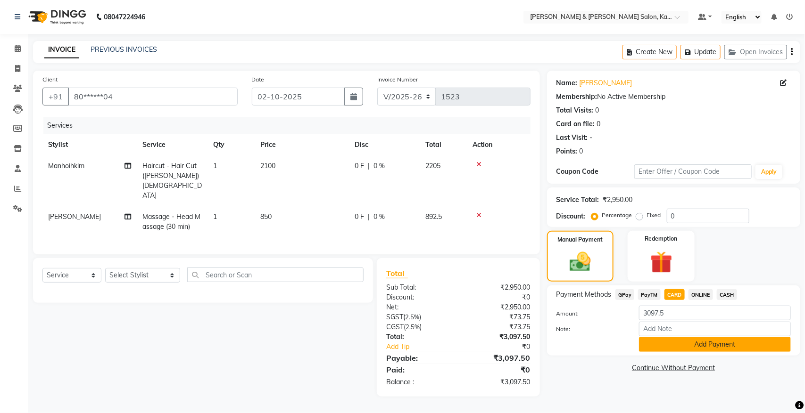
click at [636, 330] on button "Add Payment" at bounding box center [715, 345] width 152 height 15
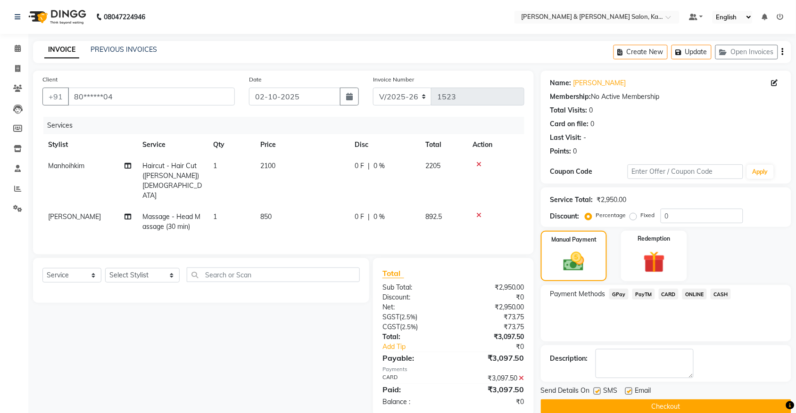
scroll to position [15, 0]
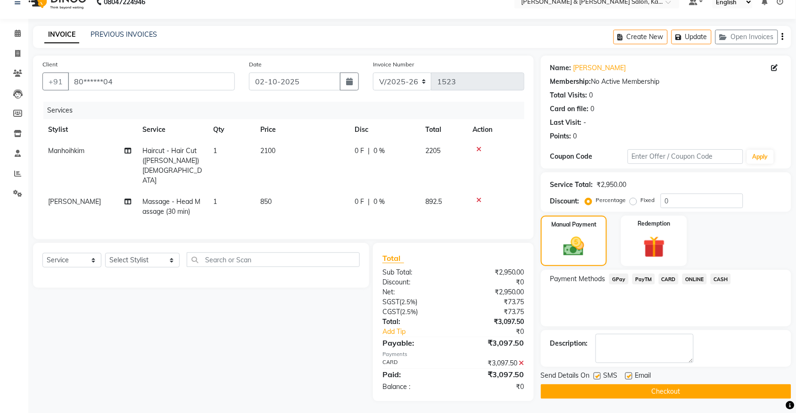
click at [636, 330] on button "Checkout" at bounding box center [666, 392] width 250 height 15
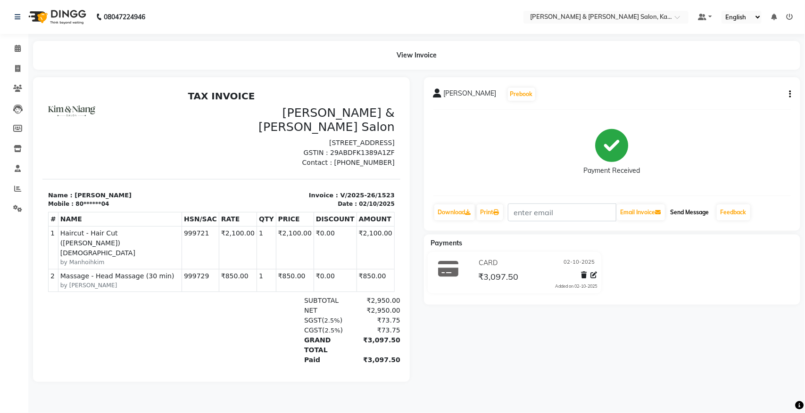
click at [636, 210] on button "Send Message" at bounding box center [690, 213] width 46 height 16
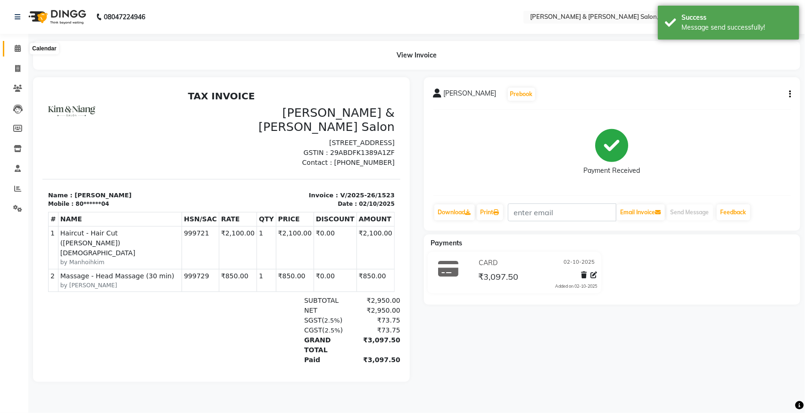
click at [15, 46] on icon at bounding box center [18, 48] width 6 height 7
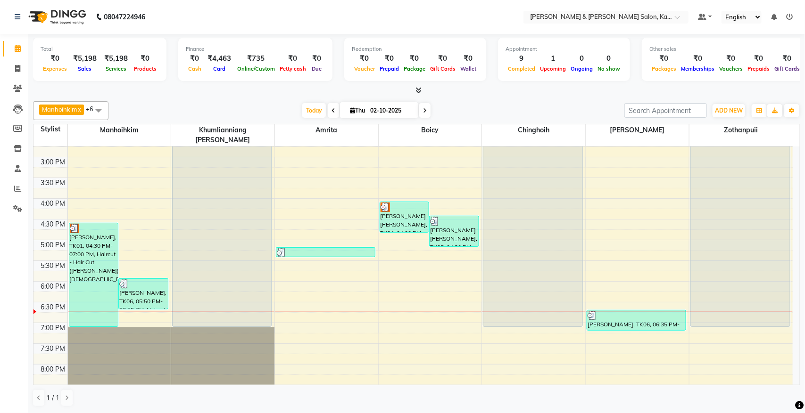
scroll to position [297, 0]
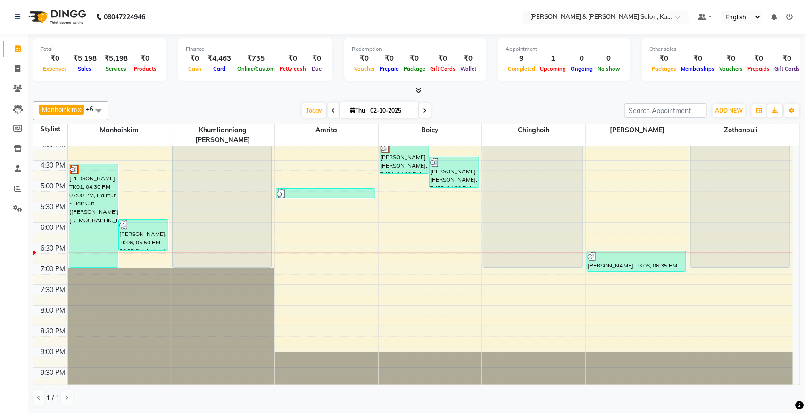
click at [423, 112] on icon at bounding box center [425, 111] width 4 height 6
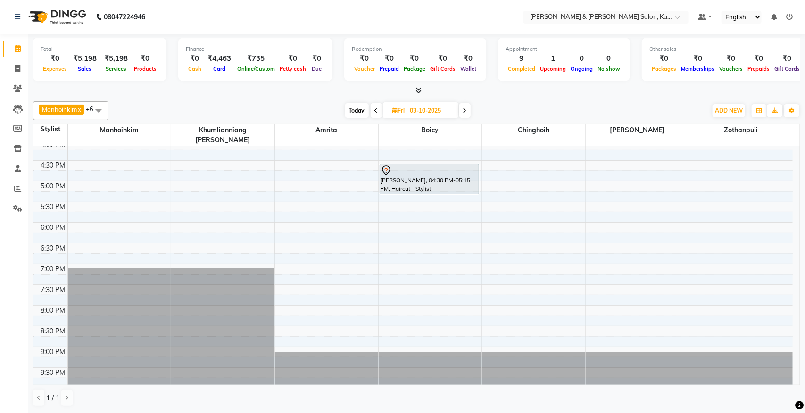
click at [465, 111] on icon at bounding box center [465, 111] width 4 height 6
type input "04-10-2025"
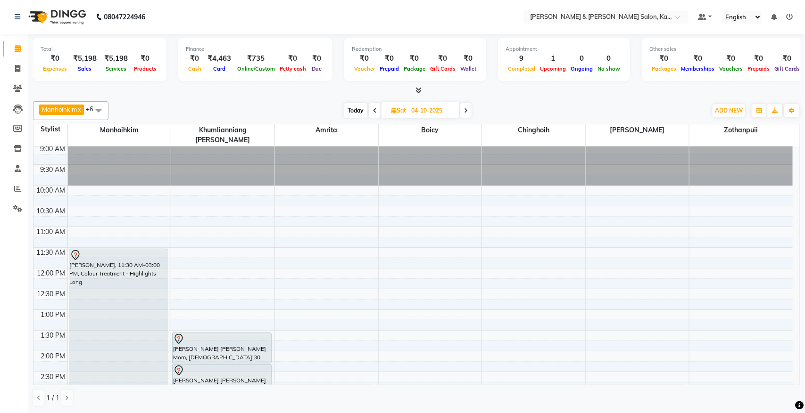
scroll to position [0, 0]
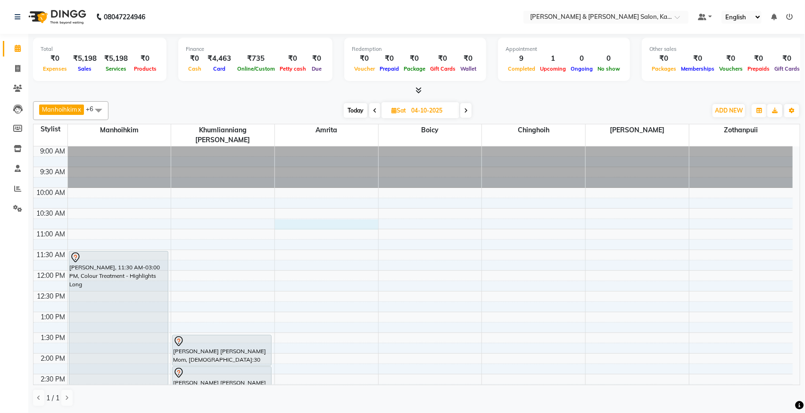
click at [284, 217] on div "9:00 AM 9:30 AM 10:00 AM 10:30 AM 11:00 AM 11:30 AM 12:00 PM 12:30 PM 1:00 PM 1…" at bounding box center [412, 416] width 759 height 539
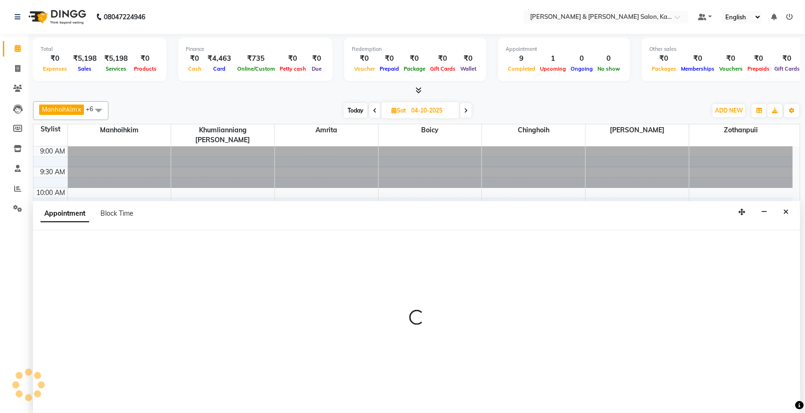
select select "72579"
select select "645"
select select "tentative"
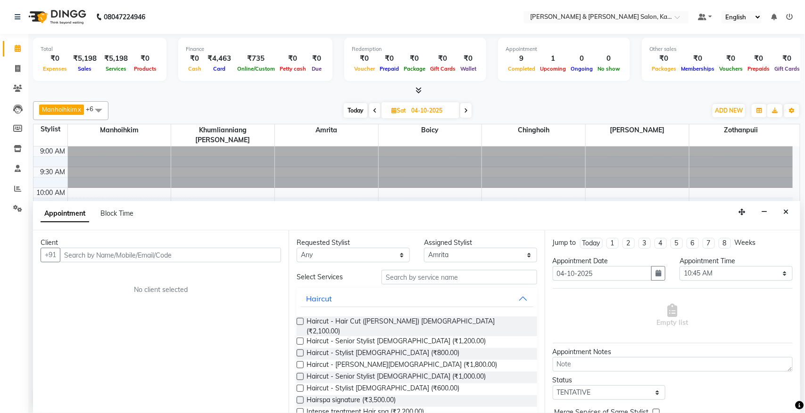
click at [168, 255] on input "text" at bounding box center [170, 255] width 221 height 15
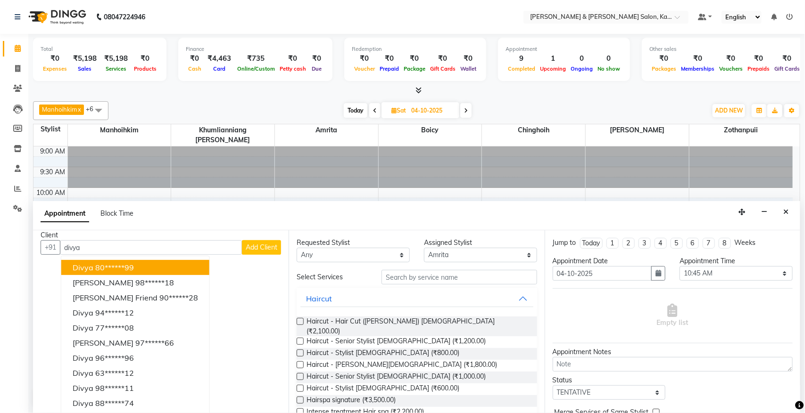
scroll to position [9, 0]
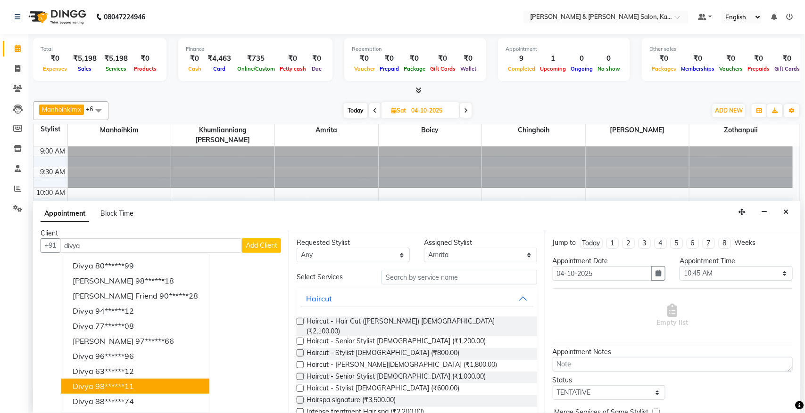
click at [145, 330] on button "Divya 98******11" at bounding box center [135, 386] width 148 height 15
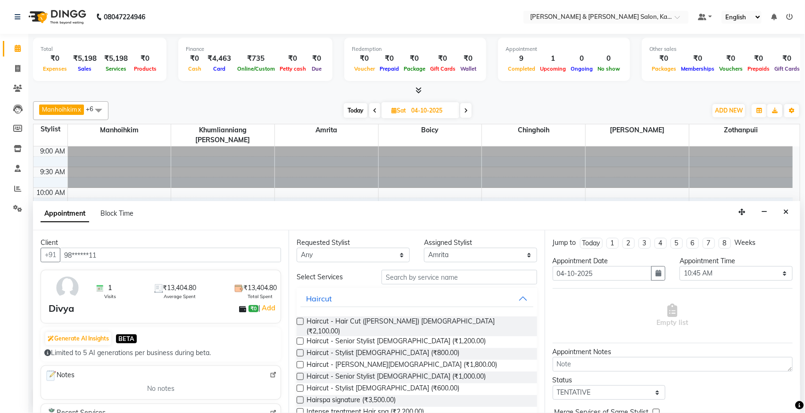
type input "98******11"
click at [451, 255] on select "Select Amrita [PERSON_NAME] Chinghoih Khumlianniang [PERSON_NAME] Manhoihkim Re…" at bounding box center [480, 255] width 113 height 15
select select "70737"
click at [424, 248] on select "Select Amrita [PERSON_NAME] Chinghoih Khumlianniang [PERSON_NAME] Manhoihkim Re…" at bounding box center [480, 255] width 113 height 15
click at [428, 277] on input "text" at bounding box center [459, 277] width 156 height 15
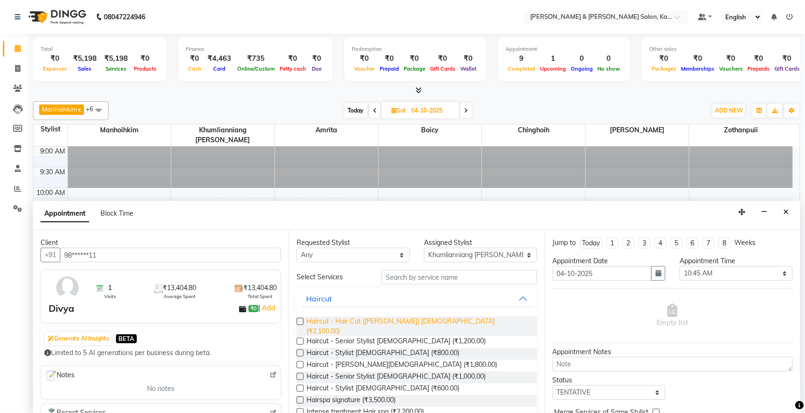
click at [402, 320] on span "Haircut - Hair Cut ([PERSON_NAME]) [DEMOGRAPHIC_DATA] (₹2,100.00)" at bounding box center [417, 327] width 223 height 20
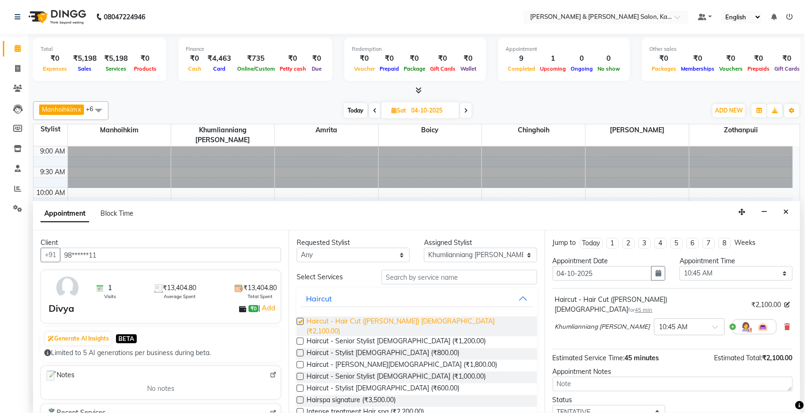
checkbox input "false"
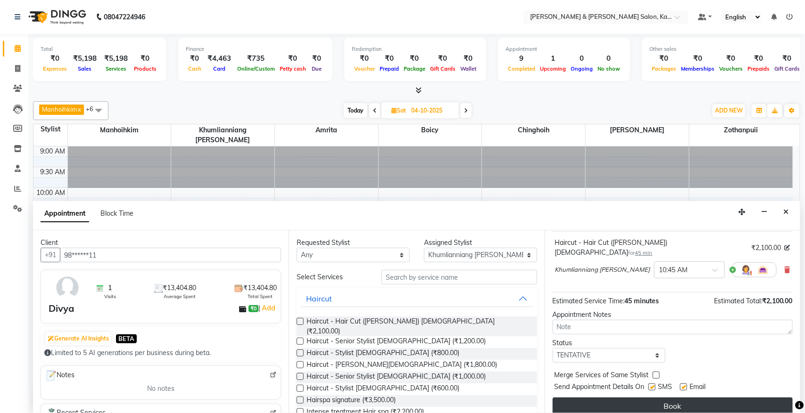
click at [636, 330] on button "Book" at bounding box center [673, 406] width 240 height 17
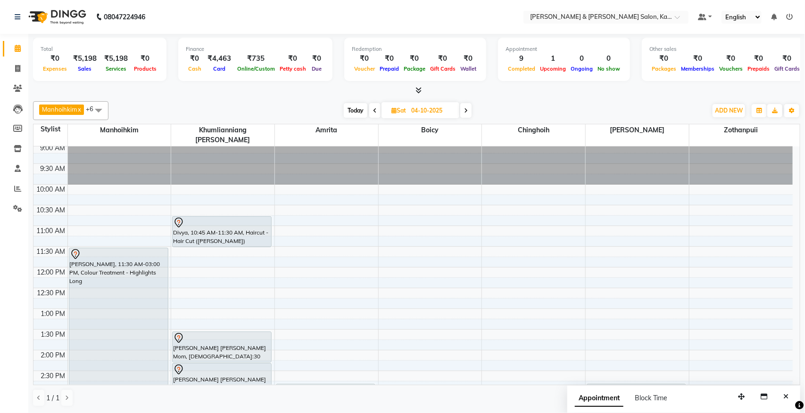
scroll to position [0, 0]
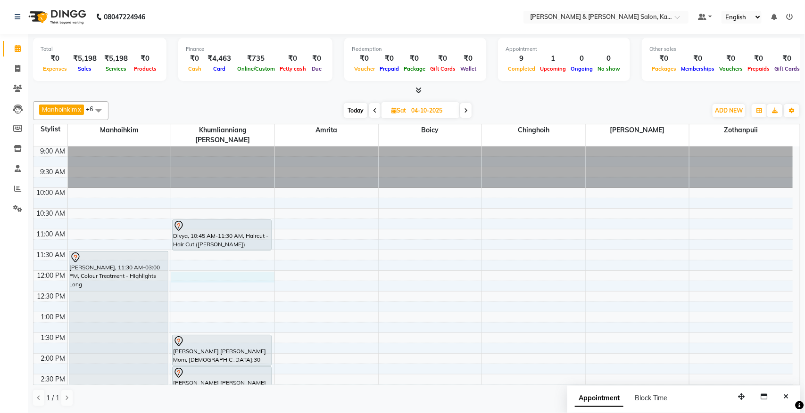
click at [205, 269] on div "9:00 AM 9:30 AM 10:00 AM 10:30 AM 11:00 AM 11:30 AM 12:00 PM 12:30 PM 1:00 PM 1…" at bounding box center [412, 416] width 759 height 539
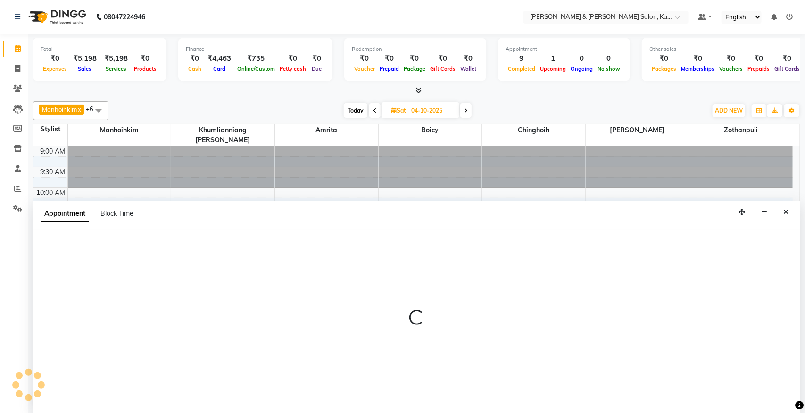
select select "70737"
select select "720"
select select "tentative"
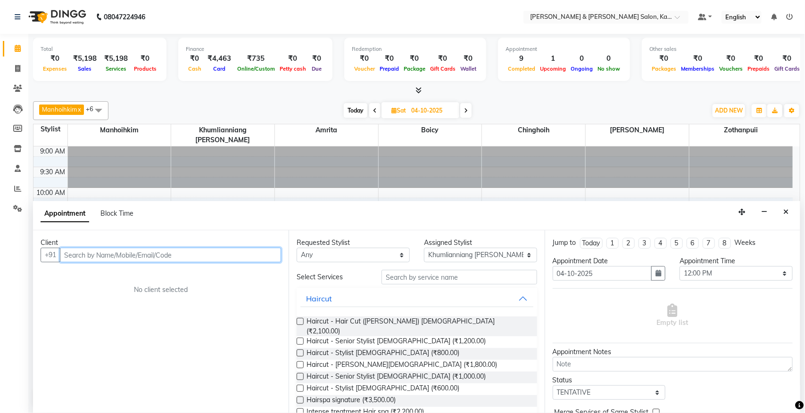
click at [226, 253] on input "text" at bounding box center [170, 255] width 221 height 15
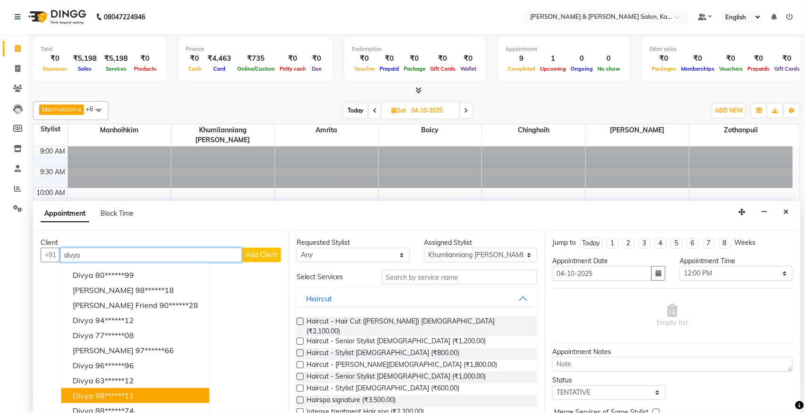
click at [132, 330] on ngb-highlight "98******11" at bounding box center [114, 395] width 39 height 9
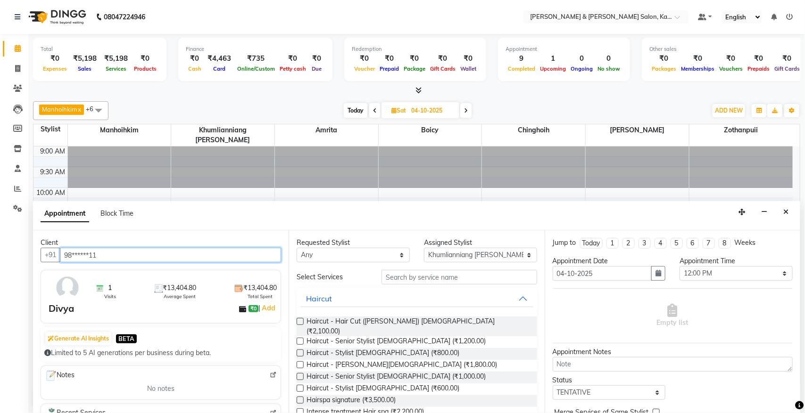
type input "98******11"
click at [422, 279] on input "text" at bounding box center [459, 277] width 156 height 15
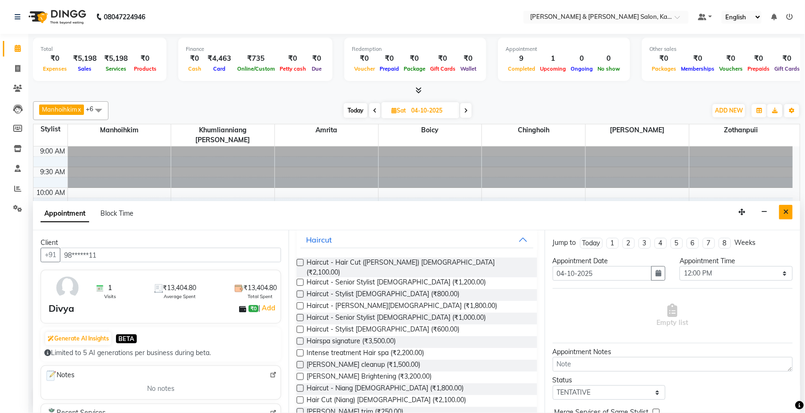
click at [636, 213] on button "Close" at bounding box center [786, 212] width 14 height 15
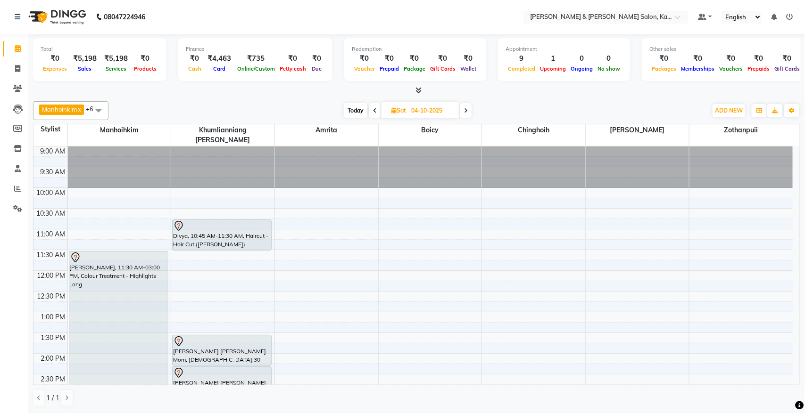
click at [374, 110] on icon at bounding box center [375, 111] width 4 height 6
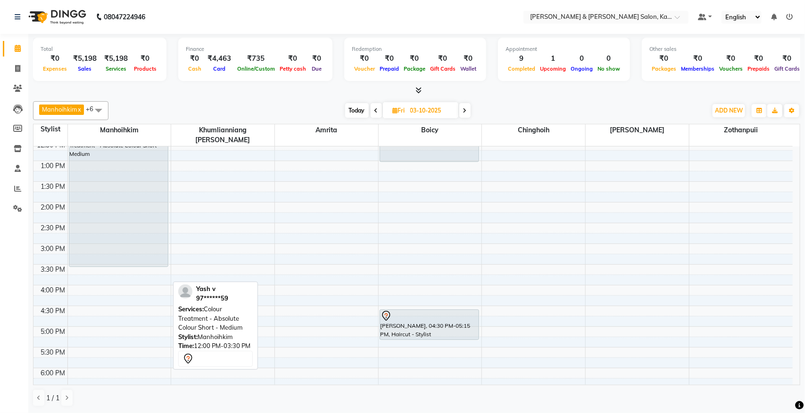
scroll to position [179, 0]
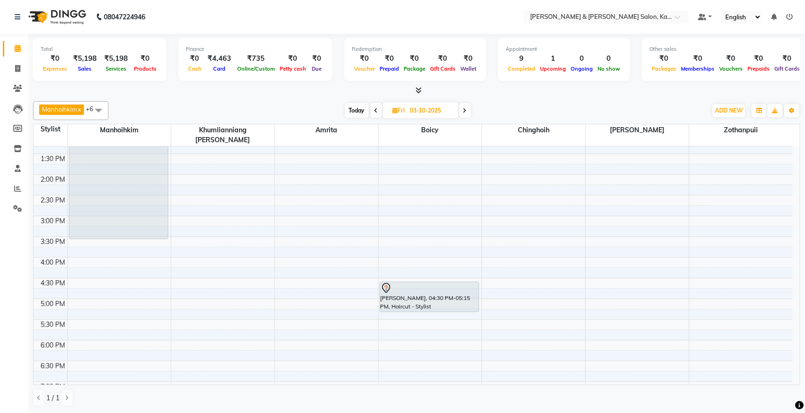
click at [468, 107] on span at bounding box center [464, 110] width 11 height 15
type input "04-10-2025"
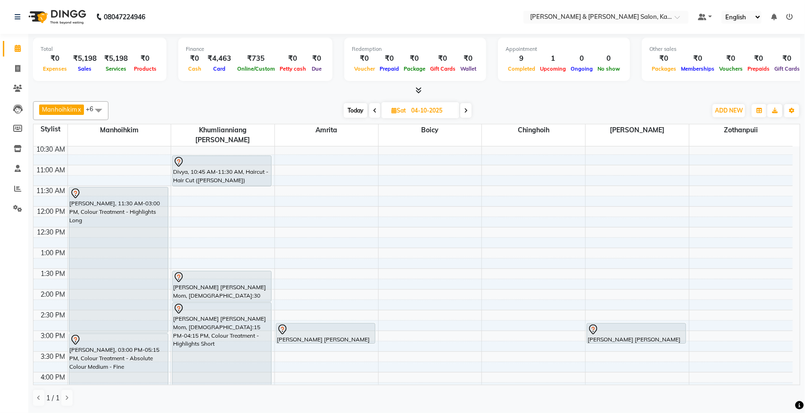
scroll to position [61, 0]
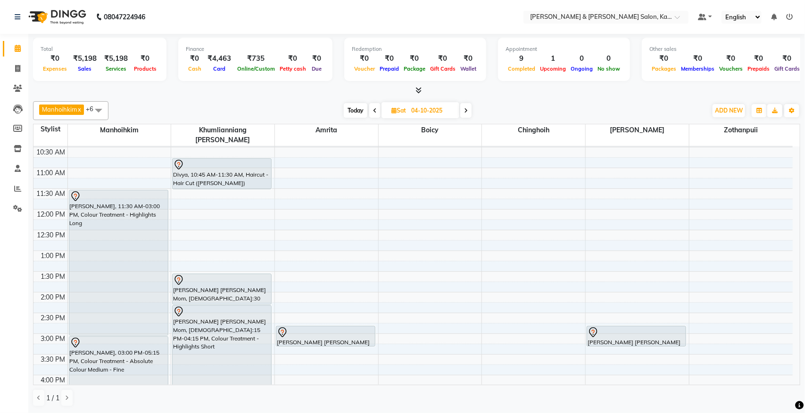
click at [197, 206] on div "9:00 AM 9:30 AM 10:00 AM 10:30 AM 11:00 AM 11:30 AM 12:00 PM 12:30 PM 1:00 PM 1…" at bounding box center [412, 354] width 759 height 539
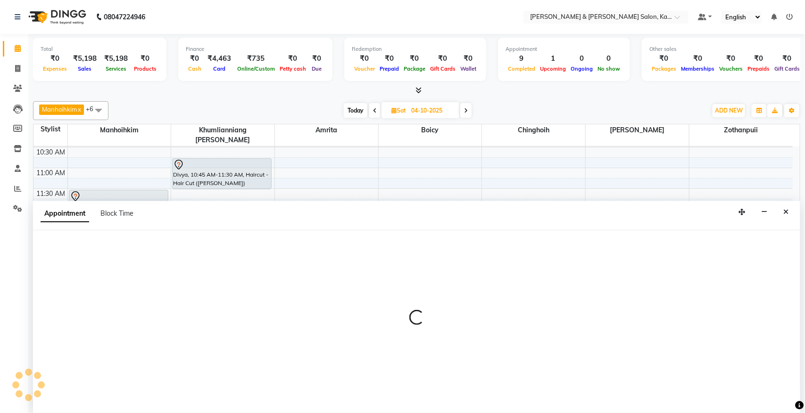
select select "70737"
select select "720"
select select "tentative"
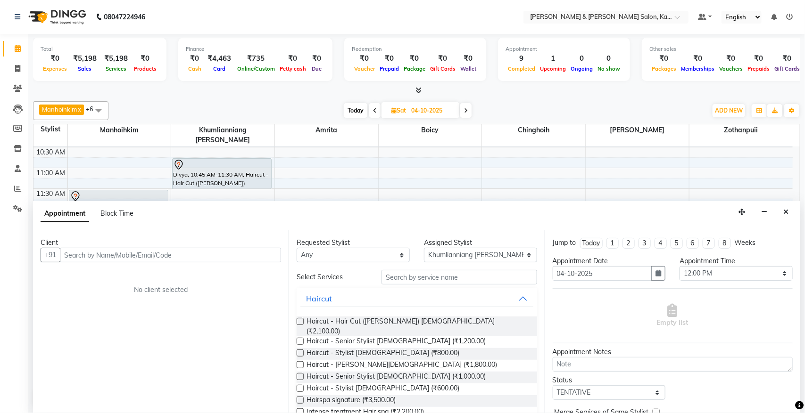
click at [171, 259] on input "text" at bounding box center [170, 255] width 221 height 15
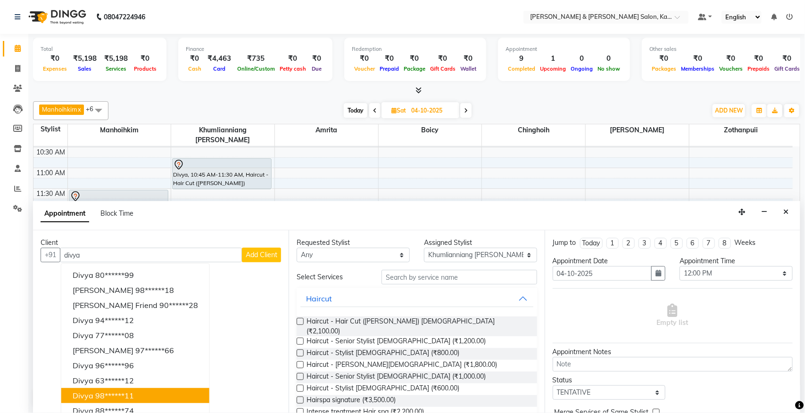
click at [130, 330] on ngb-highlight "98******11" at bounding box center [114, 395] width 39 height 9
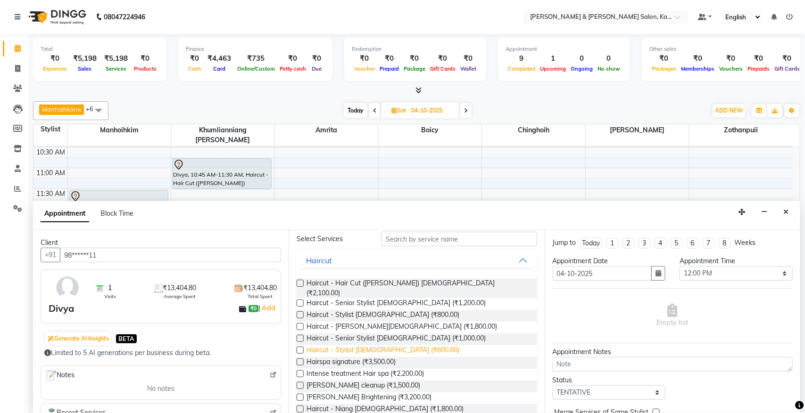
scroll to position [59, 0]
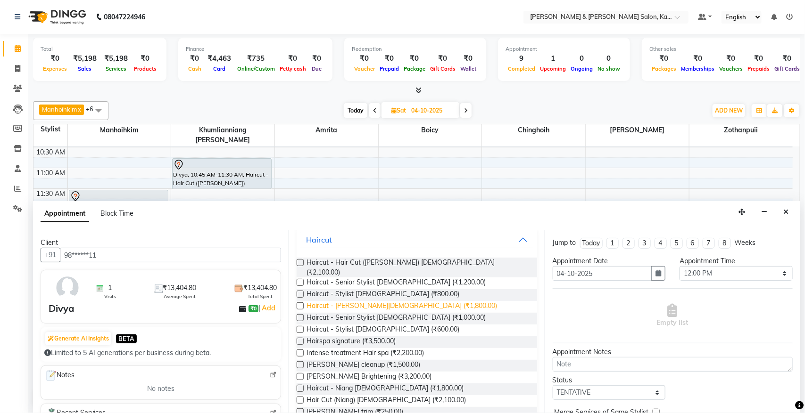
type input "98******11"
click at [392, 301] on span "Haircut - [PERSON_NAME][DEMOGRAPHIC_DATA] (₹1,800.00)" at bounding box center [401, 307] width 190 height 12
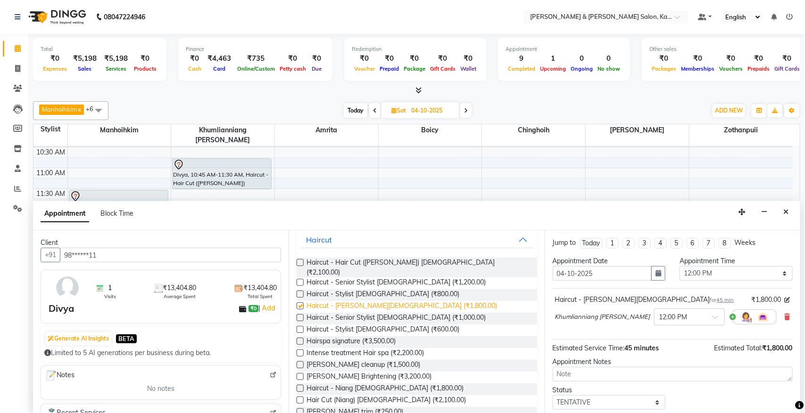
checkbox input "false"
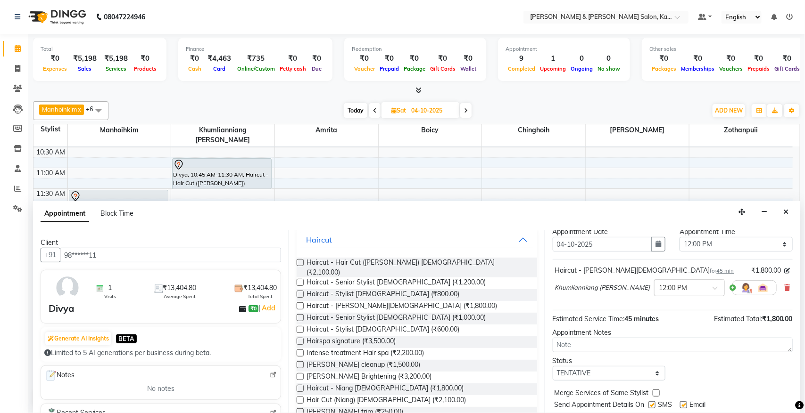
scroll to position [57, 0]
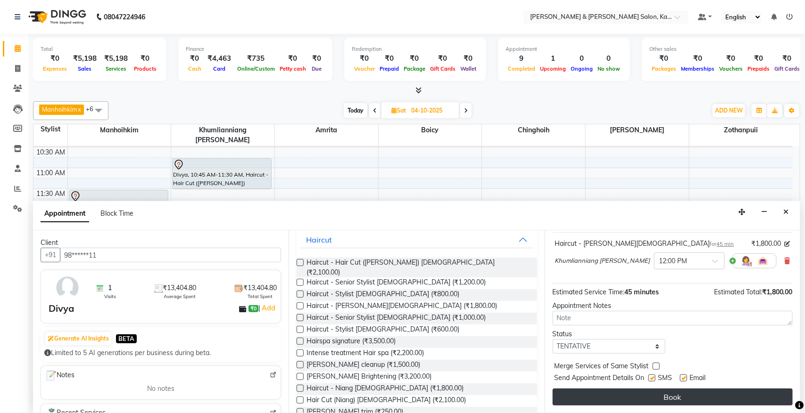
click at [636, 330] on button "Book" at bounding box center [673, 397] width 240 height 17
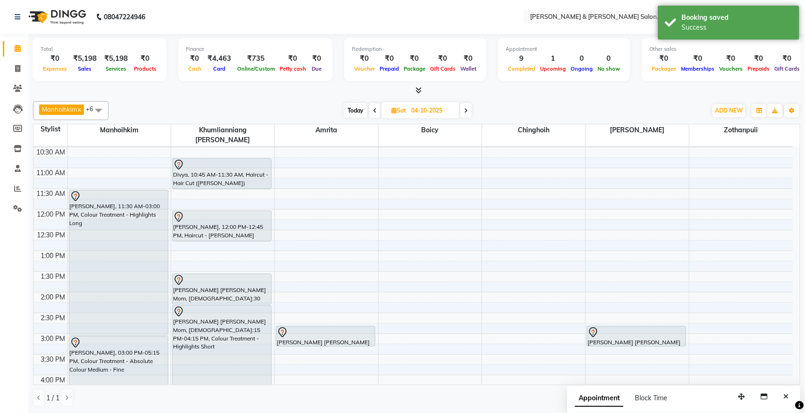
click at [356, 110] on span "Today" at bounding box center [356, 110] width 24 height 15
type input "02-10-2025"
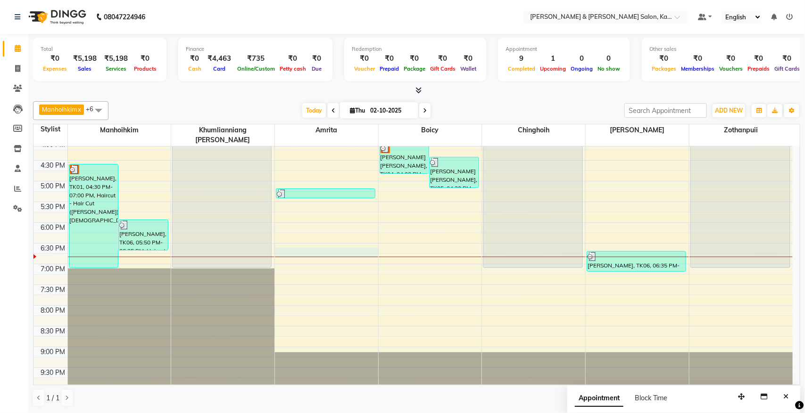
click at [297, 242] on div "9:00 AM 9:30 AM 10:00 AM 10:30 AM 11:00 AM 11:30 AM 12:00 PM 12:30 PM 1:00 PM 1…" at bounding box center [412, 119] width 759 height 539
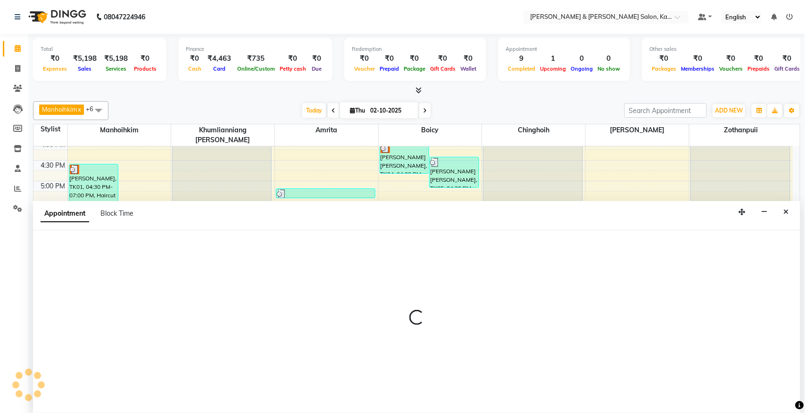
select select "72579"
select select "1110"
select select "tentative"
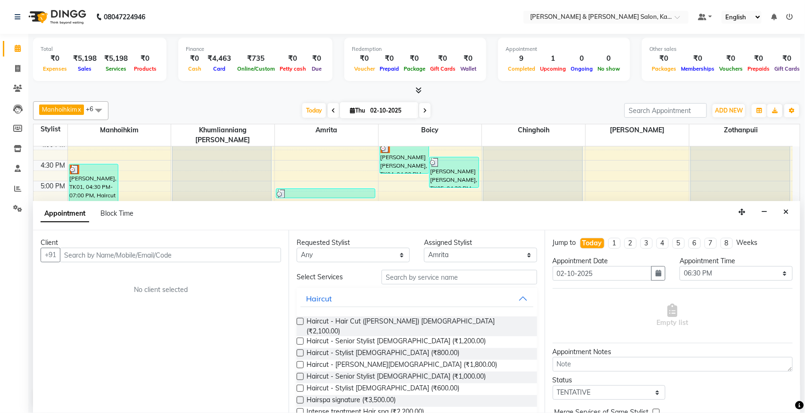
click at [192, 253] on input "text" at bounding box center [170, 255] width 221 height 15
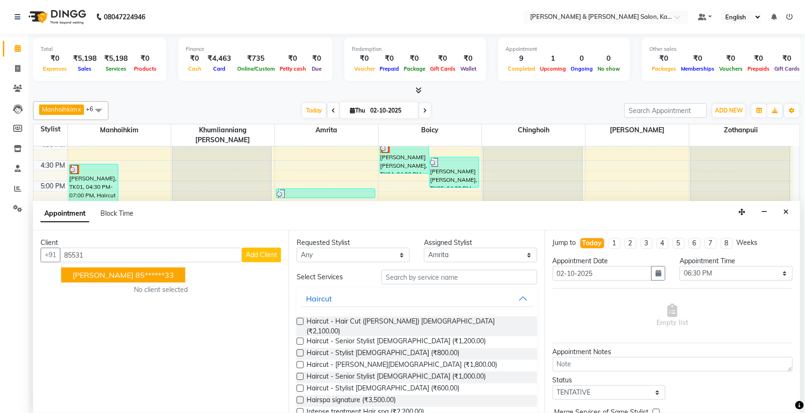
click at [135, 273] on ngb-highlight "85******33" at bounding box center [154, 275] width 39 height 9
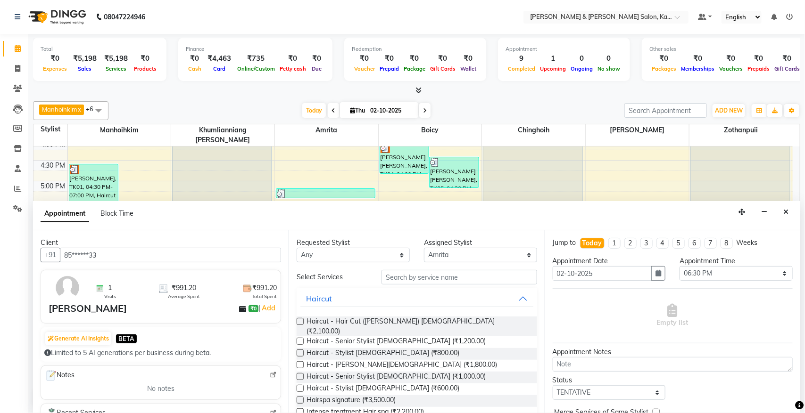
type input "85******33"
click at [428, 275] on input "text" at bounding box center [459, 277] width 156 height 15
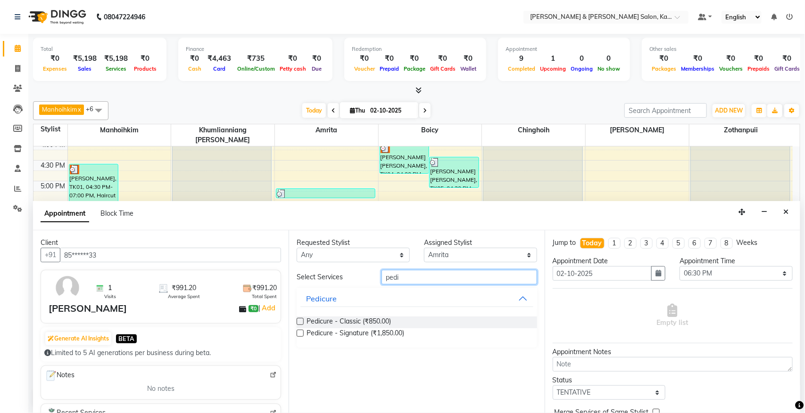
type input "pedi"
click at [298, 321] on label at bounding box center [300, 321] width 7 height 7
click at [298, 321] on input "checkbox" at bounding box center [300, 323] width 6 height 6
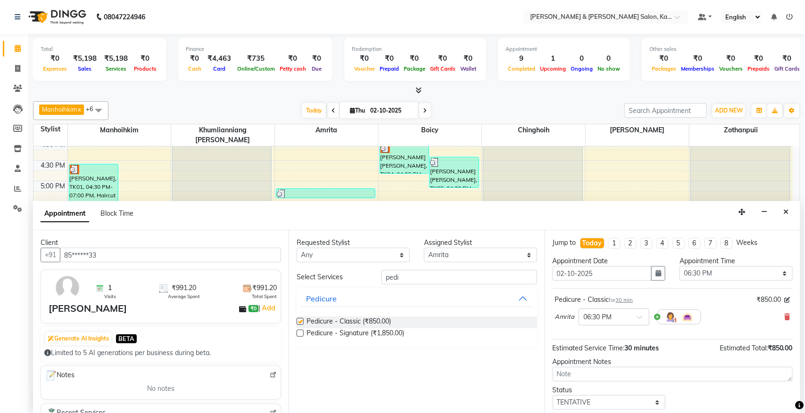
checkbox input "false"
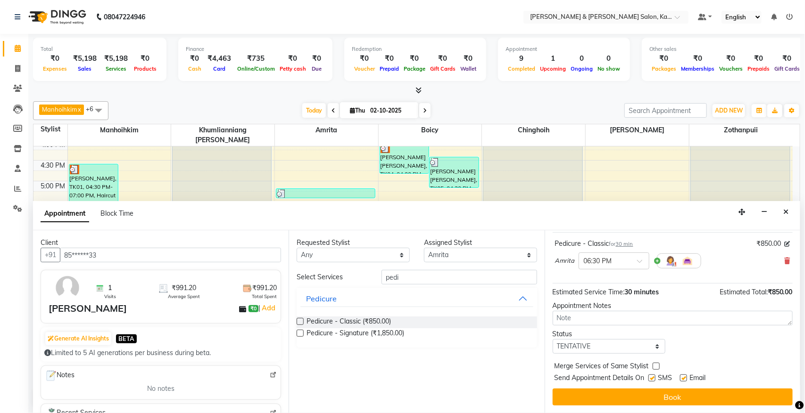
scroll to position [57, 0]
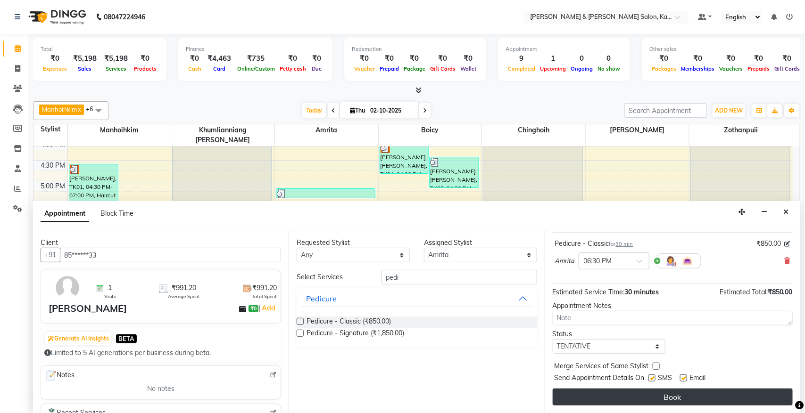
click at [636, 330] on button "Book" at bounding box center [673, 397] width 240 height 17
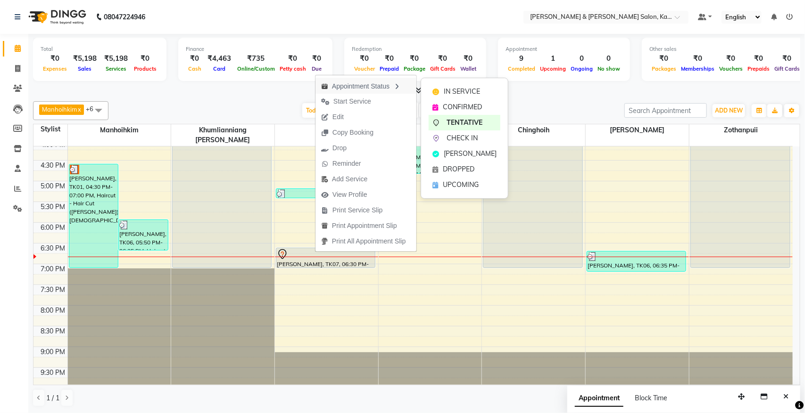
click at [396, 86] on icon "button" at bounding box center [397, 86] width 8 height 7
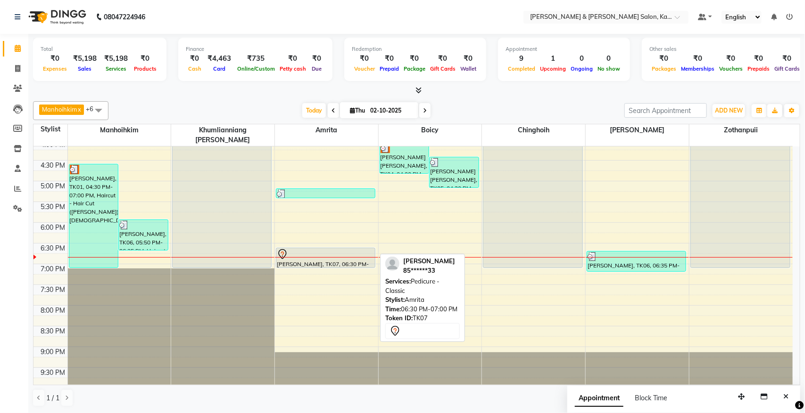
click at [331, 253] on div "[PERSON_NAME], TK07, 06:30 PM-07:00 PM, Pedicure - Classic" at bounding box center [325, 257] width 99 height 19
select select "7"
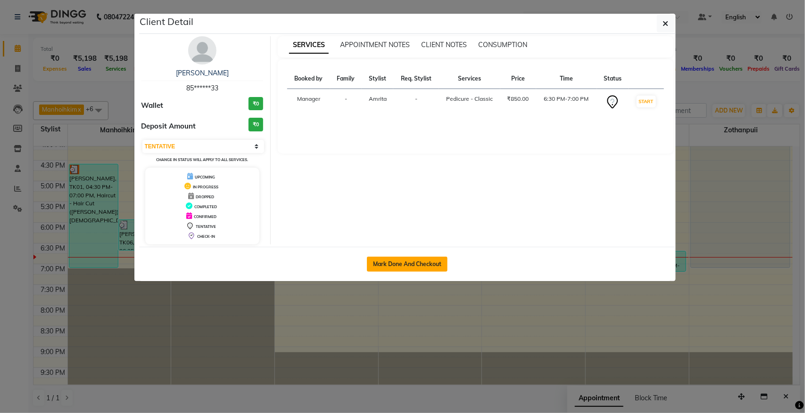
click at [407, 265] on button "Mark Done And Checkout" at bounding box center [407, 264] width 81 height 15
select select "service"
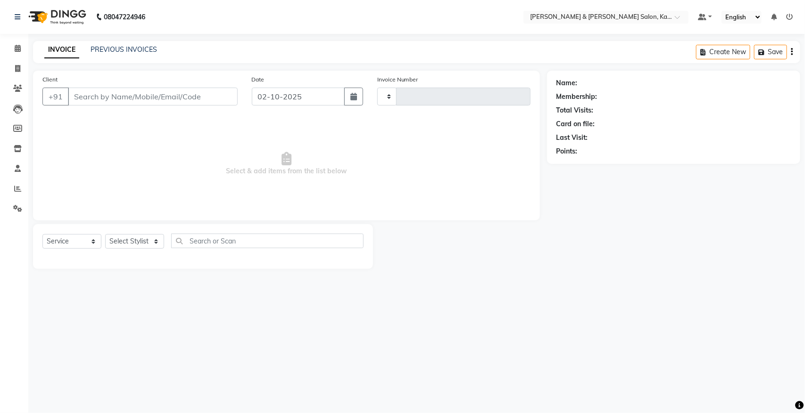
type input "1524"
select select "7750"
type input "85******33"
select select "72579"
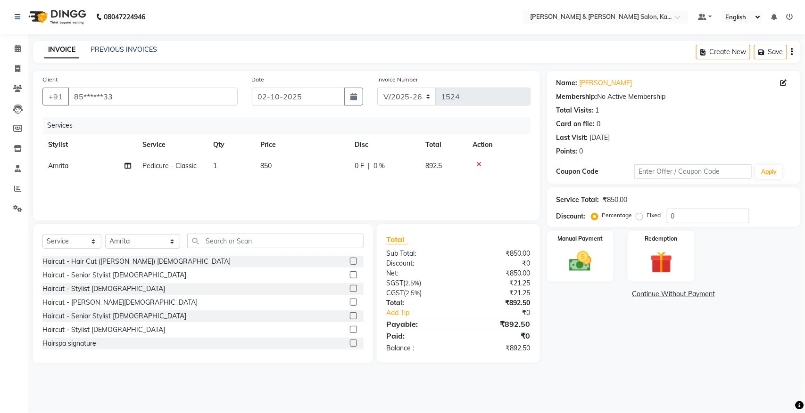
click at [636, 43] on div "Create New Save" at bounding box center [748, 52] width 104 height 22
click at [636, 52] on icon "button" at bounding box center [762, 52] width 9 height 7
click at [21, 43] on span at bounding box center [17, 48] width 17 height 11
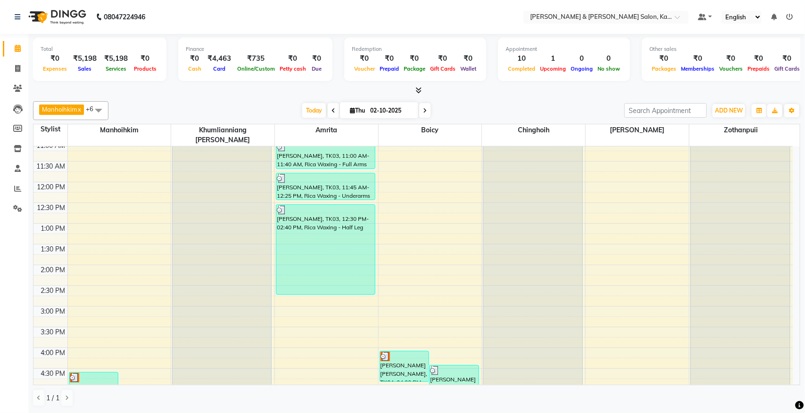
scroll to position [2, 0]
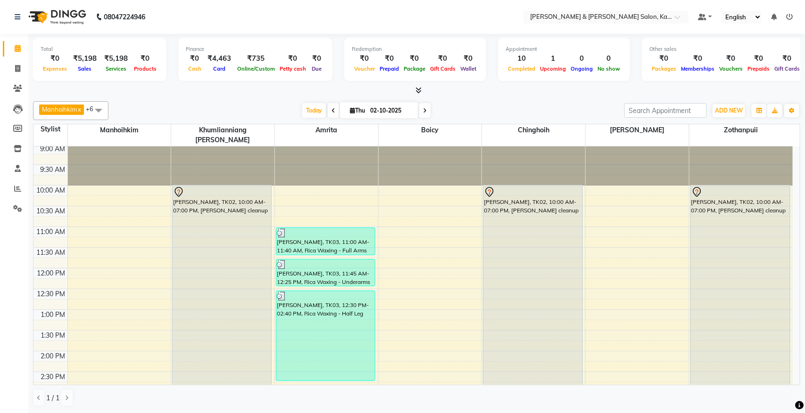
click at [423, 108] on icon at bounding box center [425, 111] width 4 height 6
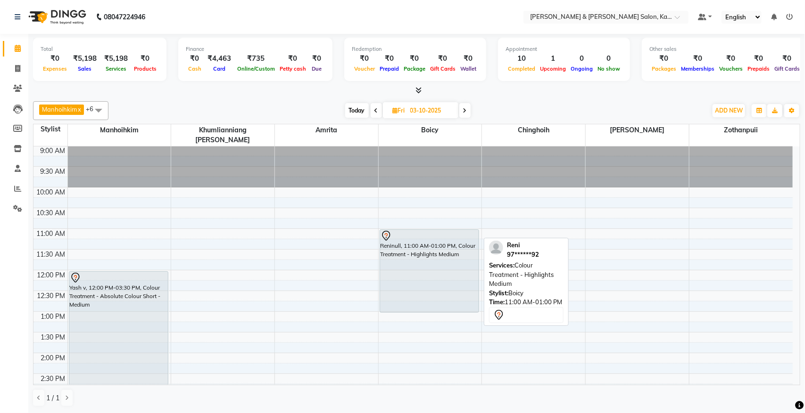
scroll to position [0, 0]
click at [468, 110] on span at bounding box center [464, 110] width 11 height 15
type input "04-10-2025"
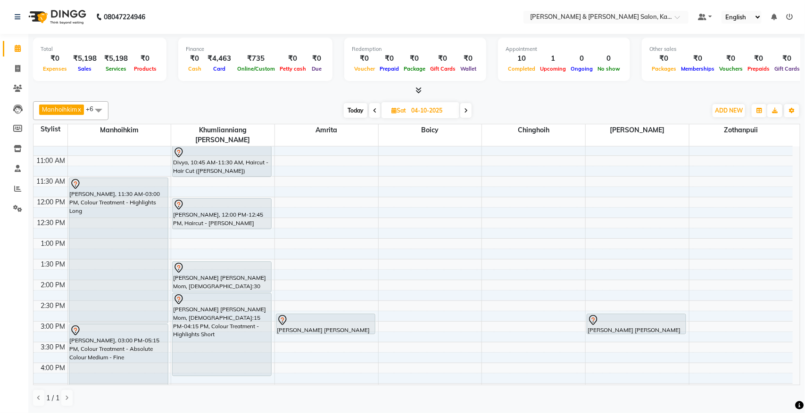
scroll to position [2, 0]
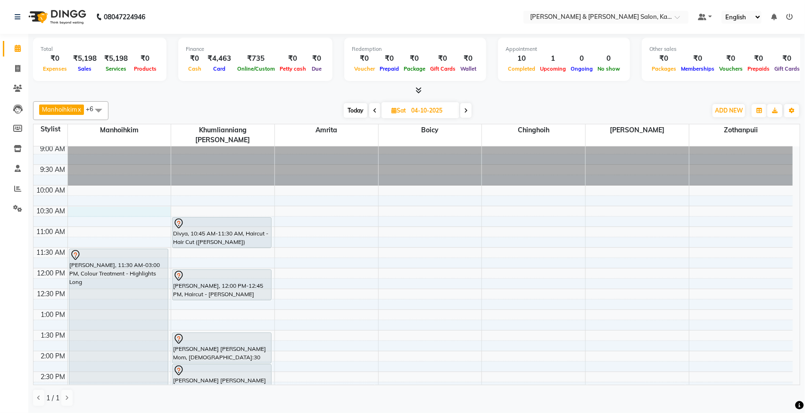
click at [85, 201] on div "9:00 AM 9:30 AM 10:00 AM 10:30 AM 11:00 AM 11:30 AM 12:00 PM 12:30 PM 1:00 PM 1…" at bounding box center [412, 413] width 759 height 539
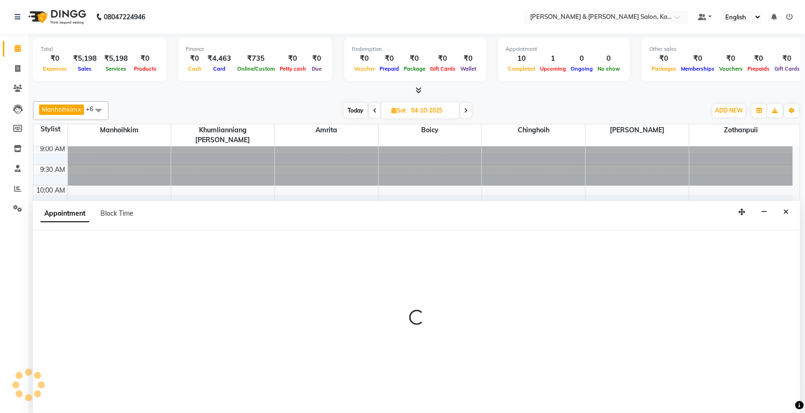
select select "70736"
select select "630"
select select "tentative"
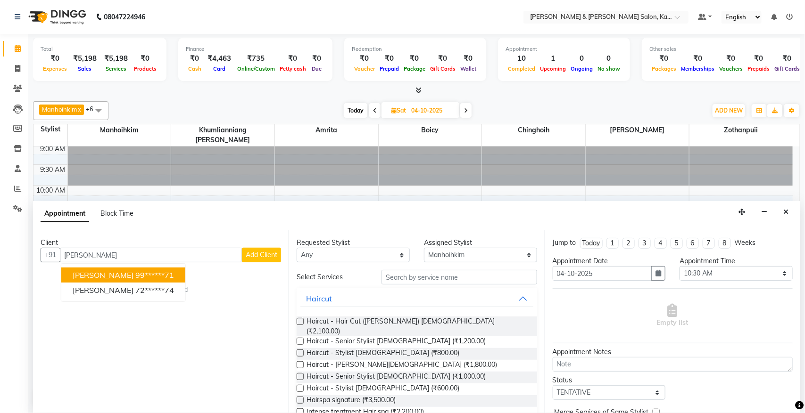
click at [138, 275] on button "[PERSON_NAME] 99******71" at bounding box center [123, 275] width 124 height 15
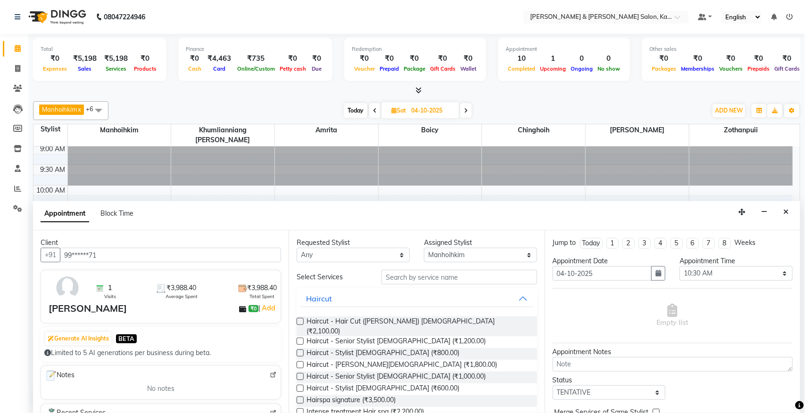
type input "99******71"
click at [421, 281] on input "text" at bounding box center [459, 277] width 156 height 15
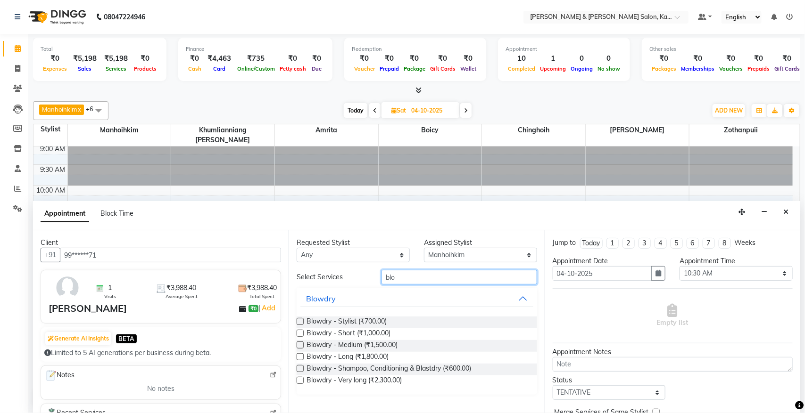
type input "blo"
click at [303, 330] on label at bounding box center [300, 345] width 7 height 7
click at [303, 330] on input "checkbox" at bounding box center [300, 346] width 6 height 6
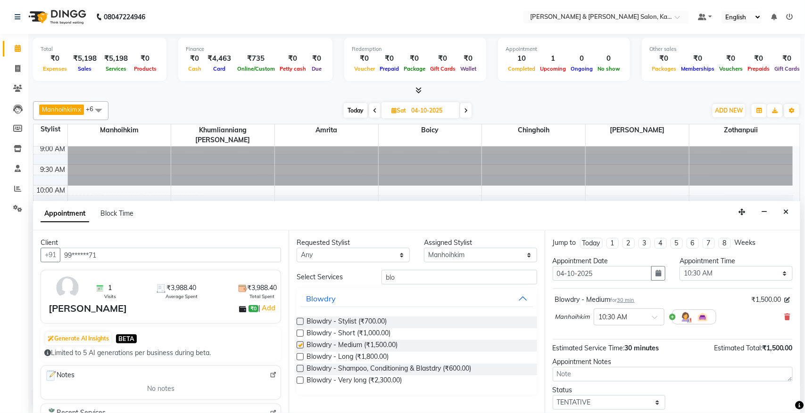
checkbox input "false"
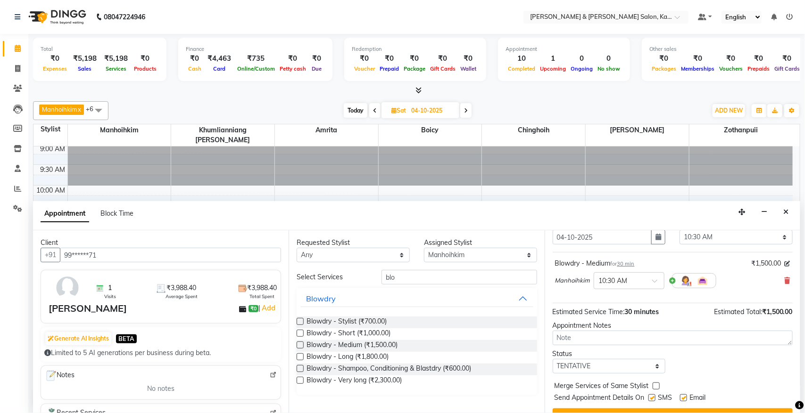
scroll to position [57, 0]
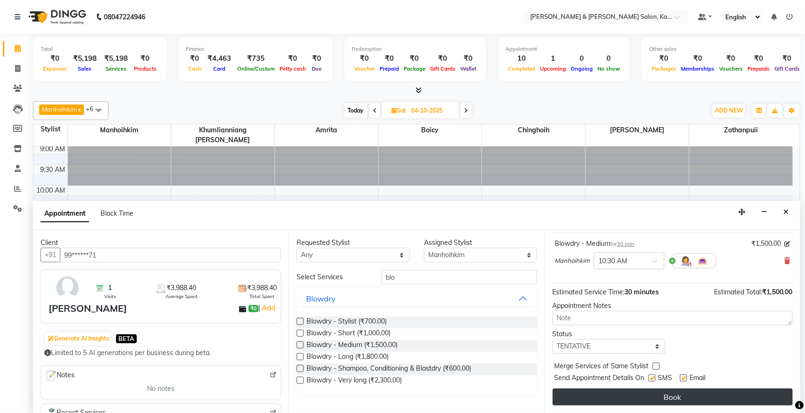
click at [636, 330] on button "Book" at bounding box center [673, 397] width 240 height 17
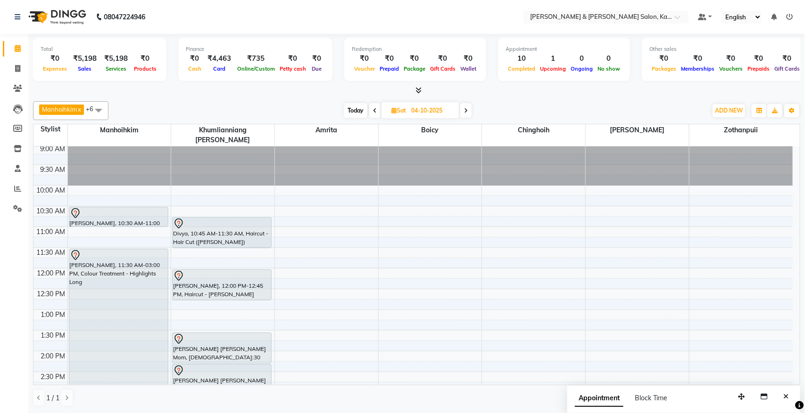
click at [468, 109] on icon at bounding box center [466, 111] width 4 height 6
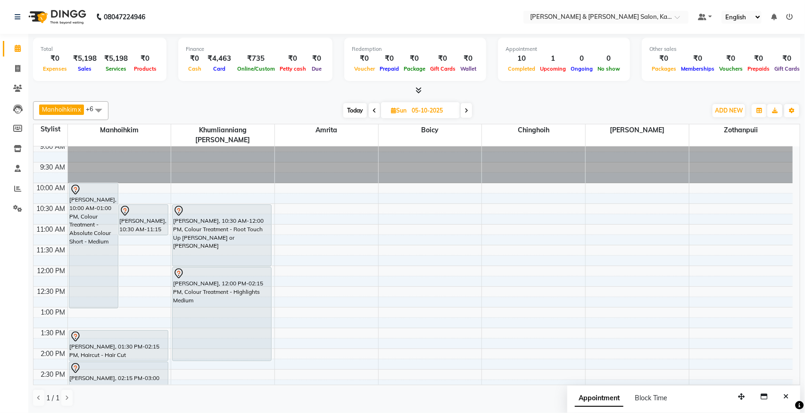
scroll to position [0, 0]
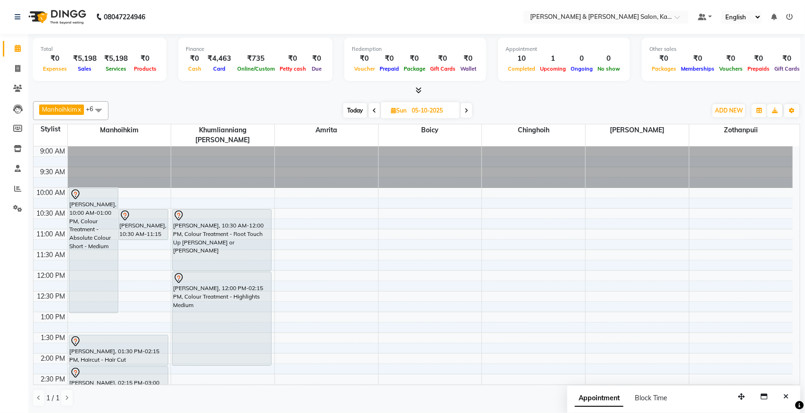
click at [465, 108] on icon at bounding box center [466, 111] width 4 height 6
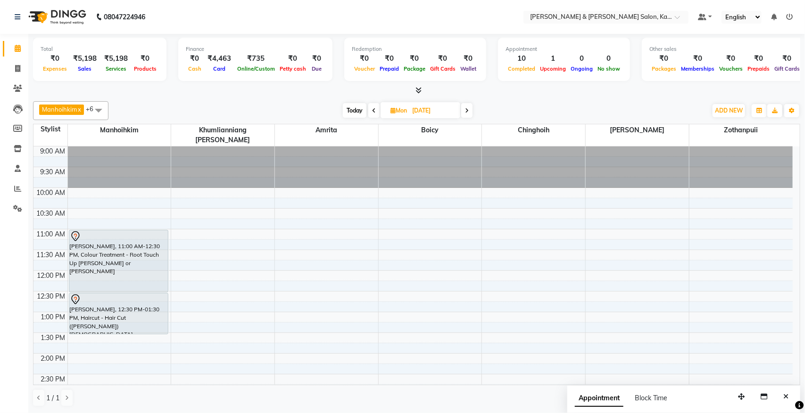
click at [348, 112] on span "Today" at bounding box center [355, 110] width 24 height 15
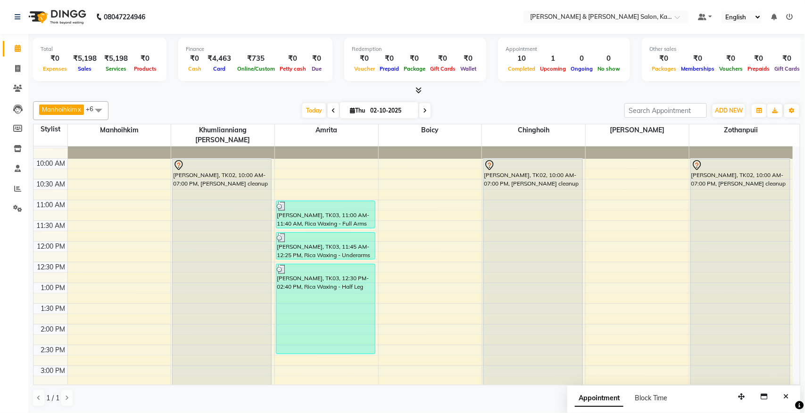
scroll to position [2, 0]
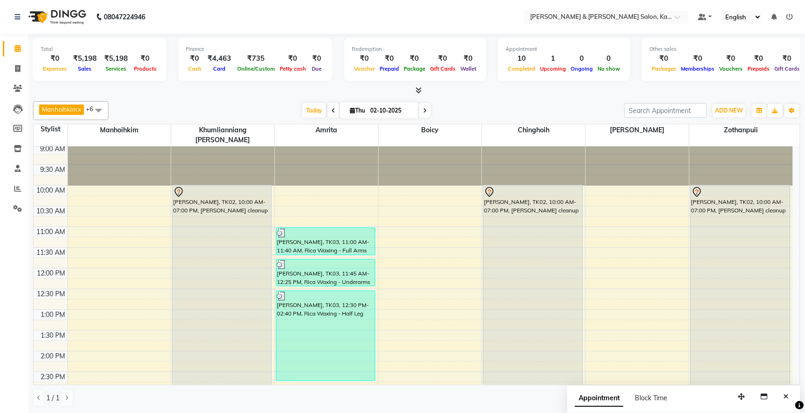
click at [428, 116] on span at bounding box center [424, 110] width 11 height 15
type input "03-10-2025"
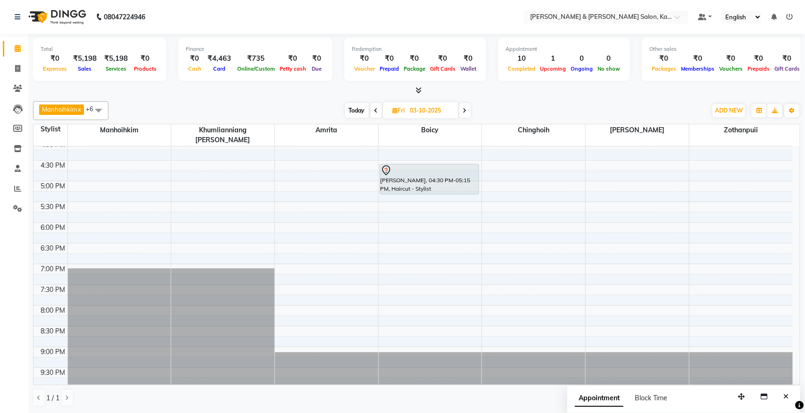
click at [428, 116] on input "03-10-2025" at bounding box center [430, 111] width 47 height 14
select select "10"
select select "2025"
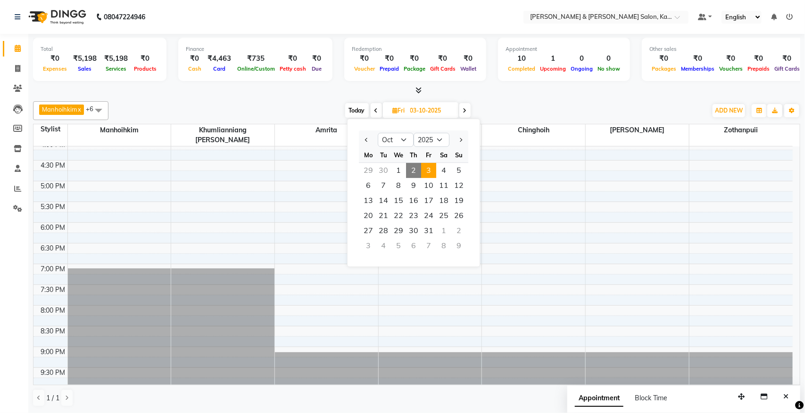
click at [465, 107] on span at bounding box center [464, 110] width 11 height 15
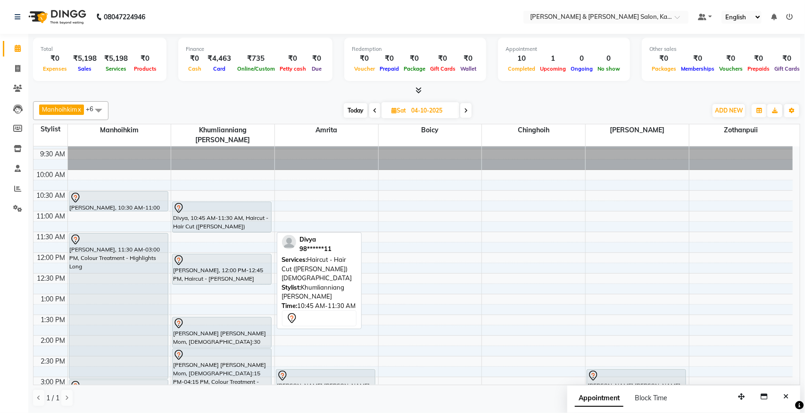
scroll to position [0, 0]
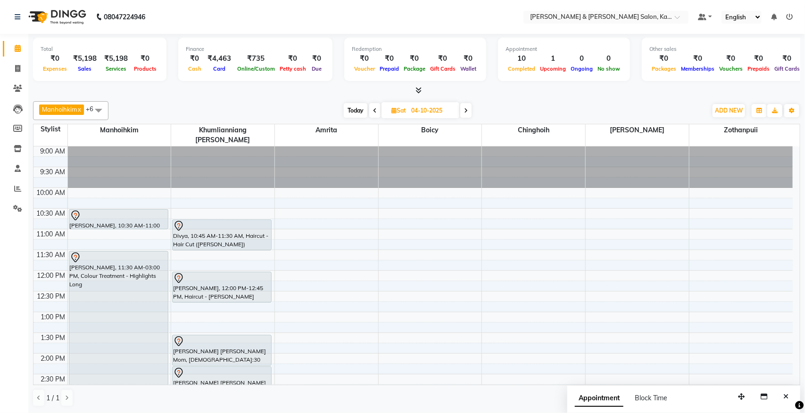
click at [467, 104] on span at bounding box center [465, 110] width 11 height 15
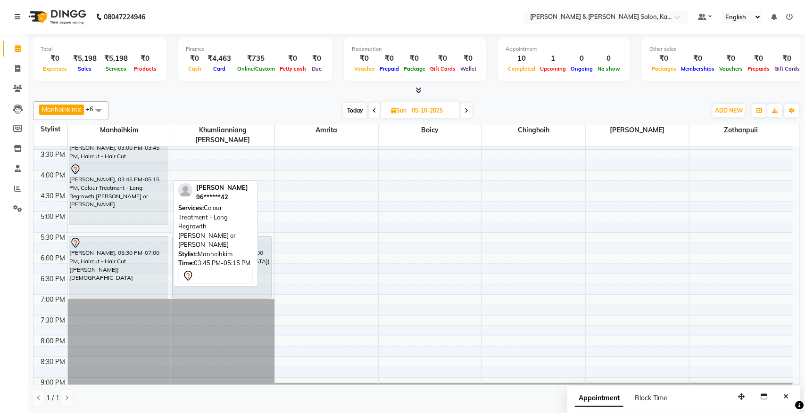
scroll to position [238, 0]
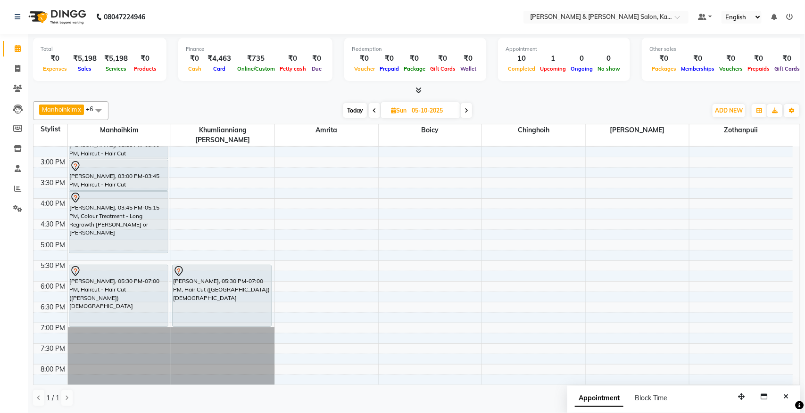
click at [373, 112] on icon at bounding box center [374, 111] width 4 height 6
type input "04-10-2025"
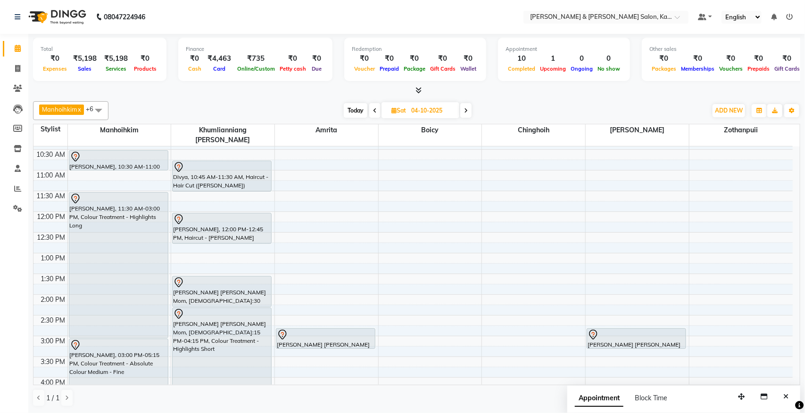
scroll to position [0, 0]
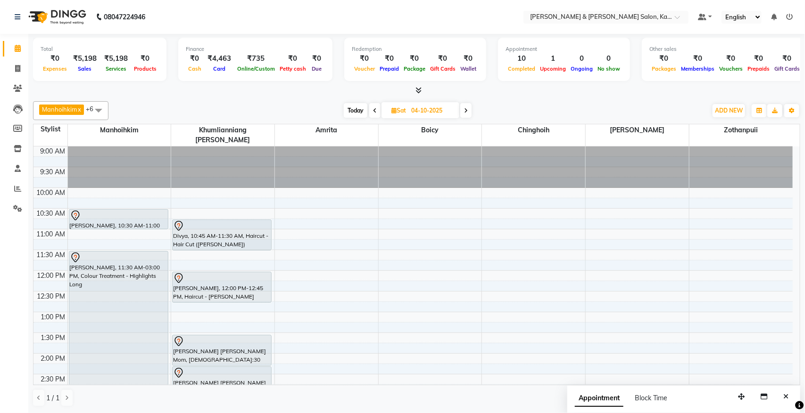
click at [503, 205] on div "9:00 AM 9:30 AM 10:00 AM 10:30 AM 11:00 AM 11:30 AM 12:00 PM 12:30 PM 1:00 PM 1…" at bounding box center [412, 416] width 759 height 539
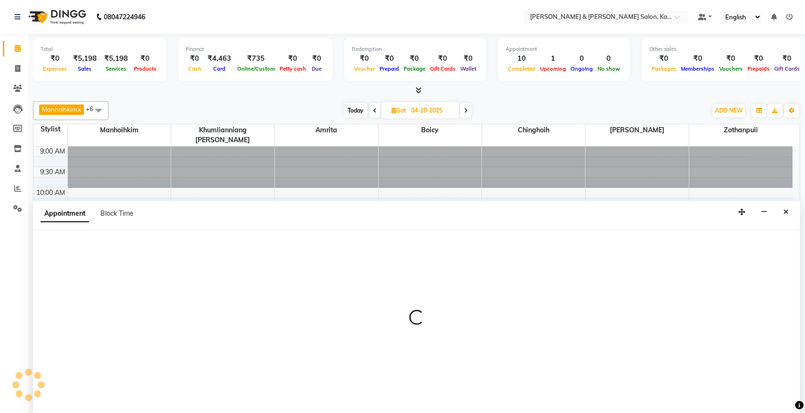
select select "77123"
select select "630"
select select "tentative"
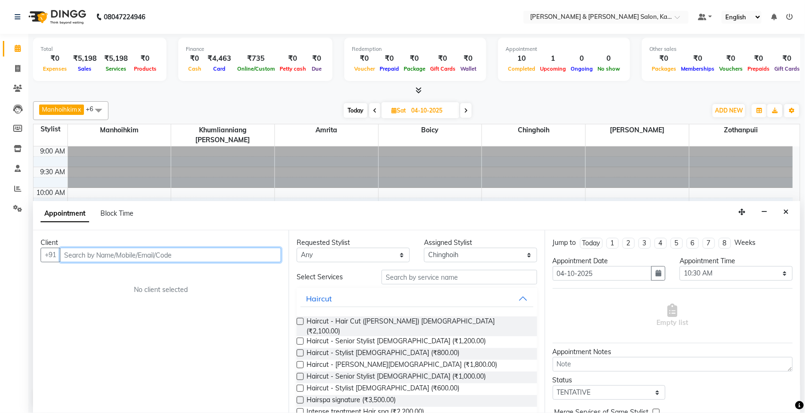
scroll to position [59, 0]
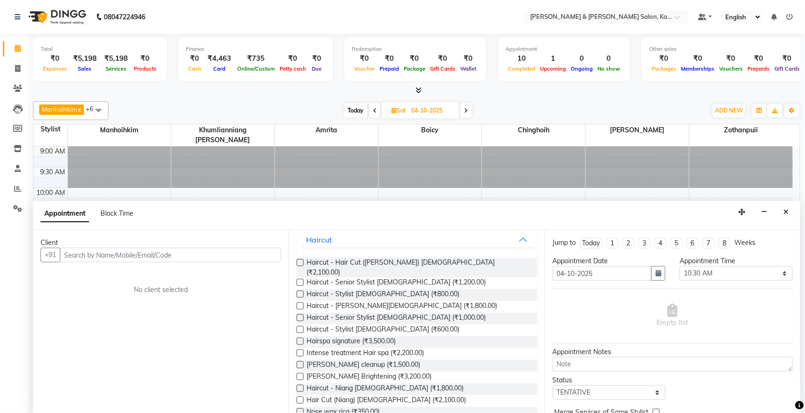
click at [636, 218] on button "Close" at bounding box center [786, 212] width 14 height 15
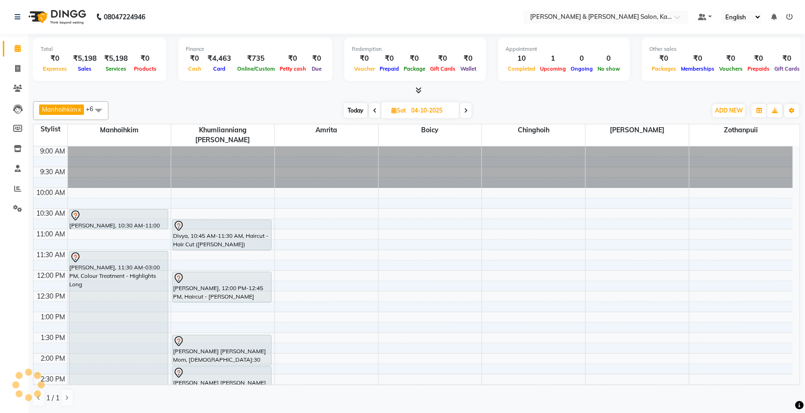
click at [356, 110] on span "Today" at bounding box center [356, 110] width 24 height 15
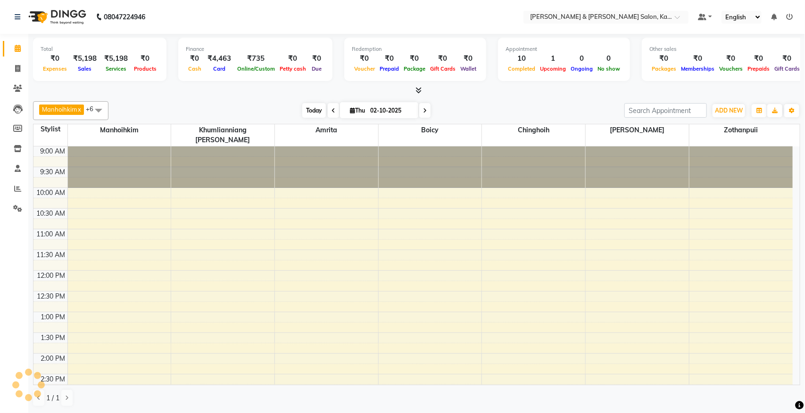
scroll to position [297, 0]
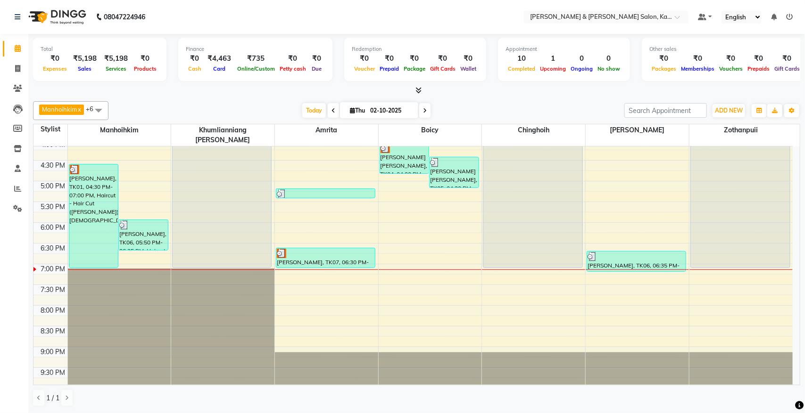
click at [428, 112] on span at bounding box center [424, 110] width 11 height 15
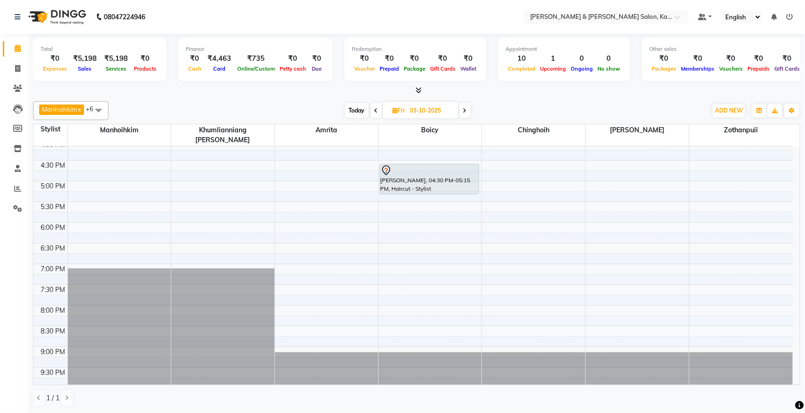
click at [463, 107] on span at bounding box center [464, 110] width 11 height 15
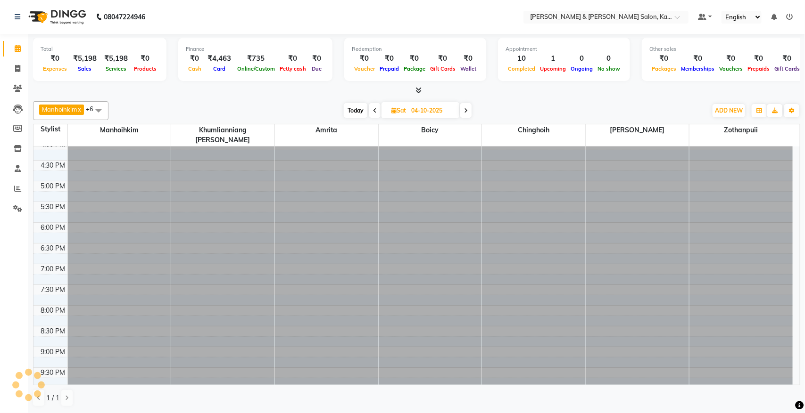
scroll to position [0, 0]
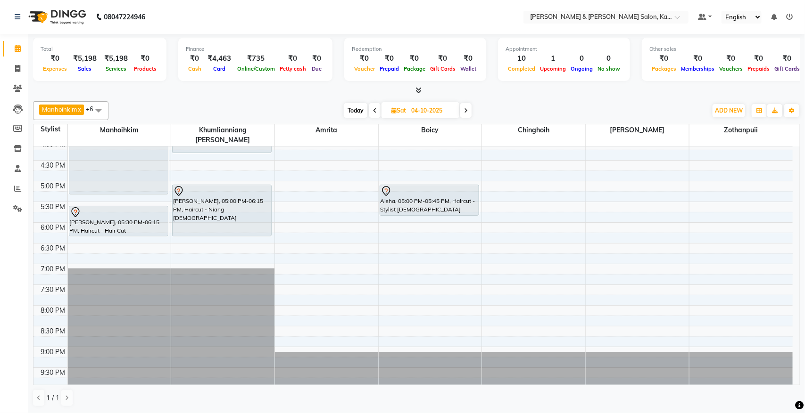
click at [463, 107] on span at bounding box center [465, 110] width 11 height 15
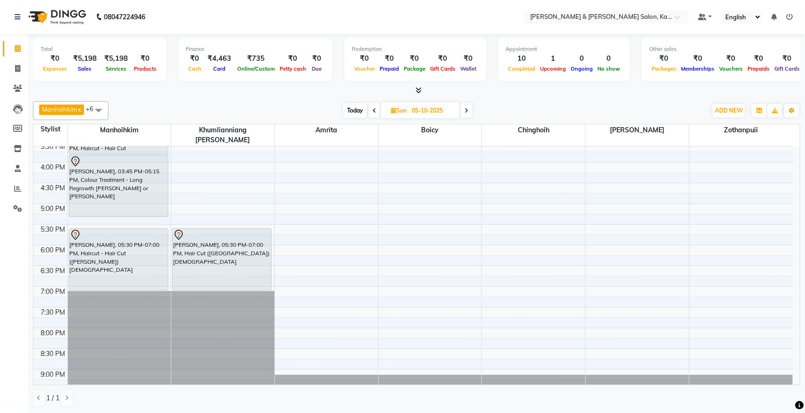
scroll to position [295, 0]
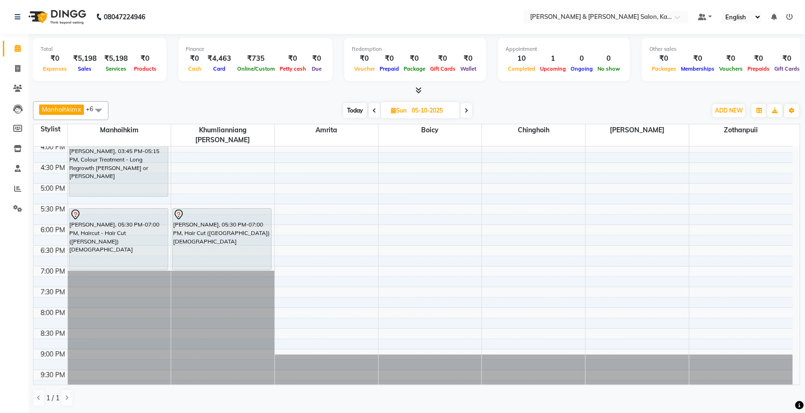
click at [372, 111] on span at bounding box center [374, 110] width 11 height 15
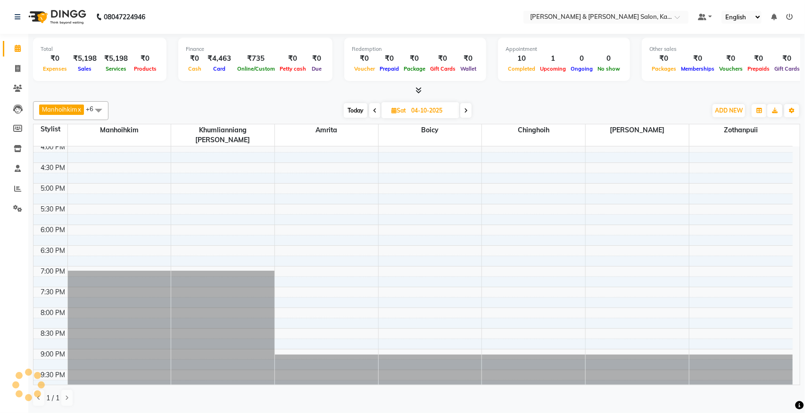
scroll to position [297, 0]
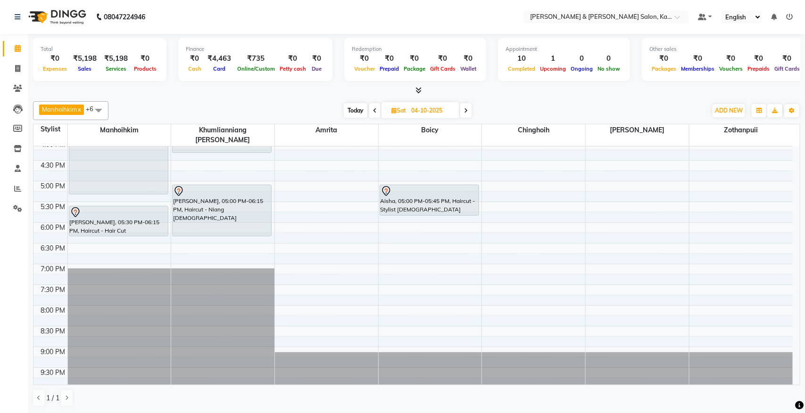
click at [464, 112] on span at bounding box center [465, 110] width 11 height 15
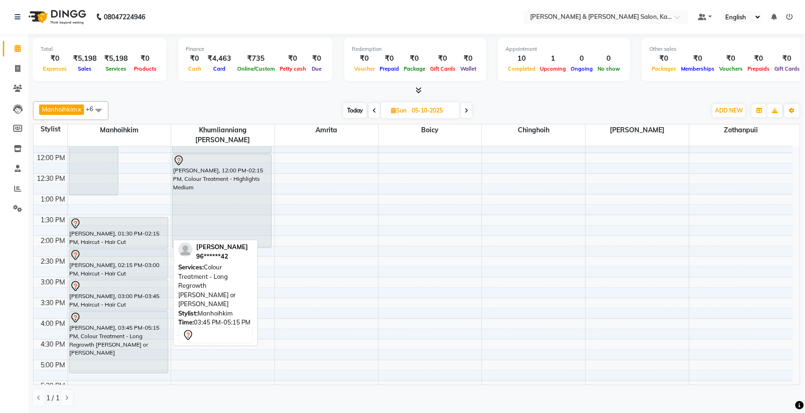
scroll to position [59, 0]
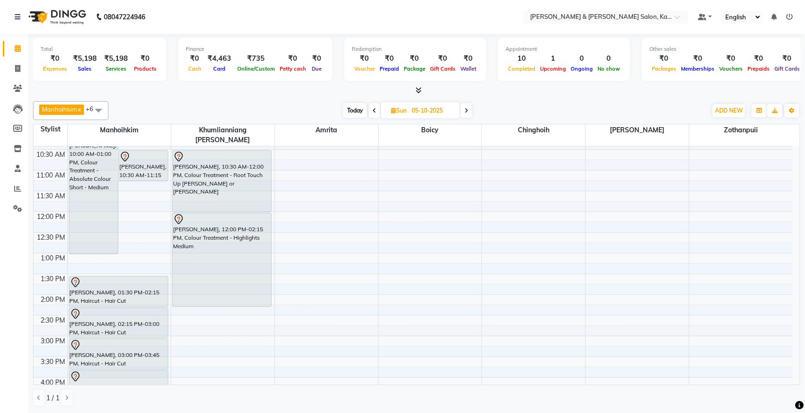
click at [373, 111] on icon at bounding box center [374, 111] width 4 height 6
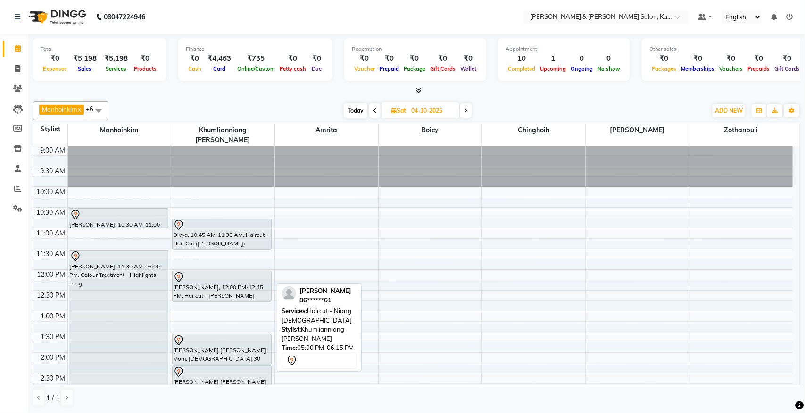
scroll to position [0, 0]
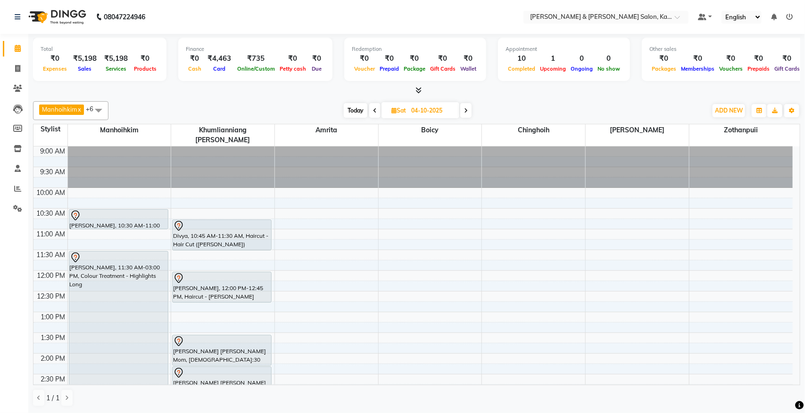
click at [467, 110] on icon at bounding box center [466, 111] width 4 height 6
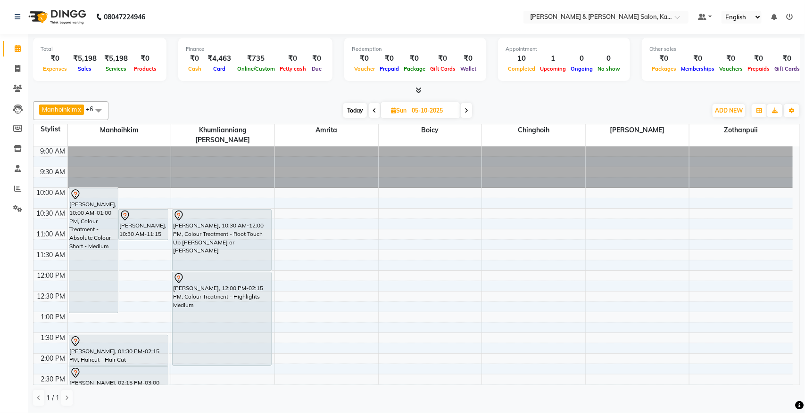
click at [350, 109] on span "Today" at bounding box center [355, 110] width 24 height 15
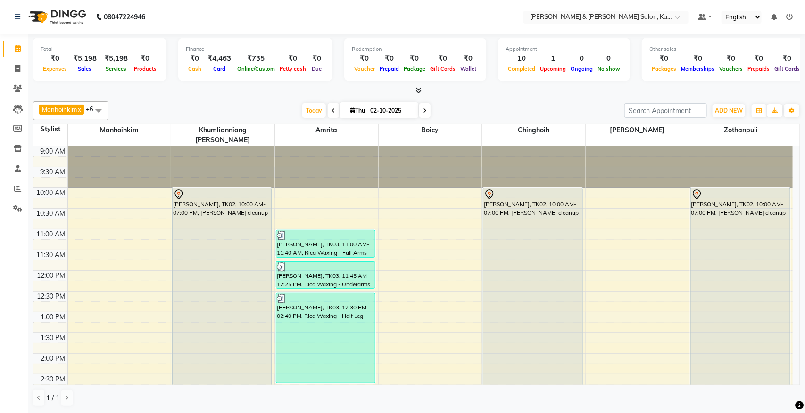
click at [424, 114] on icon at bounding box center [425, 111] width 4 height 6
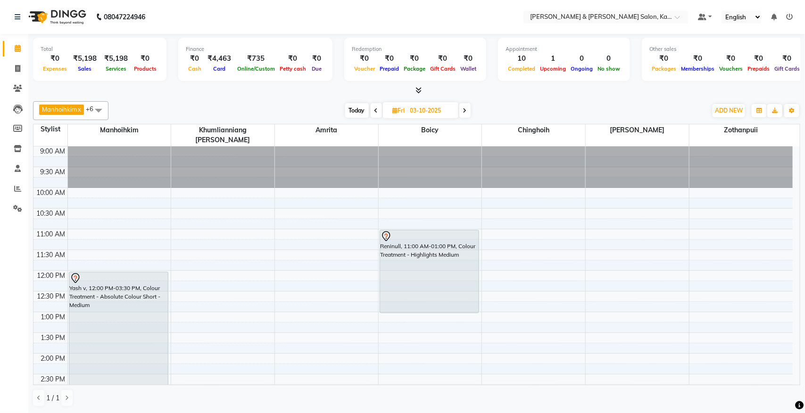
click at [357, 109] on span "Today" at bounding box center [357, 110] width 24 height 15
type input "02-10-2025"
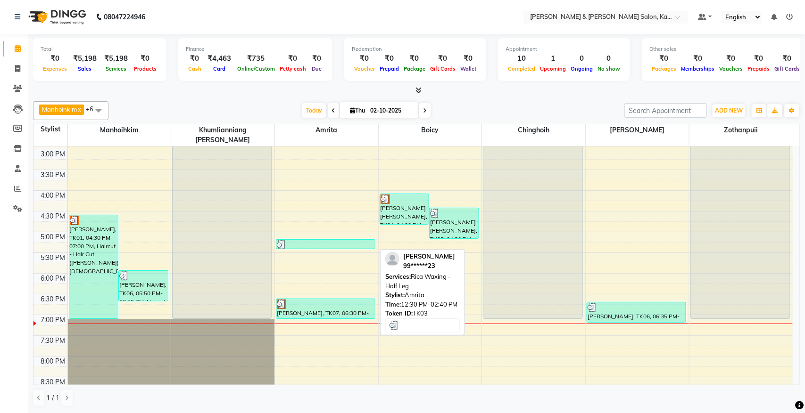
scroll to position [297, 0]
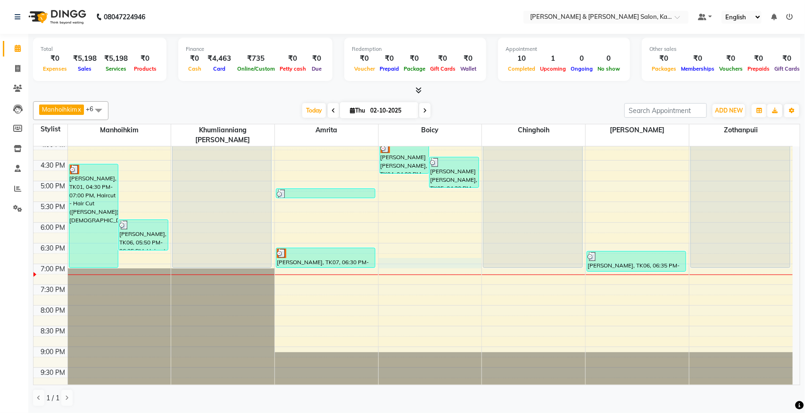
click at [394, 256] on div "9:00 AM 9:30 AM 10:00 AM 10:30 AM 11:00 AM 11:30 AM 12:00 PM 12:30 PM 1:00 PM 1…" at bounding box center [412, 119] width 759 height 539
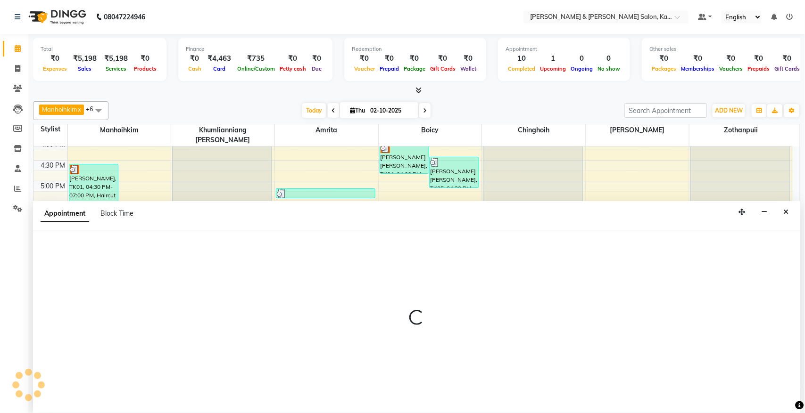
select select "71735"
select select "1125"
select select "tentative"
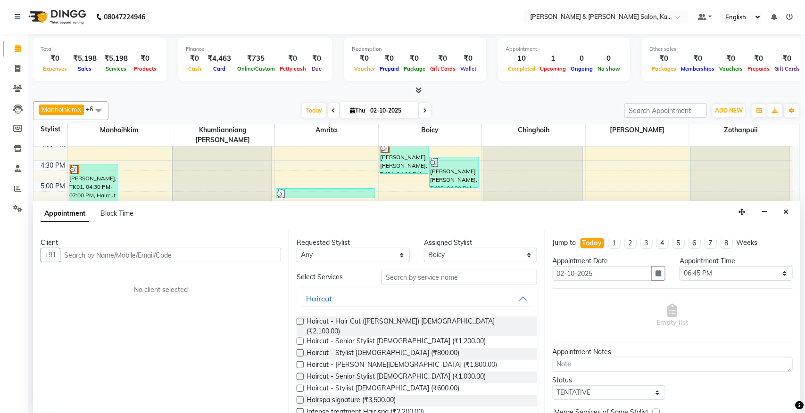
click at [126, 254] on input "text" at bounding box center [170, 255] width 221 height 15
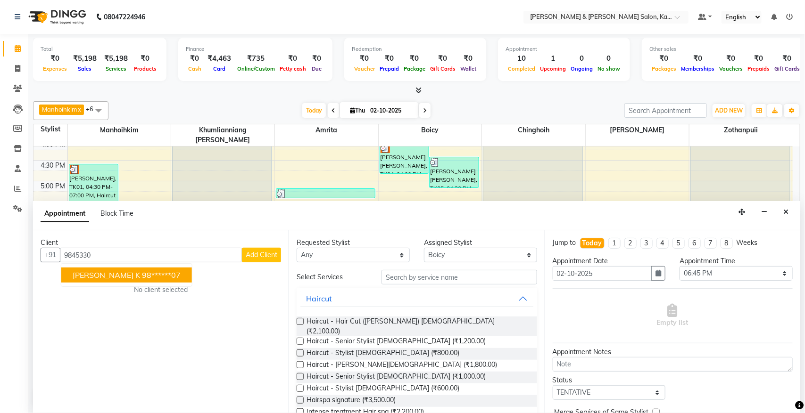
click at [142, 275] on ngb-highlight "98******07" at bounding box center [161, 275] width 39 height 9
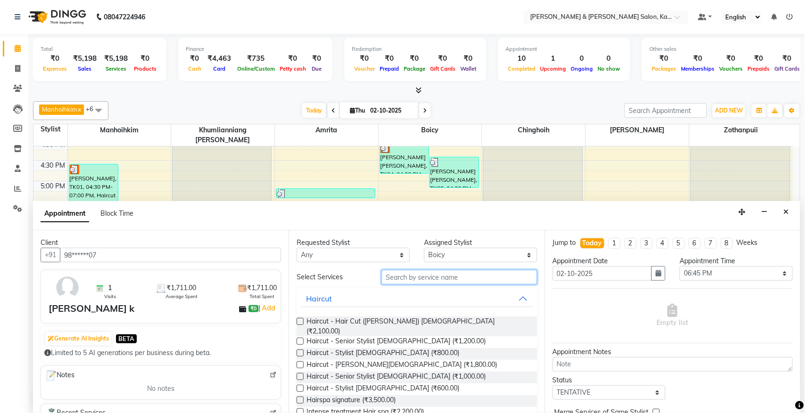
click at [427, 276] on input "text" at bounding box center [459, 277] width 156 height 15
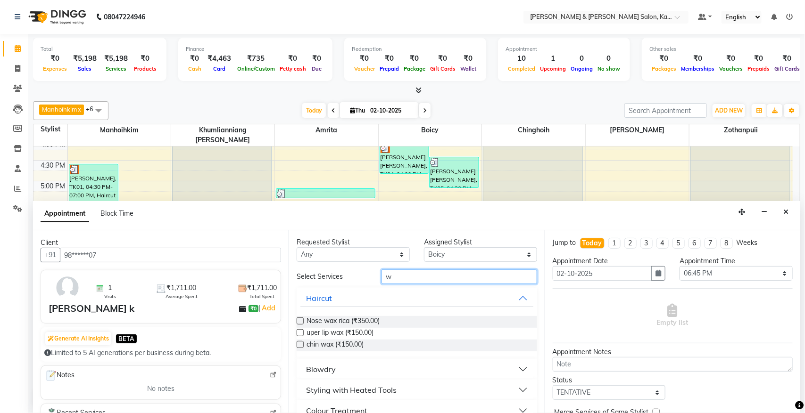
scroll to position [0, 0]
click at [415, 274] on input "w" at bounding box center [459, 277] width 156 height 15
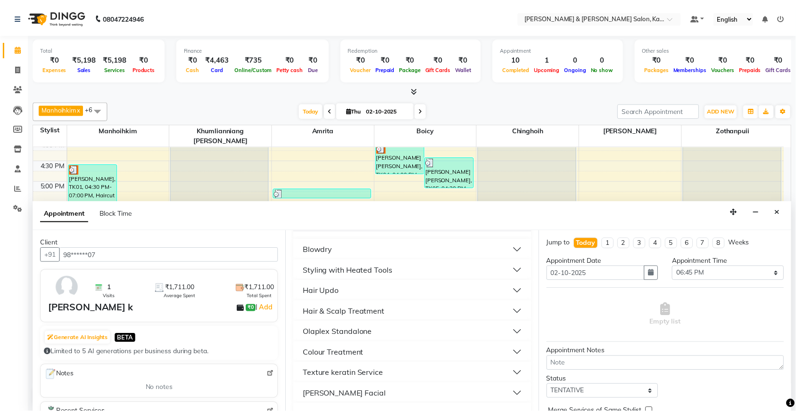
scroll to position [295, 0]
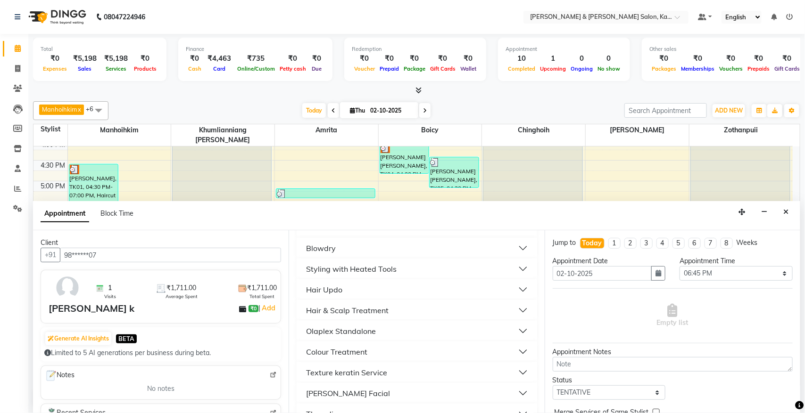
click at [366, 244] on button "Blowdry" at bounding box center [416, 248] width 232 height 17
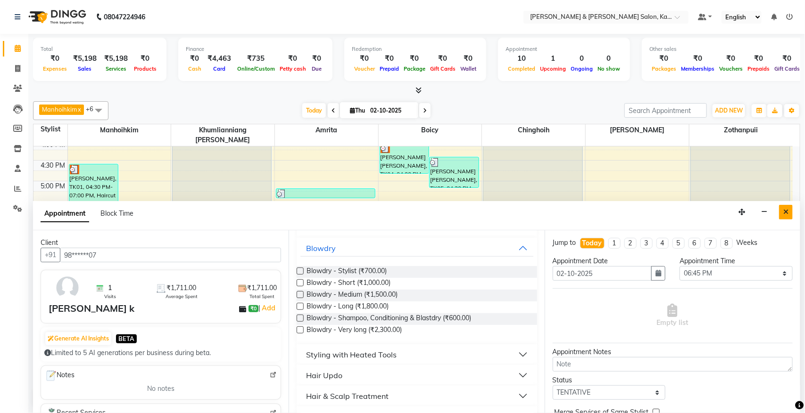
click at [636, 212] on icon "Close" at bounding box center [785, 212] width 5 height 7
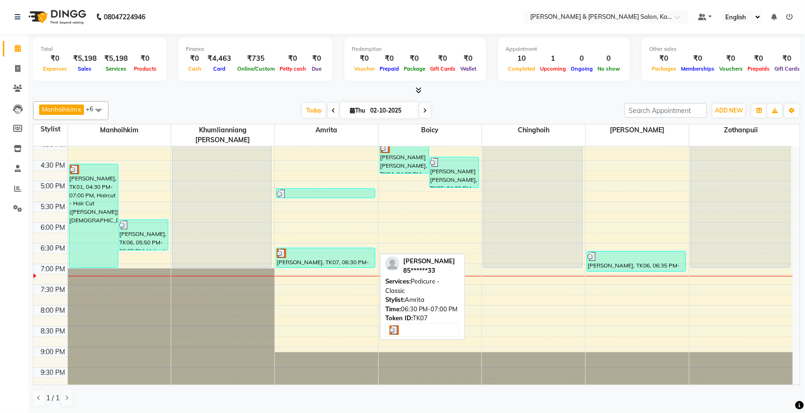
click at [315, 253] on div "[PERSON_NAME], TK07, 06:30 PM-07:00 PM, Pedicure - Classic" at bounding box center [325, 257] width 99 height 19
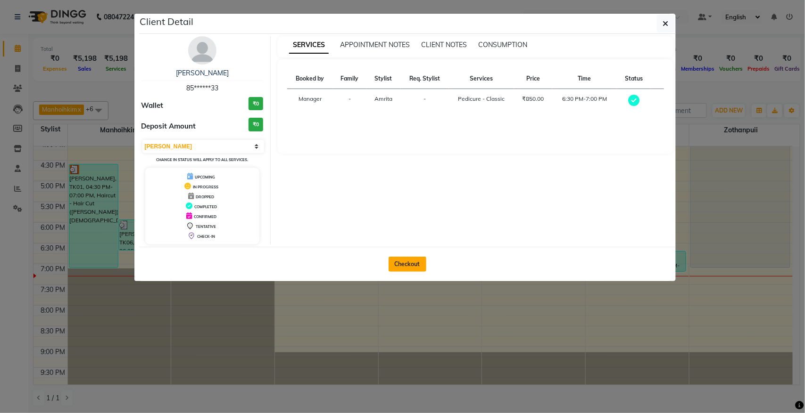
click at [402, 269] on button "Checkout" at bounding box center [407, 264] width 38 height 15
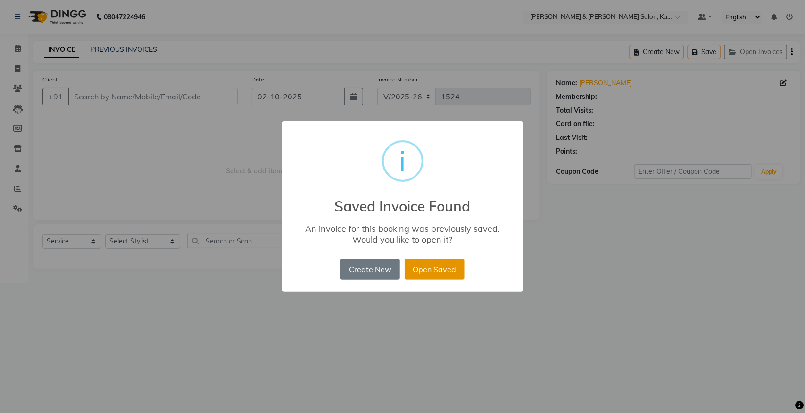
click at [437, 270] on button "Open Saved" at bounding box center [435, 269] width 60 height 21
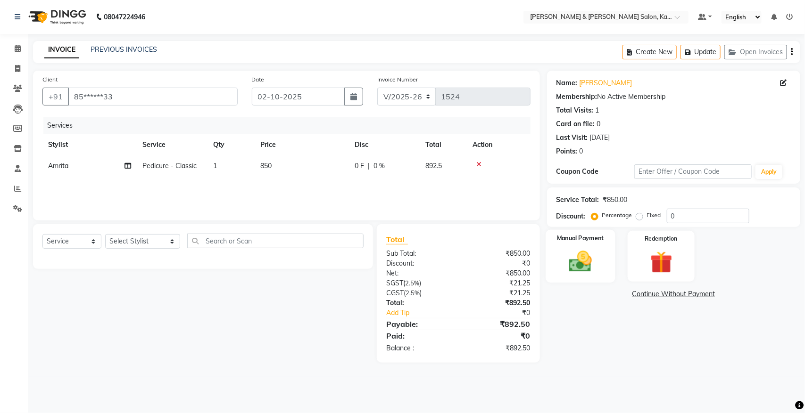
click at [570, 260] on img at bounding box center [579, 261] width 37 height 26
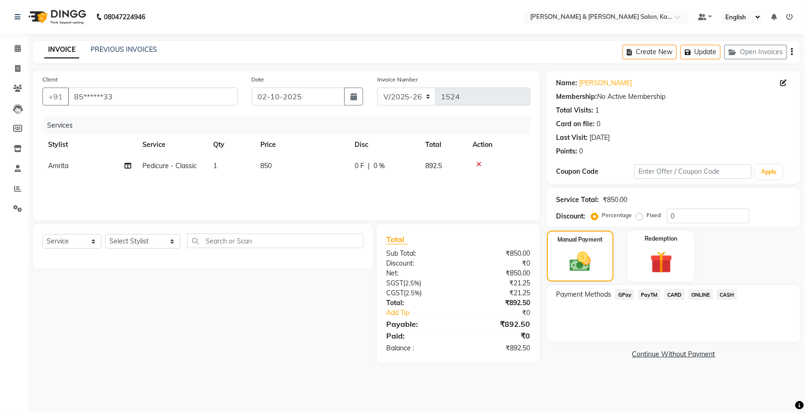
click at [636, 297] on span "ONLINE" at bounding box center [700, 294] width 25 height 11
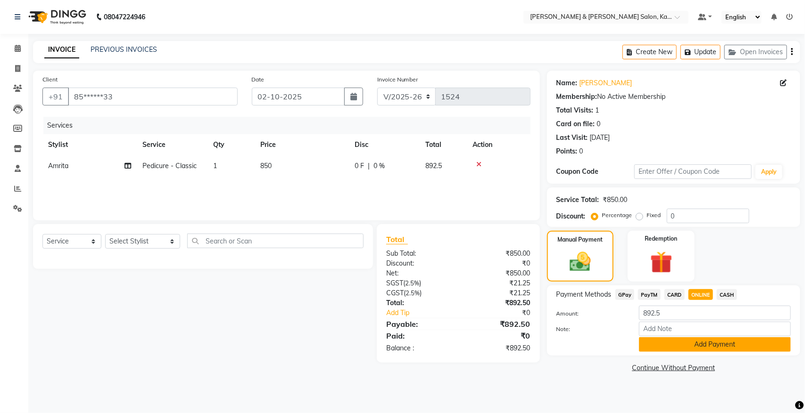
click at [636, 330] on button "Add Payment" at bounding box center [715, 345] width 152 height 15
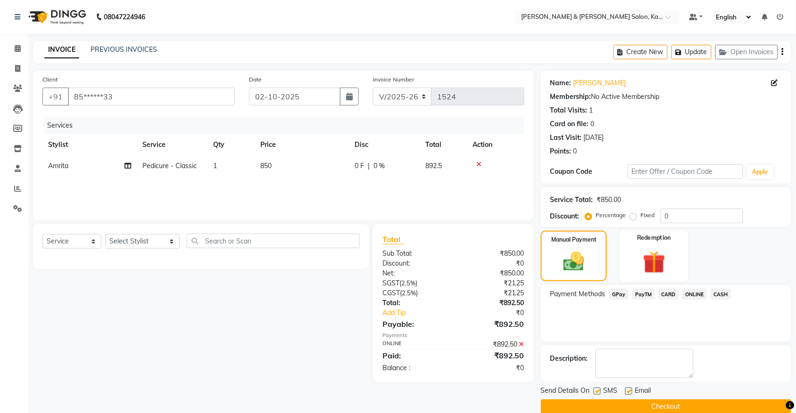
scroll to position [15, 0]
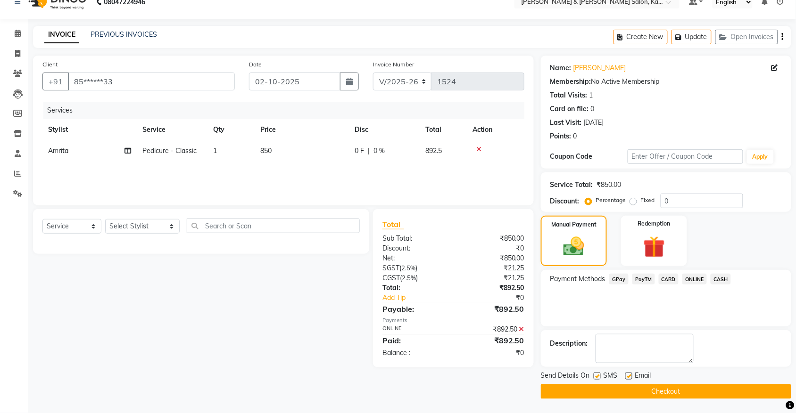
click at [636, 330] on button "Checkout" at bounding box center [666, 392] width 250 height 15
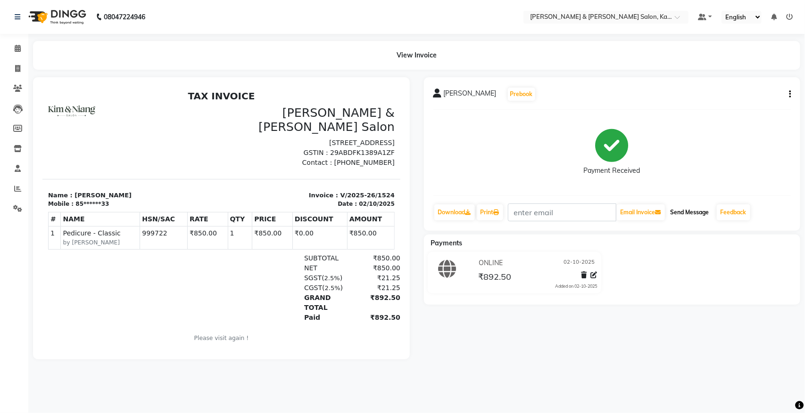
click at [636, 211] on button "Send Message" at bounding box center [690, 213] width 46 height 16
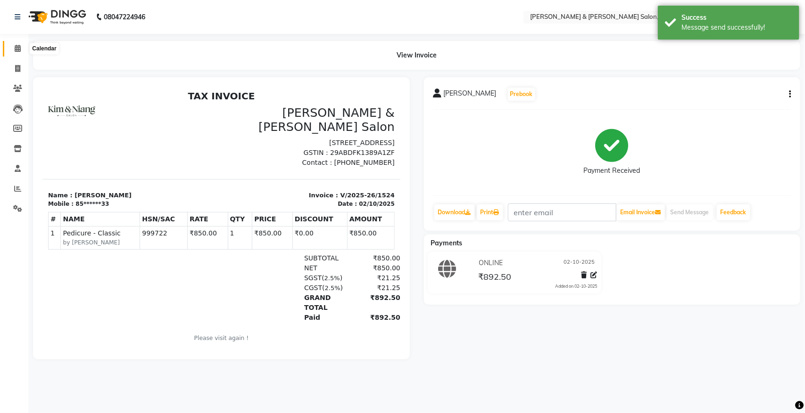
click at [19, 50] on icon at bounding box center [18, 48] width 6 height 7
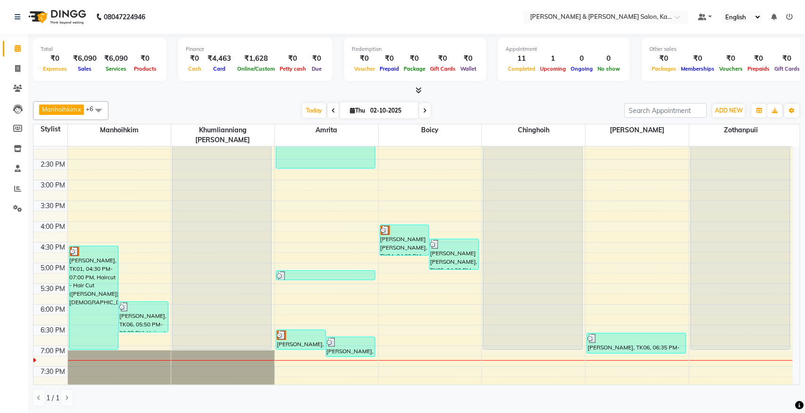
scroll to position [236, 0]
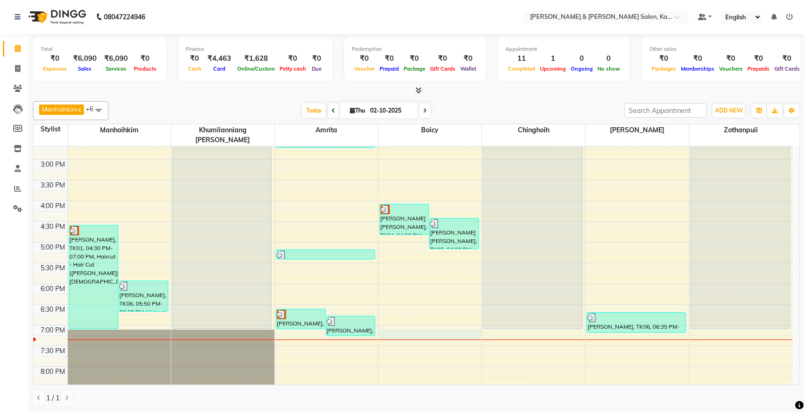
click at [395, 325] on div "9:00 AM 9:30 AM 10:00 AM 10:30 AM 11:00 AM 11:30 AM 12:00 PM 12:30 PM 1:00 PM 1…" at bounding box center [412, 180] width 759 height 539
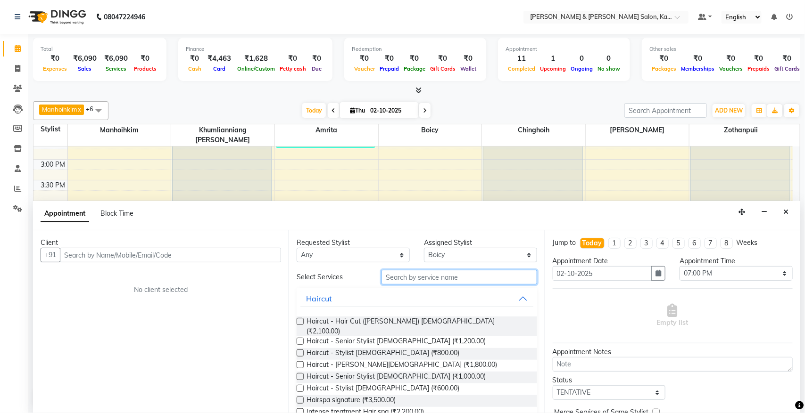
click at [414, 277] on input "text" at bounding box center [459, 277] width 156 height 15
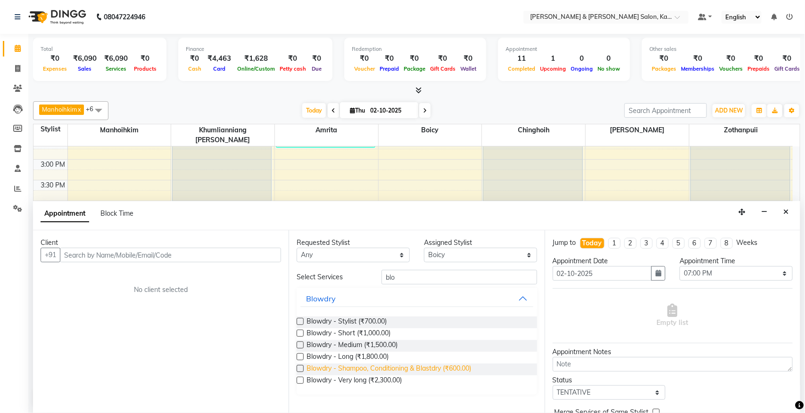
click at [398, 330] on span "Blowdry - Shampoo, Conditioning & Blastdry (₹600.00)" at bounding box center [388, 370] width 165 height 12
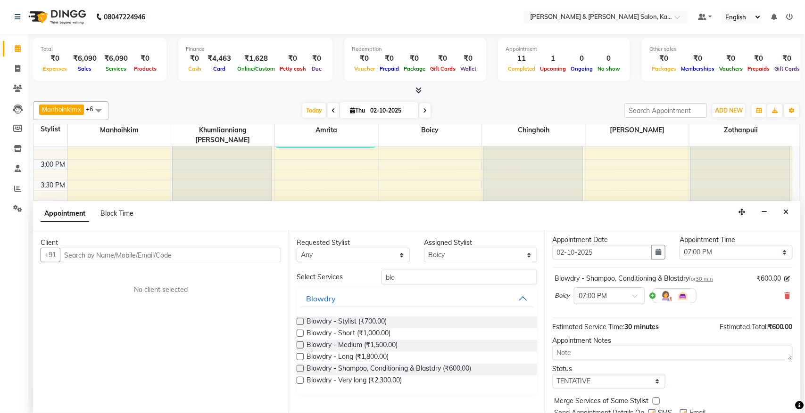
scroll to position [58, 0]
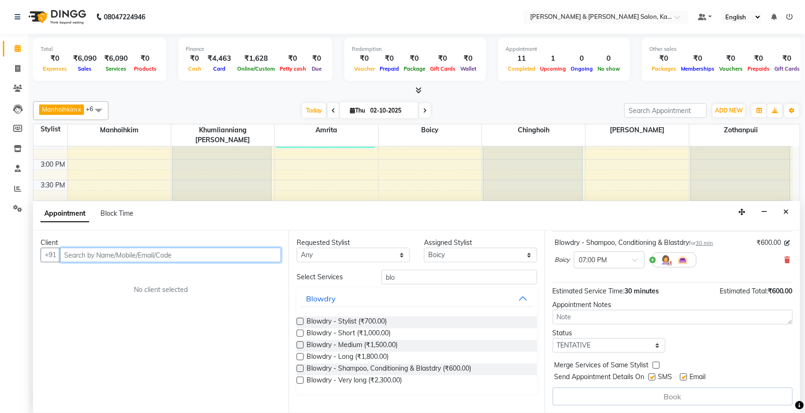
click at [128, 255] on input "text" at bounding box center [170, 255] width 221 height 15
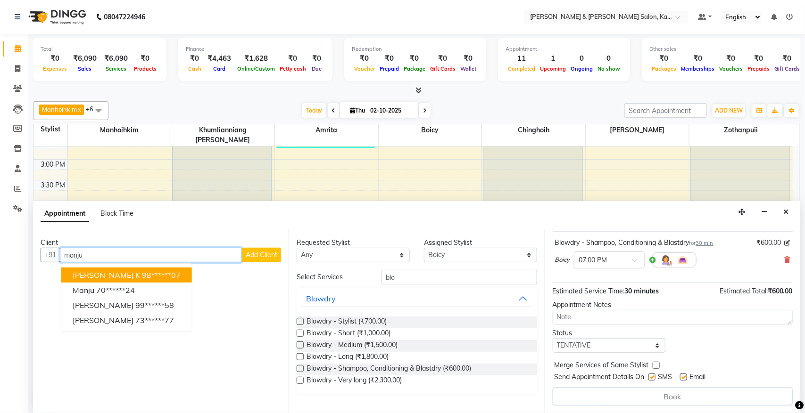
click at [142, 273] on ngb-highlight "98******07" at bounding box center [161, 275] width 39 height 9
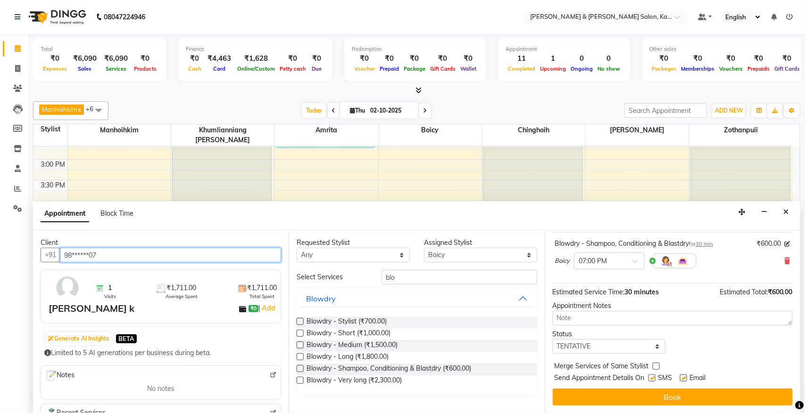
scroll to position [57, 0]
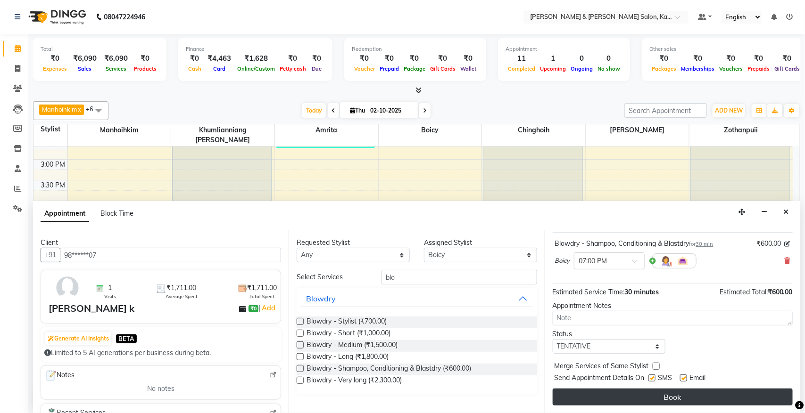
click at [625, 330] on button "Book" at bounding box center [673, 397] width 240 height 17
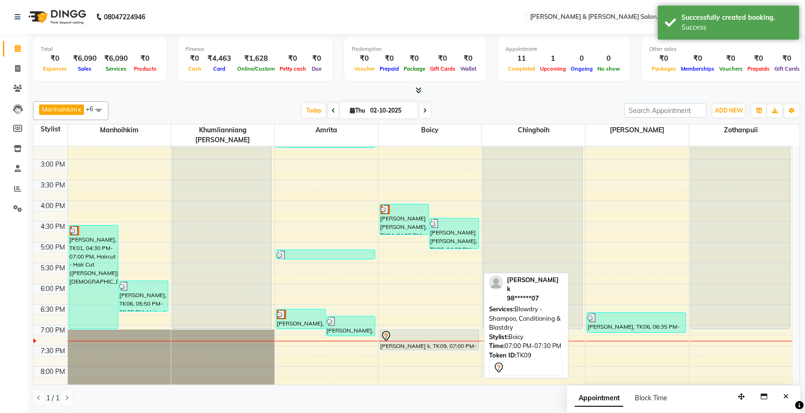
click at [425, 330] on div "[PERSON_NAME] k, TK09, 07:00 PM-07:30 PM, Blowdry - Shampoo, Conditioning & Bla…" at bounding box center [429, 340] width 99 height 20
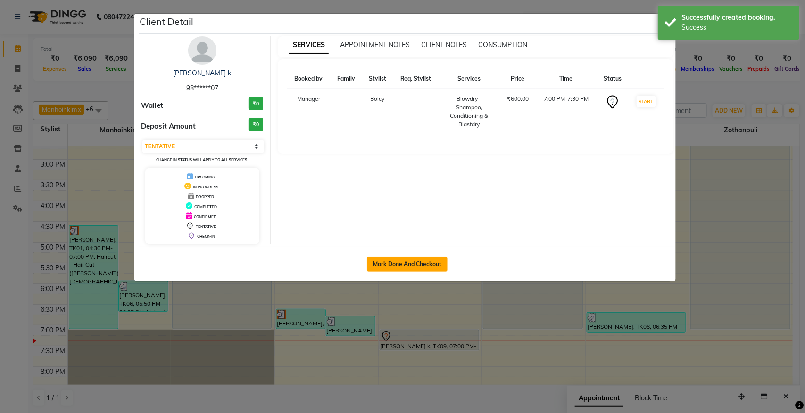
click at [423, 263] on button "Mark Done And Checkout" at bounding box center [407, 264] width 81 height 15
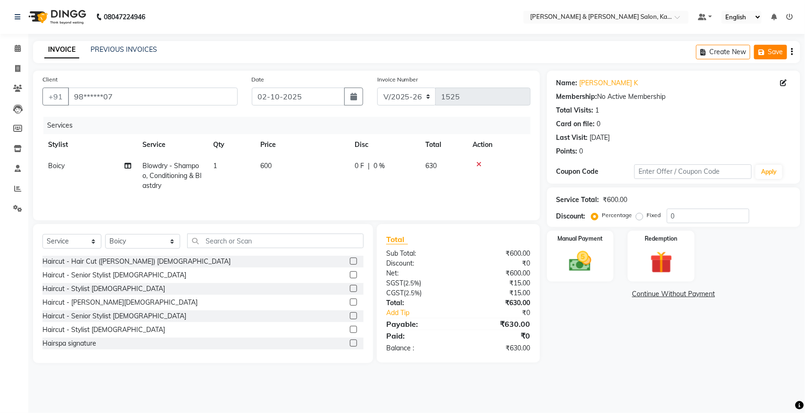
click at [636, 53] on icon "button" at bounding box center [762, 52] width 9 height 7
click at [17, 46] on icon at bounding box center [18, 48] width 6 height 7
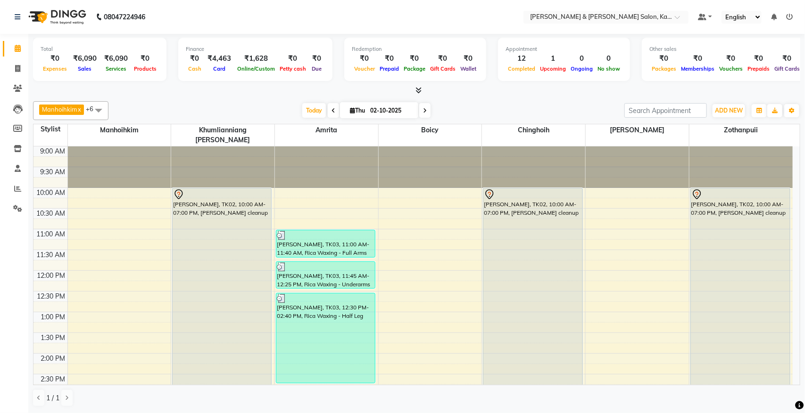
click at [370, 106] on input "02-10-2025" at bounding box center [390, 111] width 47 height 14
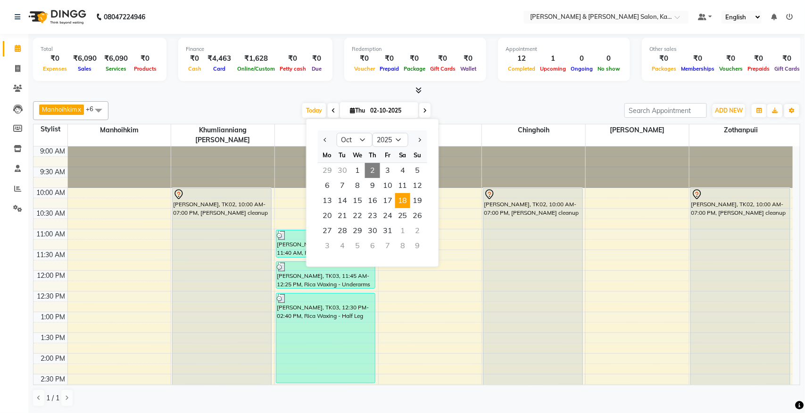
click at [402, 206] on span "18" at bounding box center [402, 200] width 15 height 15
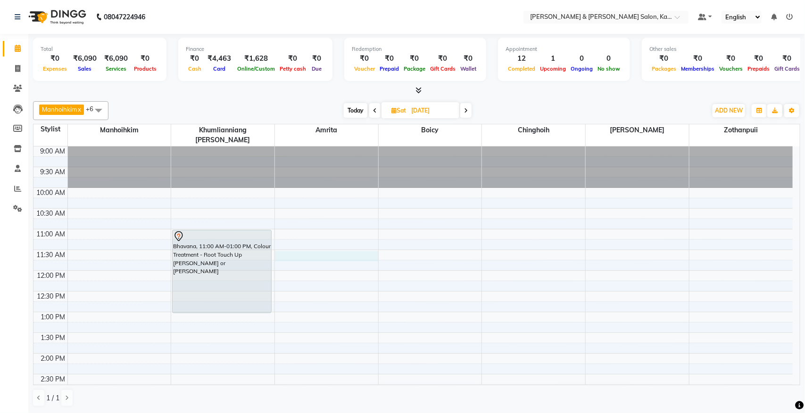
click at [312, 248] on div "9:00 AM 9:30 AM 10:00 AM 10:30 AM 11:00 AM 11:30 AM 12:00 PM 12:30 PM 1:00 PM 1…" at bounding box center [412, 416] width 759 height 539
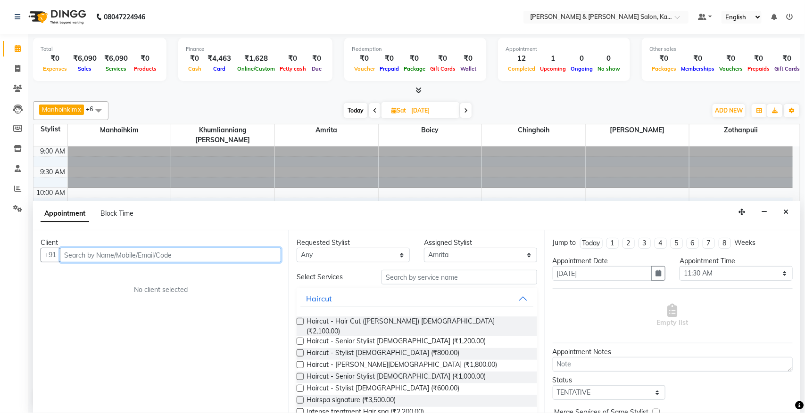
click at [225, 252] on input "text" at bounding box center [170, 255] width 221 height 15
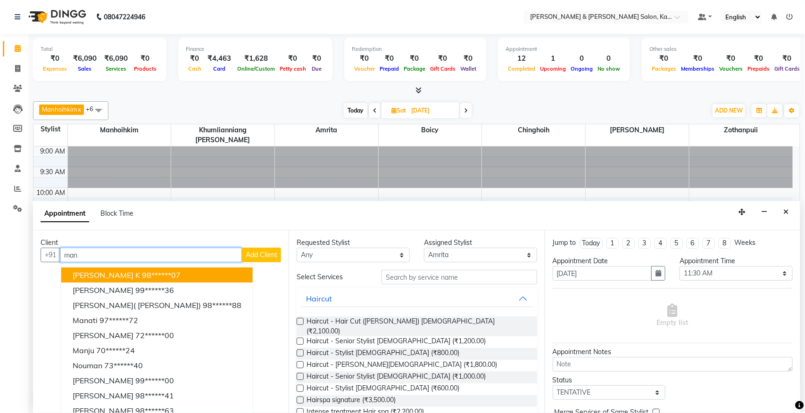
click at [142, 274] on ngb-highlight "98******07" at bounding box center [161, 275] width 39 height 9
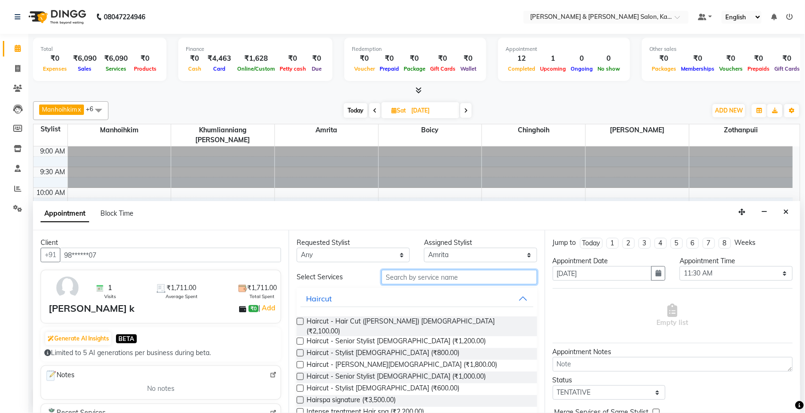
click at [420, 279] on input "text" at bounding box center [459, 277] width 156 height 15
click at [467, 255] on select "Select Amrita [PERSON_NAME] Chinghoih Khumlianniang [PERSON_NAME] Manhoihkim Re…" at bounding box center [480, 255] width 113 height 15
click at [424, 248] on select "Select Amrita [PERSON_NAME] Chinghoih Khumlianniang [PERSON_NAME] Manhoihkim Re…" at bounding box center [480, 255] width 113 height 15
click at [440, 279] on input "text" at bounding box center [459, 277] width 156 height 15
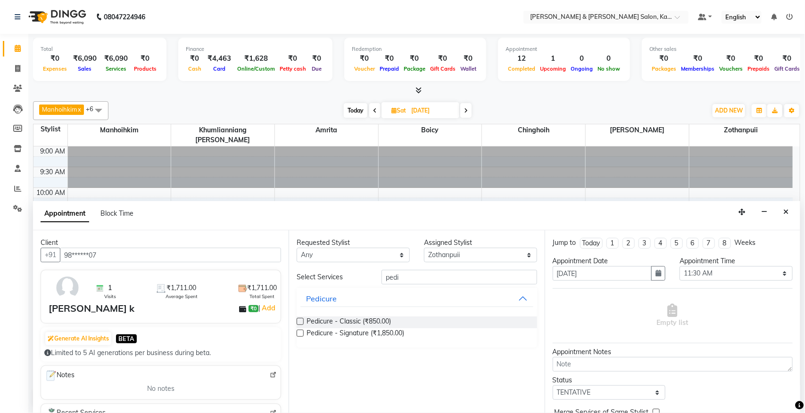
click at [298, 324] on label at bounding box center [300, 321] width 7 height 7
click at [298, 324] on input "checkbox" at bounding box center [300, 323] width 6 height 6
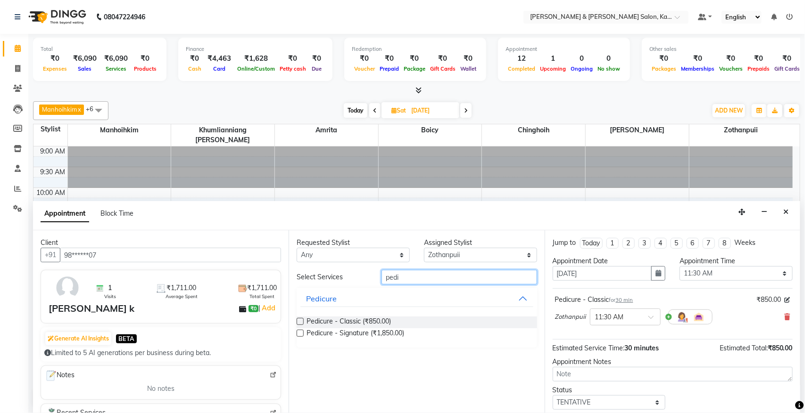
click at [423, 272] on input "pedi" at bounding box center [459, 277] width 156 height 15
click at [298, 320] on label at bounding box center [300, 321] width 7 height 7
click at [298, 320] on input "checkbox" at bounding box center [300, 323] width 6 height 6
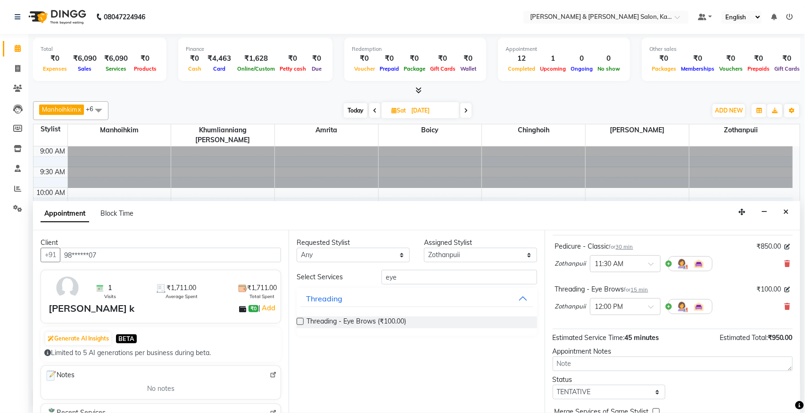
scroll to position [100, 0]
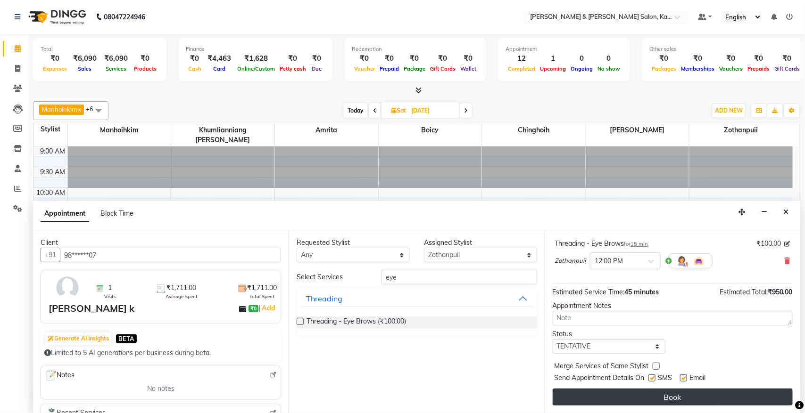
click at [636, 330] on button "Book" at bounding box center [673, 397] width 240 height 17
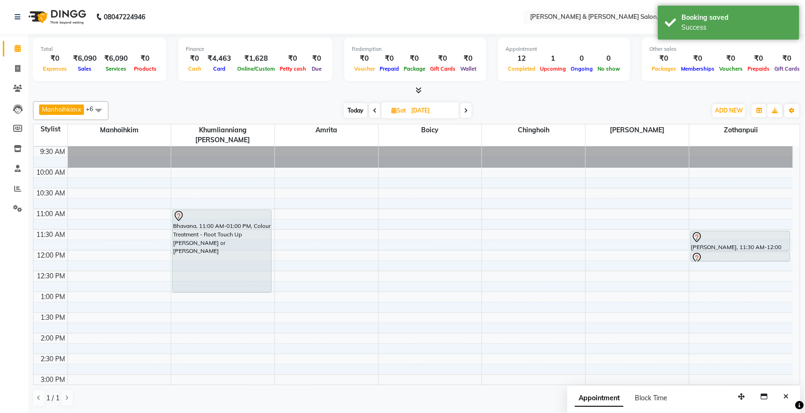
scroll to position [0, 0]
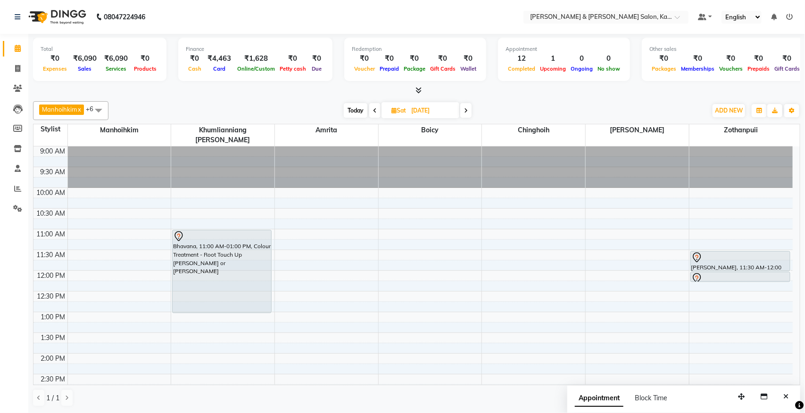
click at [355, 111] on span "Today" at bounding box center [356, 110] width 24 height 15
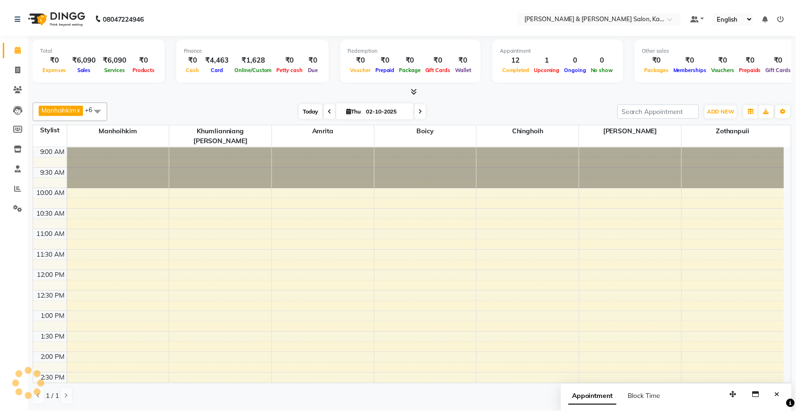
scroll to position [297, 0]
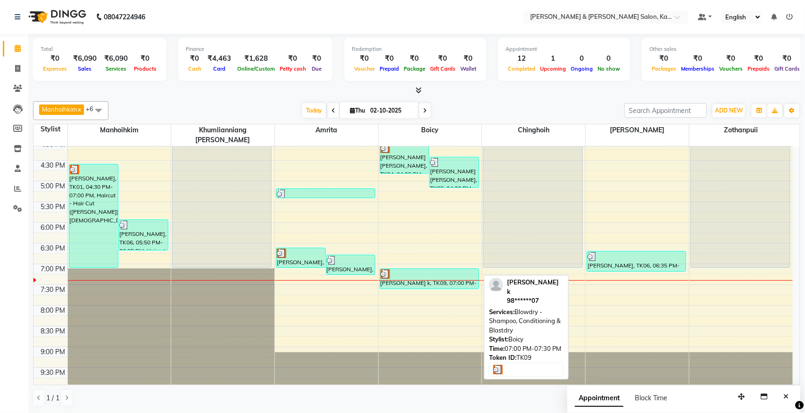
click at [425, 270] on div "[PERSON_NAME] k, TK09, 07:00 PM-07:30 PM, Blowdry - Shampoo, Conditioning & Bla…" at bounding box center [429, 279] width 99 height 20
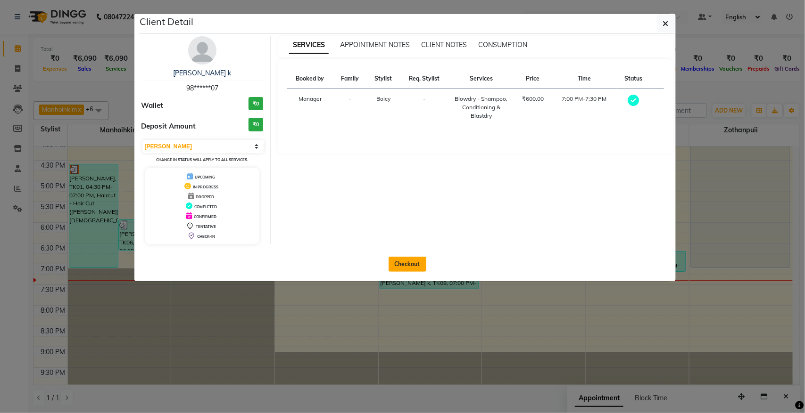
click at [416, 257] on button "Checkout" at bounding box center [407, 264] width 38 height 15
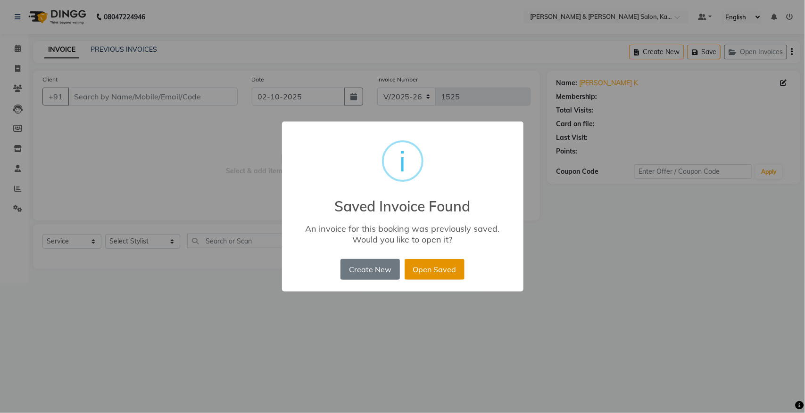
click at [416, 263] on button "Open Saved" at bounding box center [435, 269] width 60 height 21
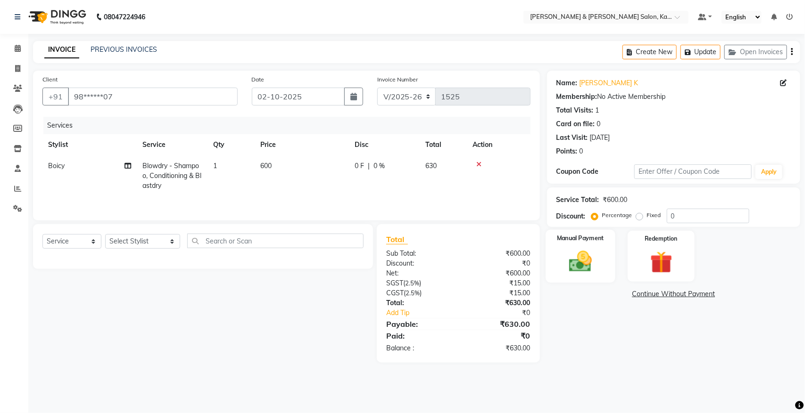
click at [562, 267] on img at bounding box center [579, 261] width 37 height 26
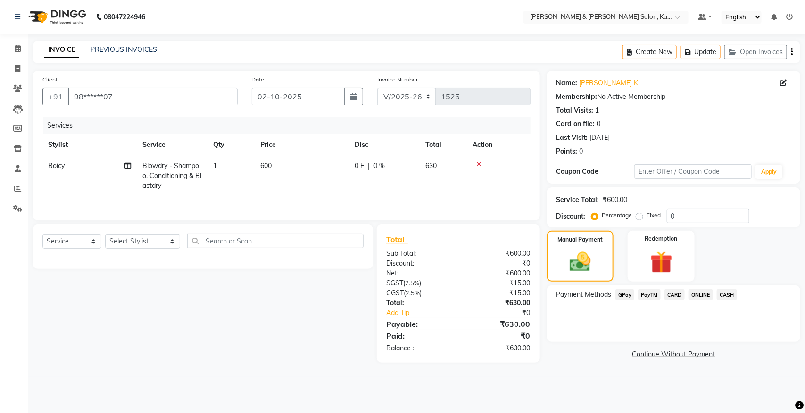
click at [636, 297] on span "ONLINE" at bounding box center [700, 294] width 25 height 11
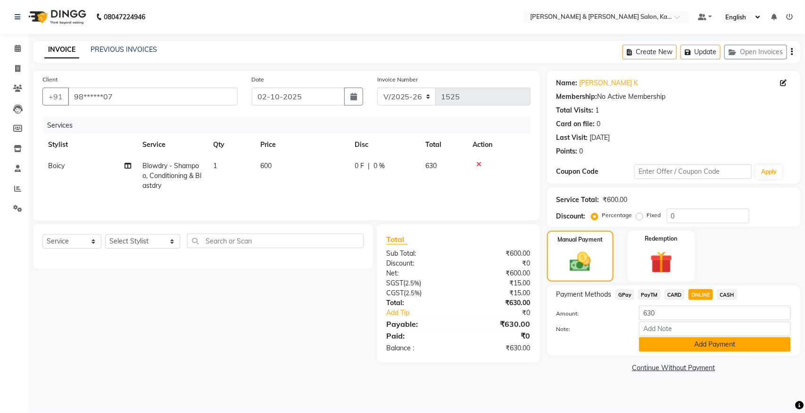
click at [636, 330] on button "Add Payment" at bounding box center [715, 345] width 152 height 15
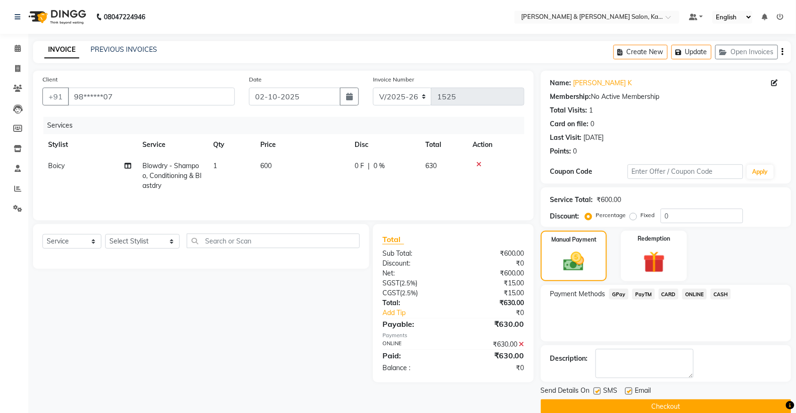
scroll to position [15, 0]
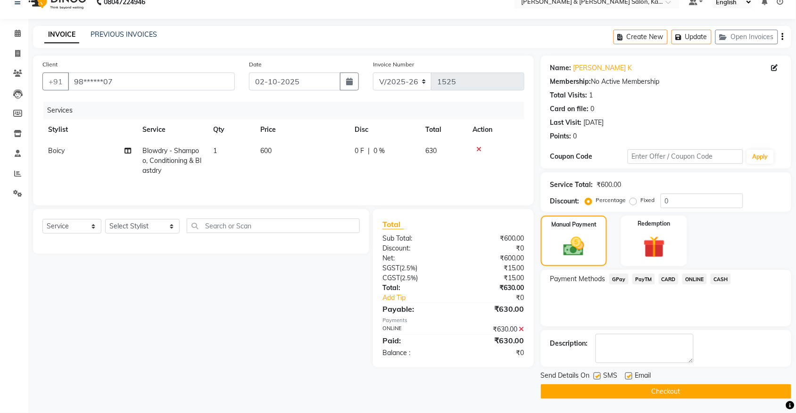
click at [636, 330] on button "Checkout" at bounding box center [666, 392] width 250 height 15
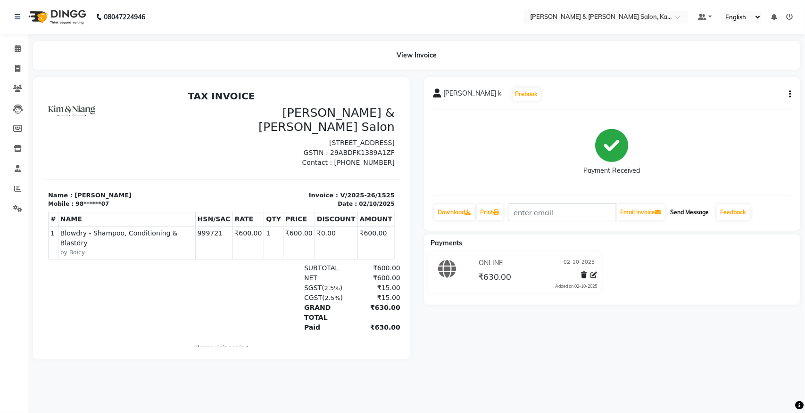
click at [636, 209] on button "Send Message" at bounding box center [690, 213] width 46 height 16
click at [20, 51] on span at bounding box center [17, 48] width 17 height 11
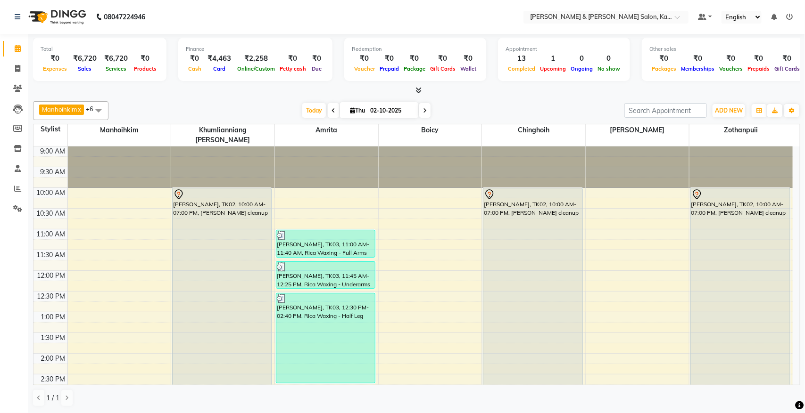
click at [426, 110] on icon at bounding box center [425, 111] width 4 height 6
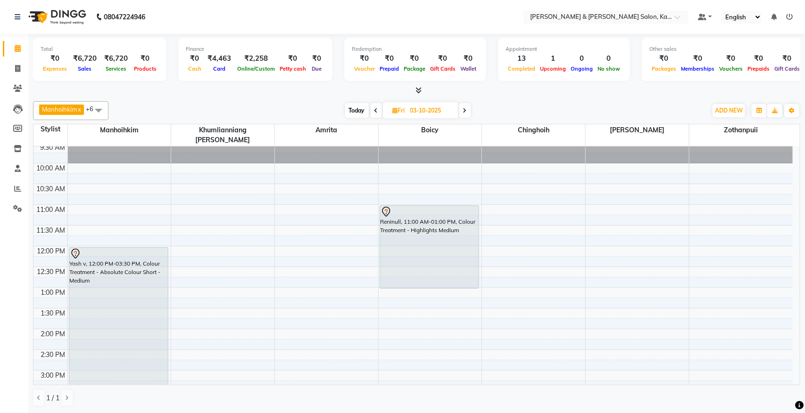
scroll to position [14, 0]
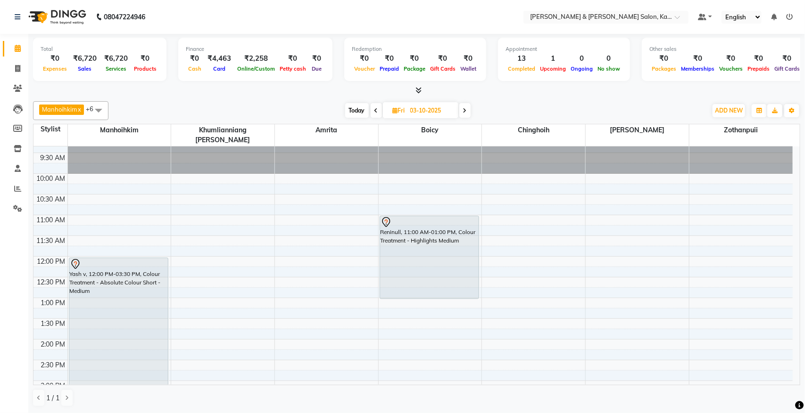
click at [636, 14] on icon at bounding box center [789, 17] width 7 height 7
